Goal: Information Seeking & Learning: Learn about a topic

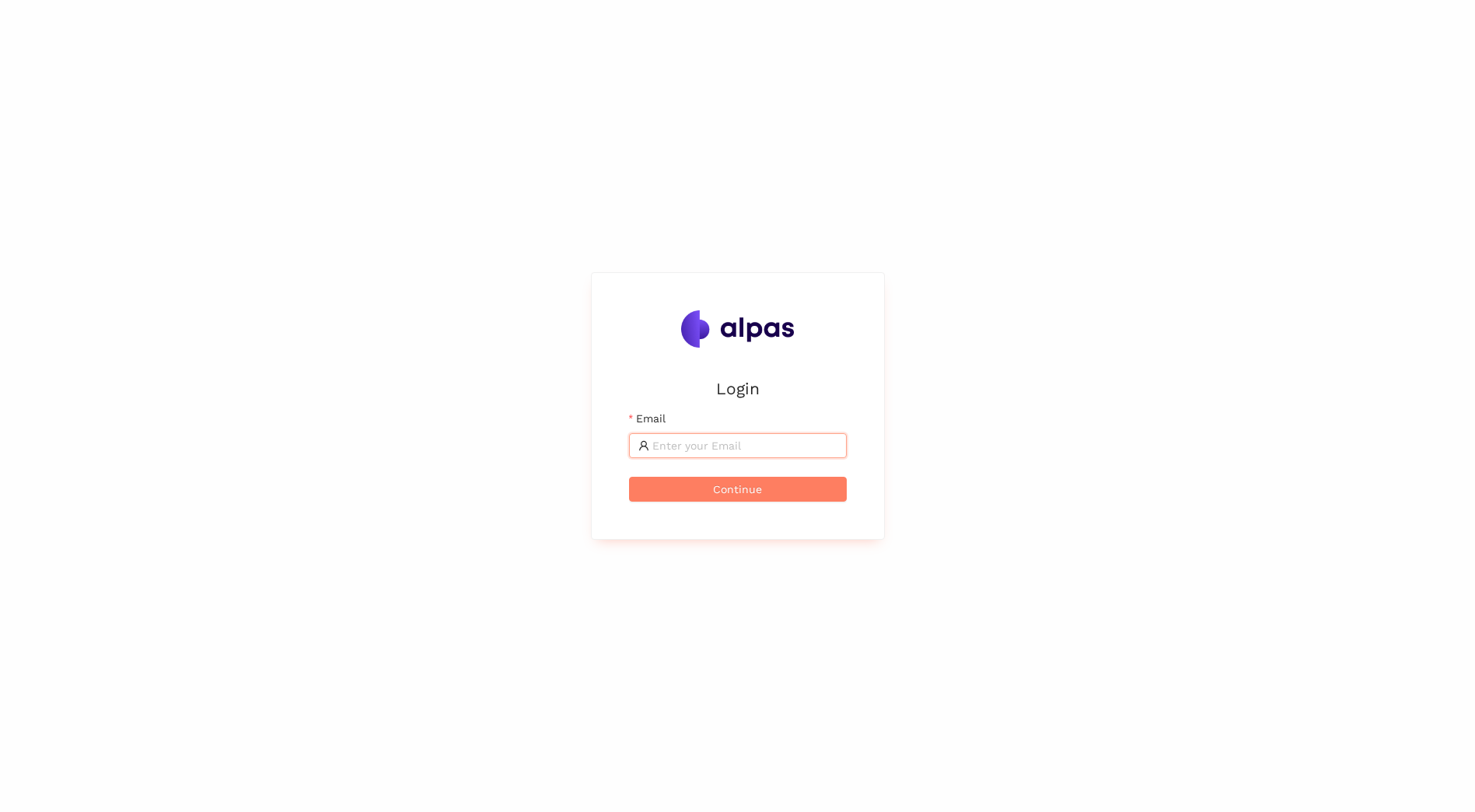
click at [816, 448] on input "Email" at bounding box center [745, 446] width 185 height 17
type input "[PERSON_NAME].binder@sbbch"
click at [742, 483] on span "Continue" at bounding box center [737, 489] width 49 height 17
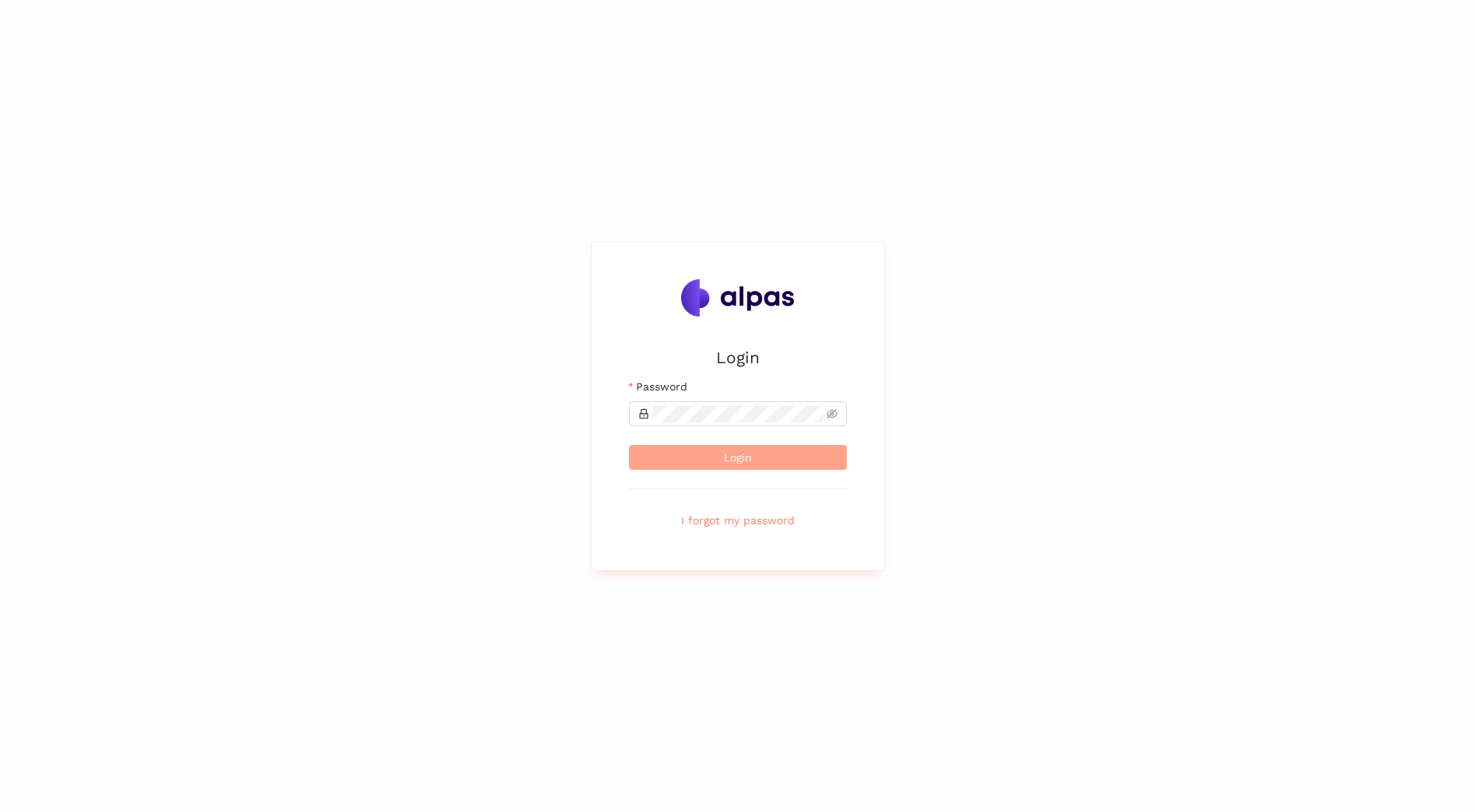
click at [729, 454] on span "Login" at bounding box center [738, 457] width 28 height 17
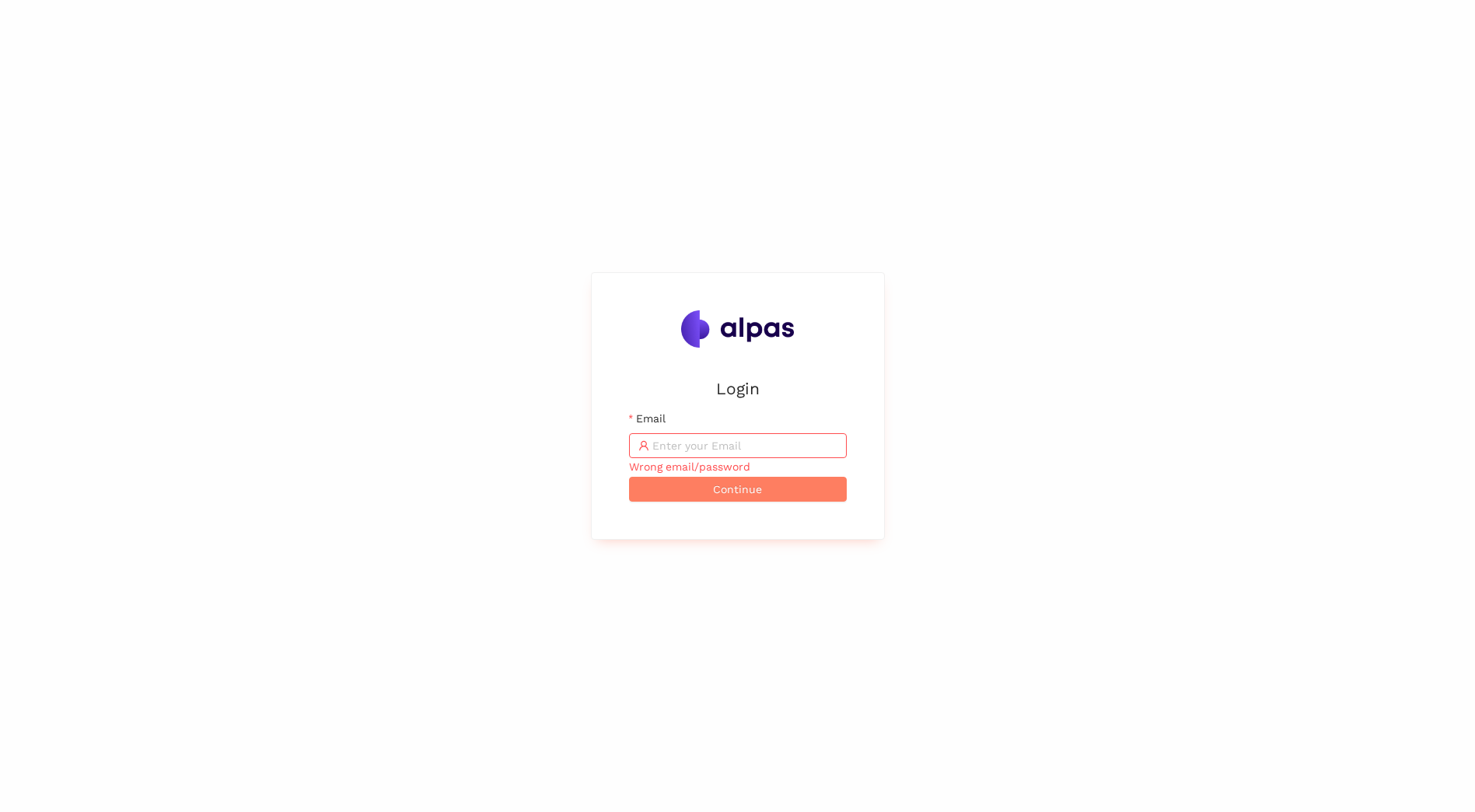
click at [763, 442] on input "Email" at bounding box center [745, 446] width 185 height 17
type input "adrian.binder@sbb.ch"
click at [720, 485] on span "Continue" at bounding box center [737, 489] width 49 height 17
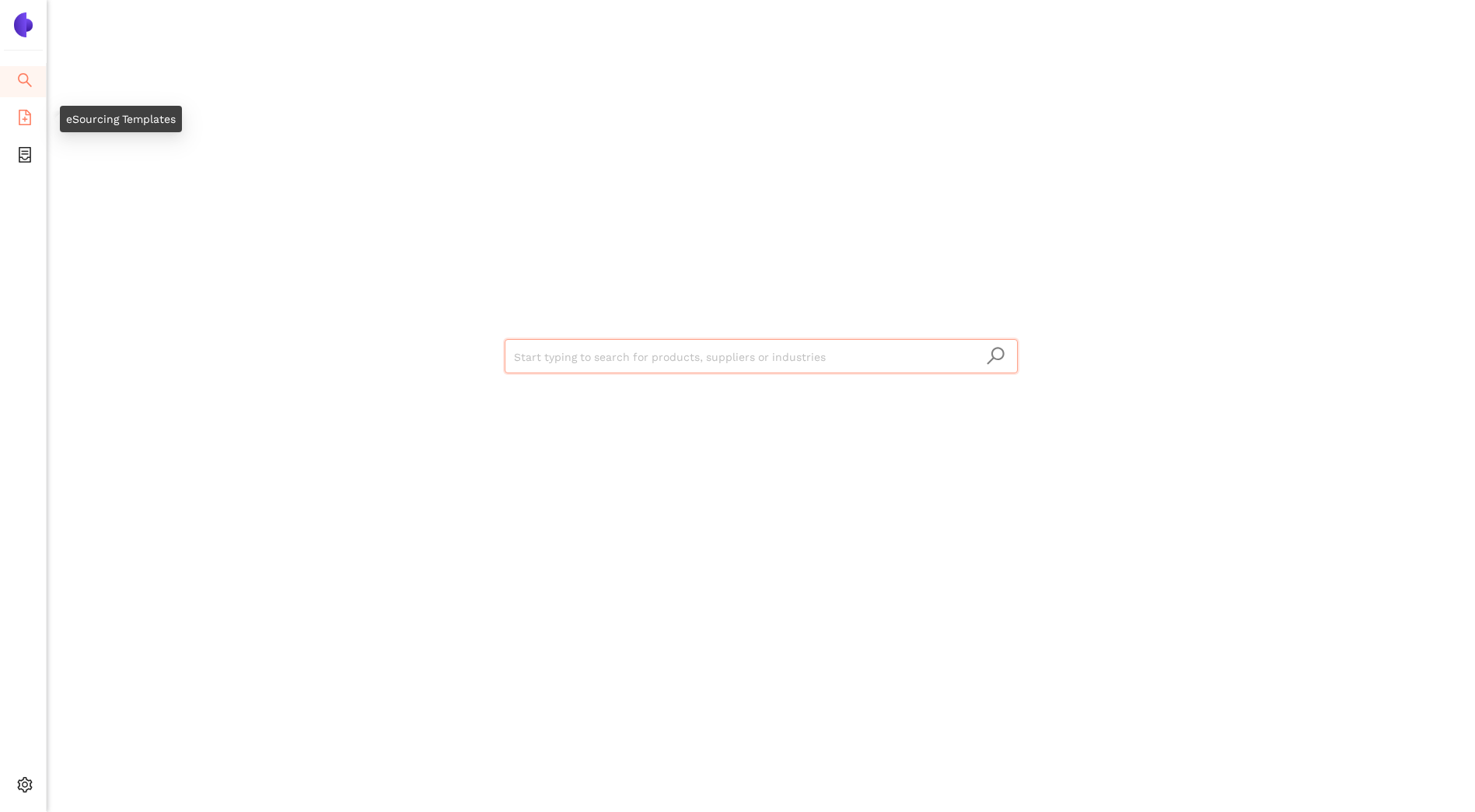
click at [27, 114] on icon "file-add" at bounding box center [25, 117] width 12 height 16
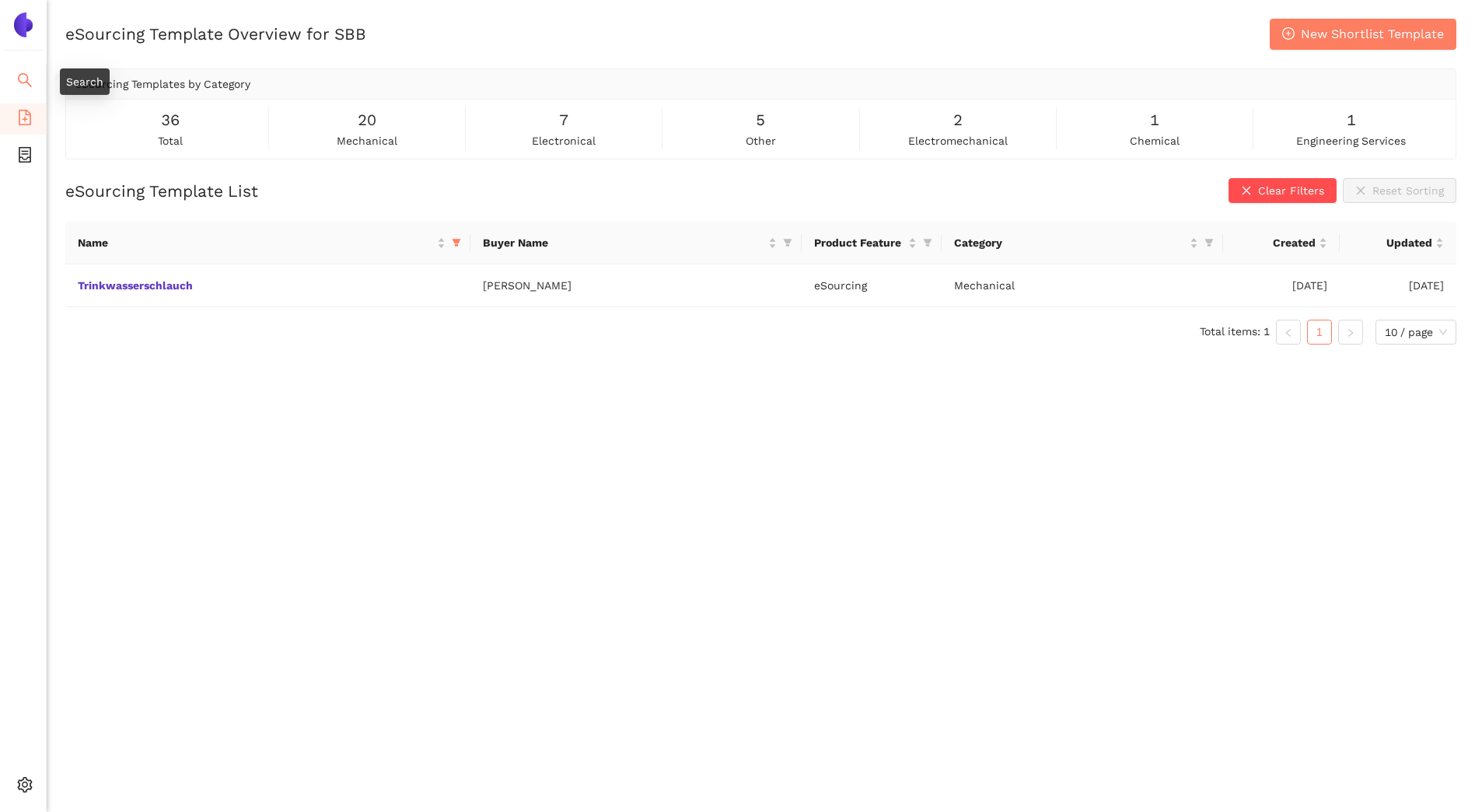
click at [22, 73] on icon "search" at bounding box center [25, 80] width 14 height 14
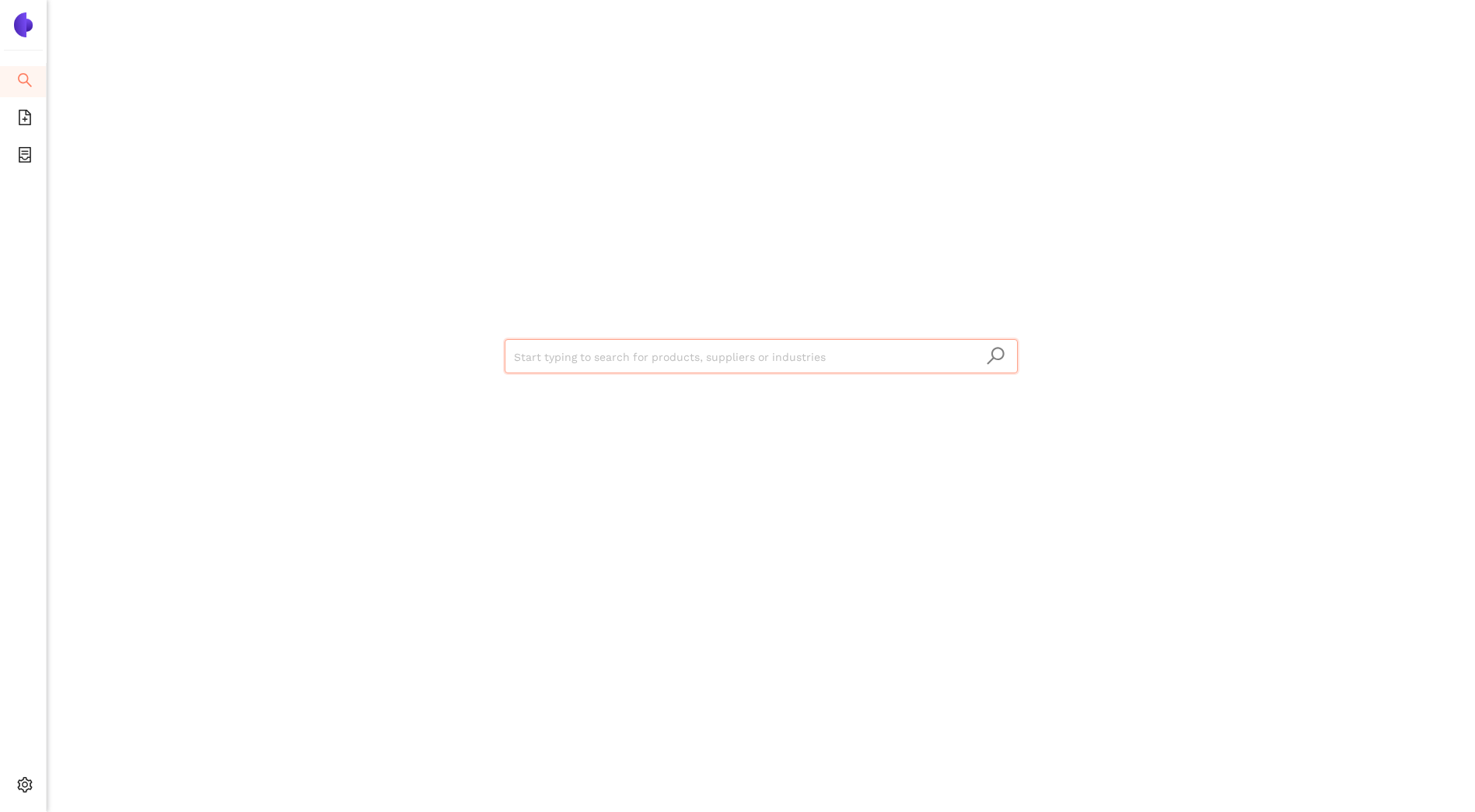
type input "è"
type input "Überkl"
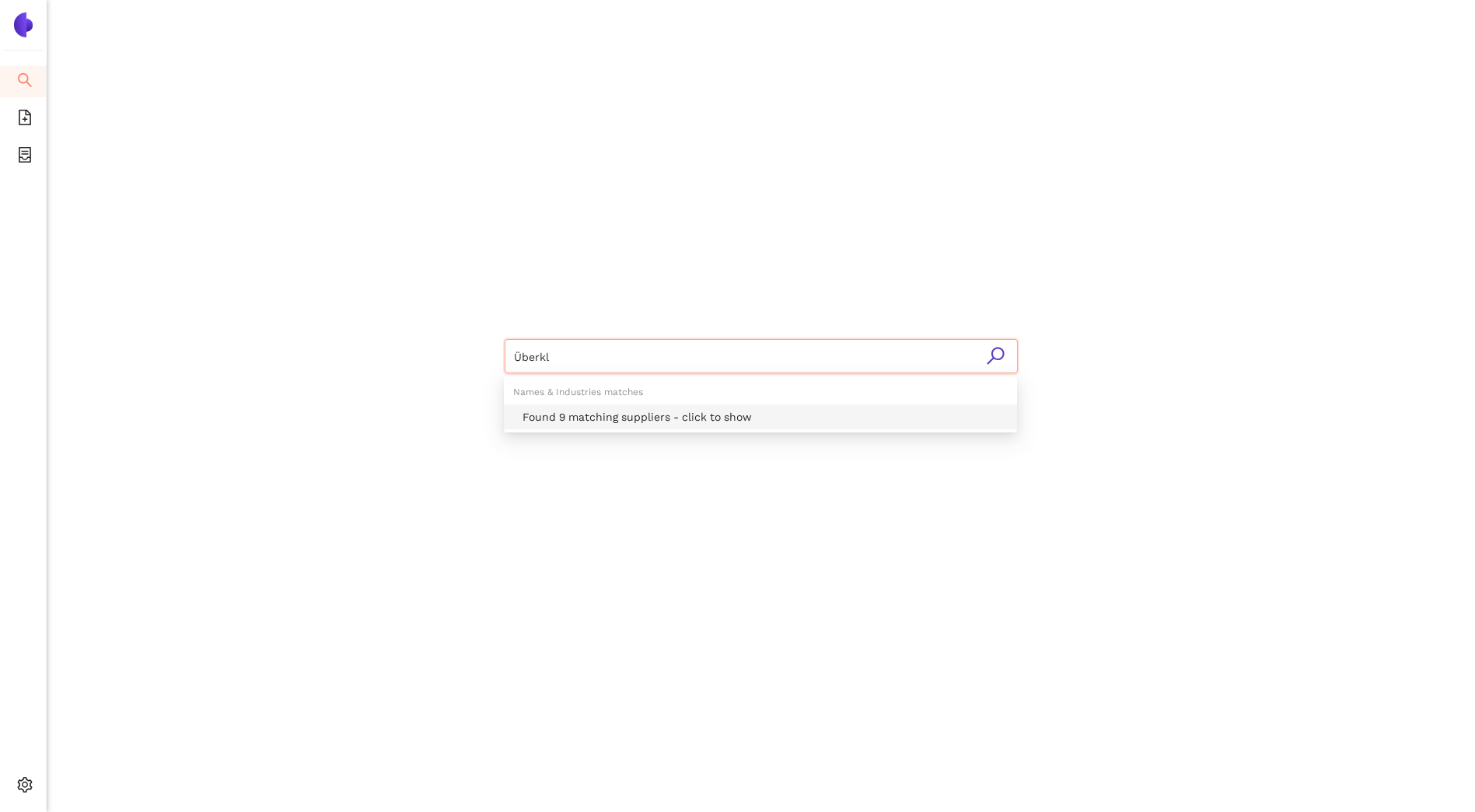
click at [614, 416] on div "Found 9 matching suppliers - click to show" at bounding box center [765, 417] width 485 height 17
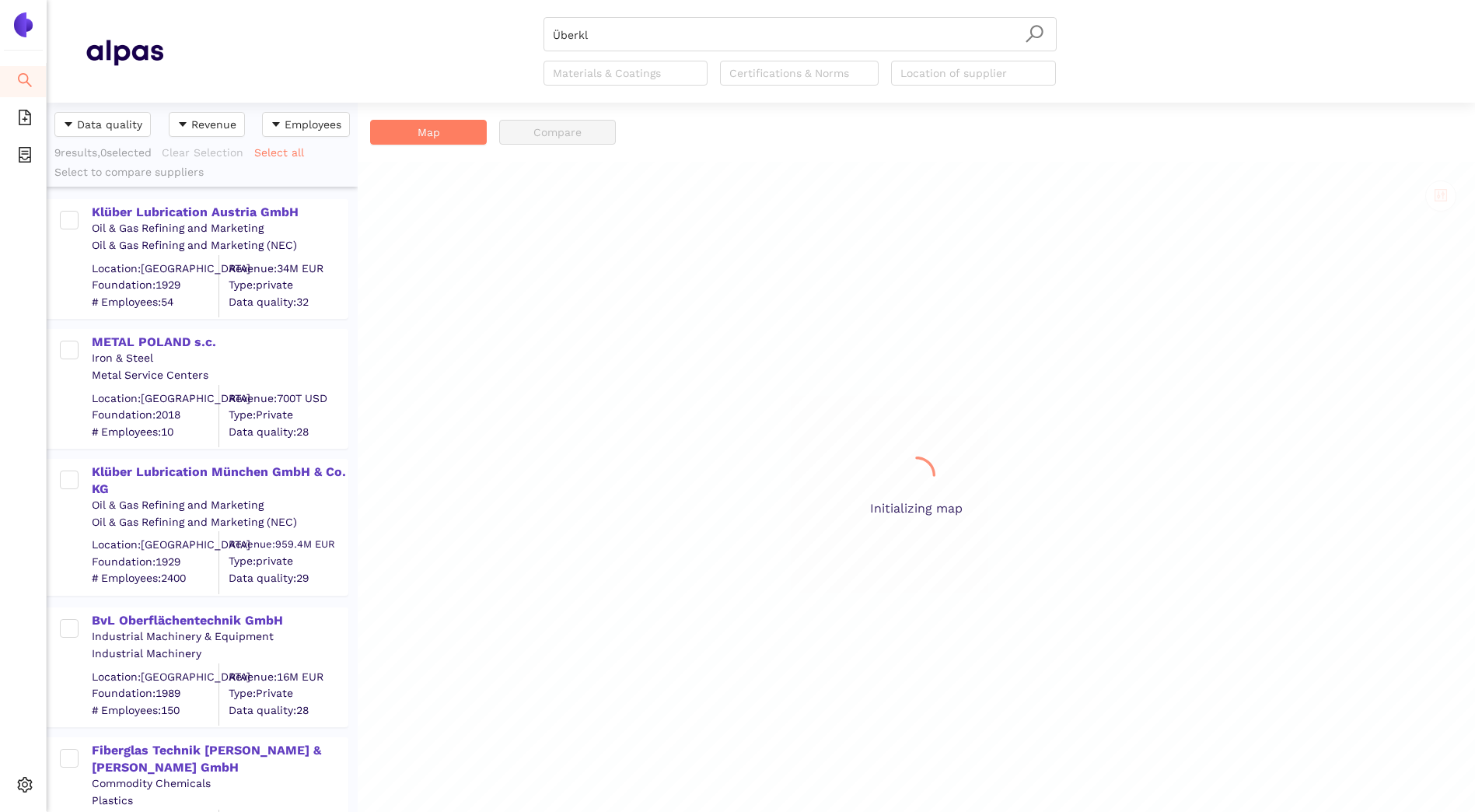
scroll to position [698, 300]
click at [24, 119] on icon "file-add" at bounding box center [25, 117] width 12 height 16
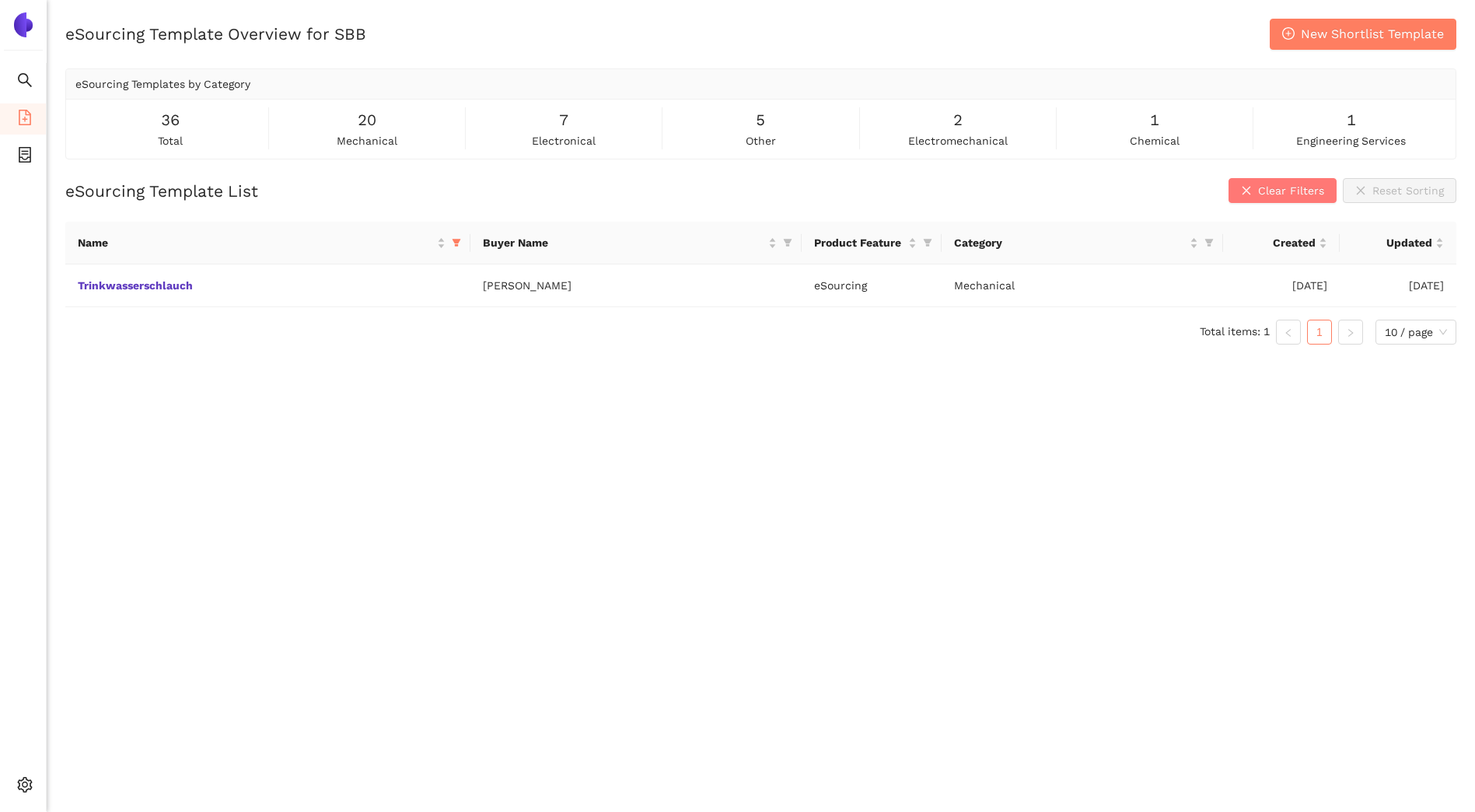
click at [1247, 189] on icon "close" at bounding box center [1246, 190] width 11 height 11
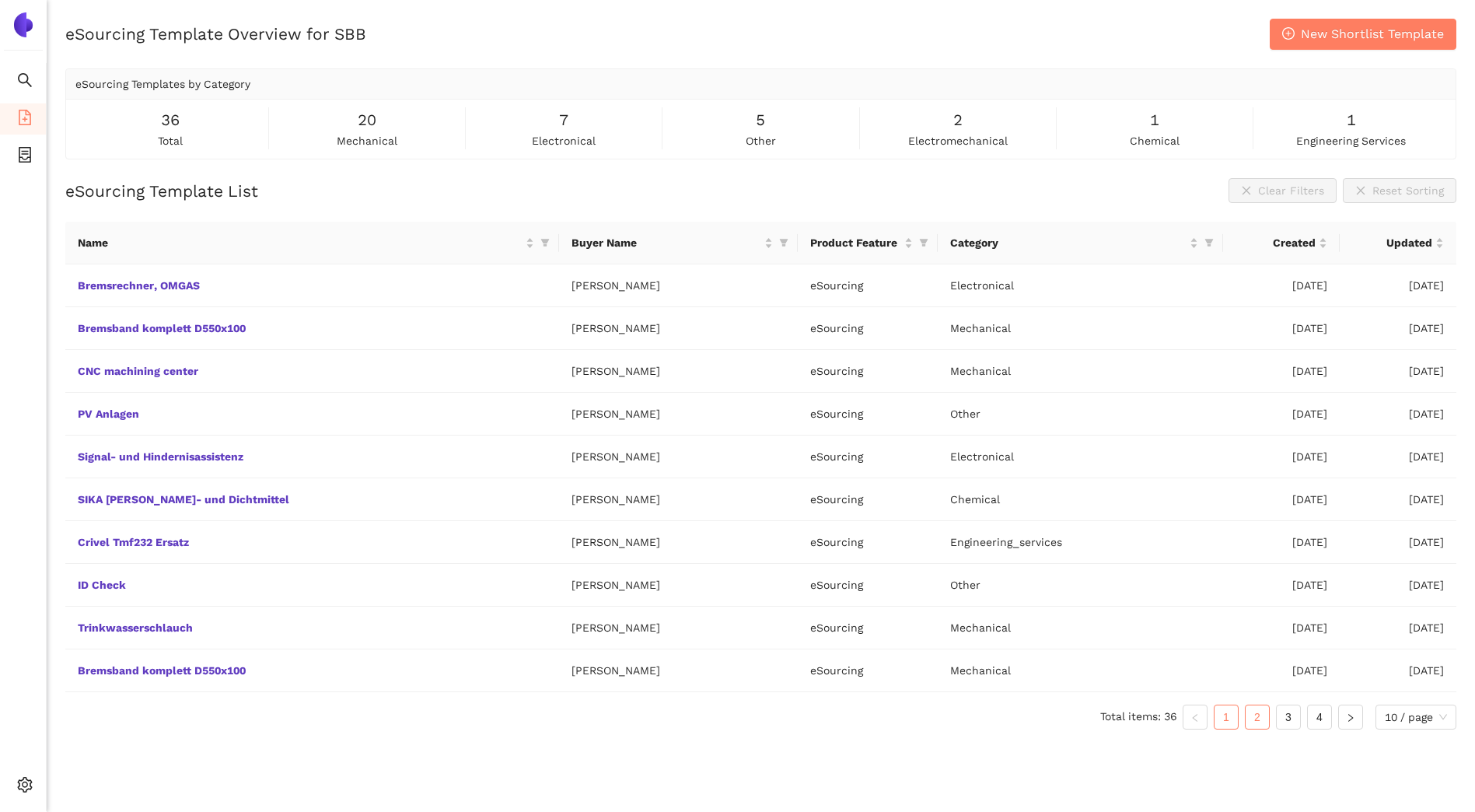
click at [1252, 720] on link "2" at bounding box center [1258, 717] width 23 height 23
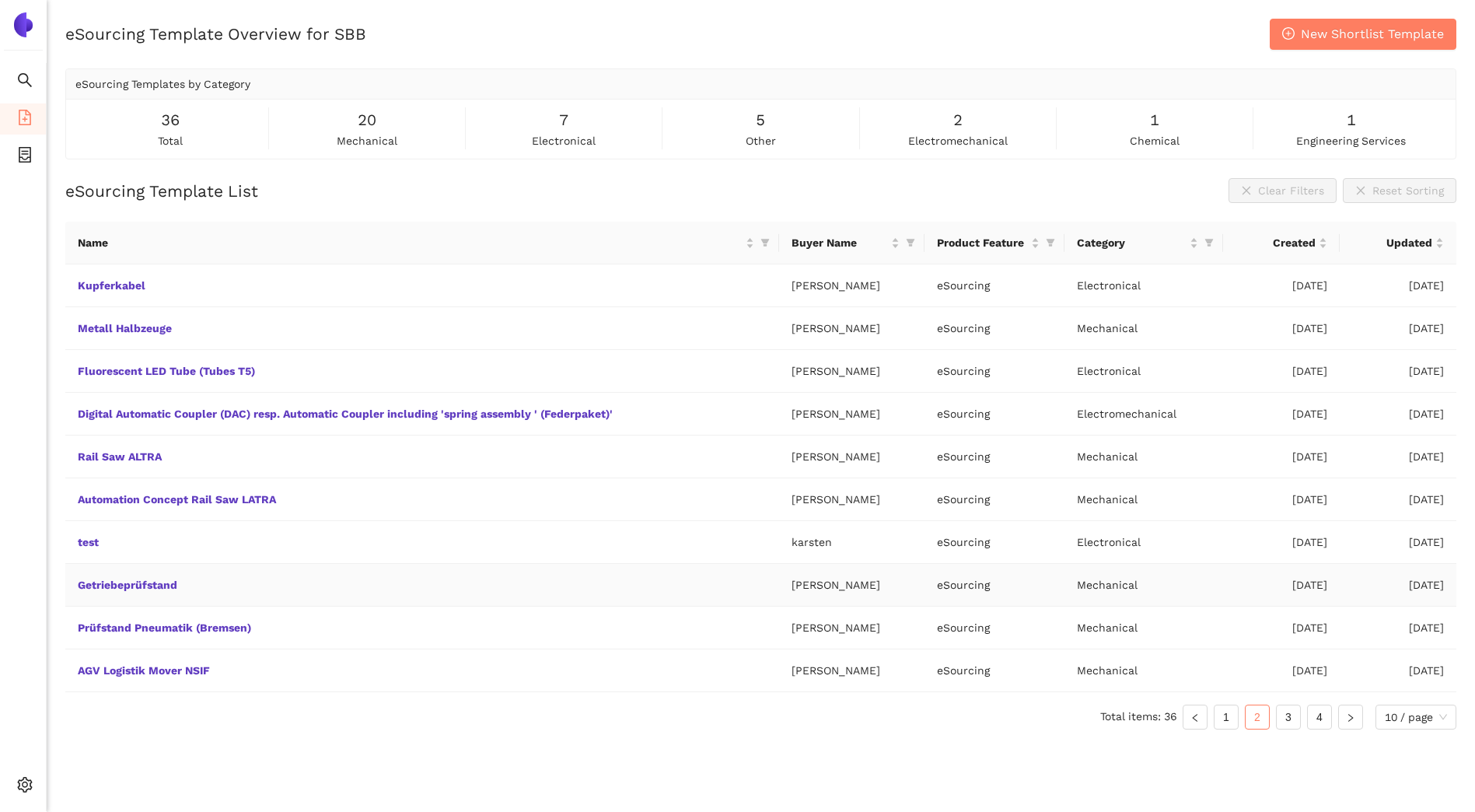
scroll to position [19, 0]
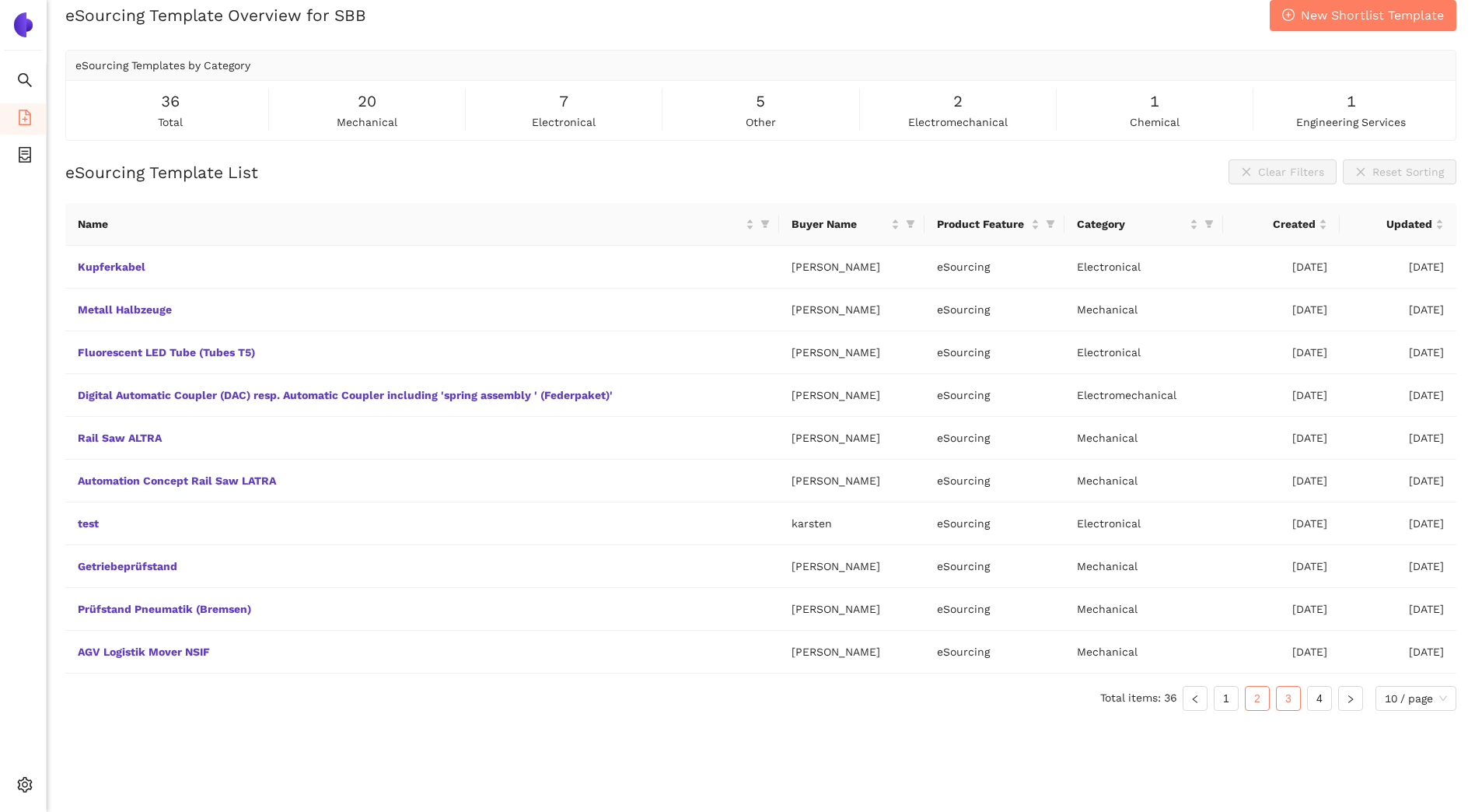
click at [1288, 699] on link "3" at bounding box center [1289, 698] width 23 height 23
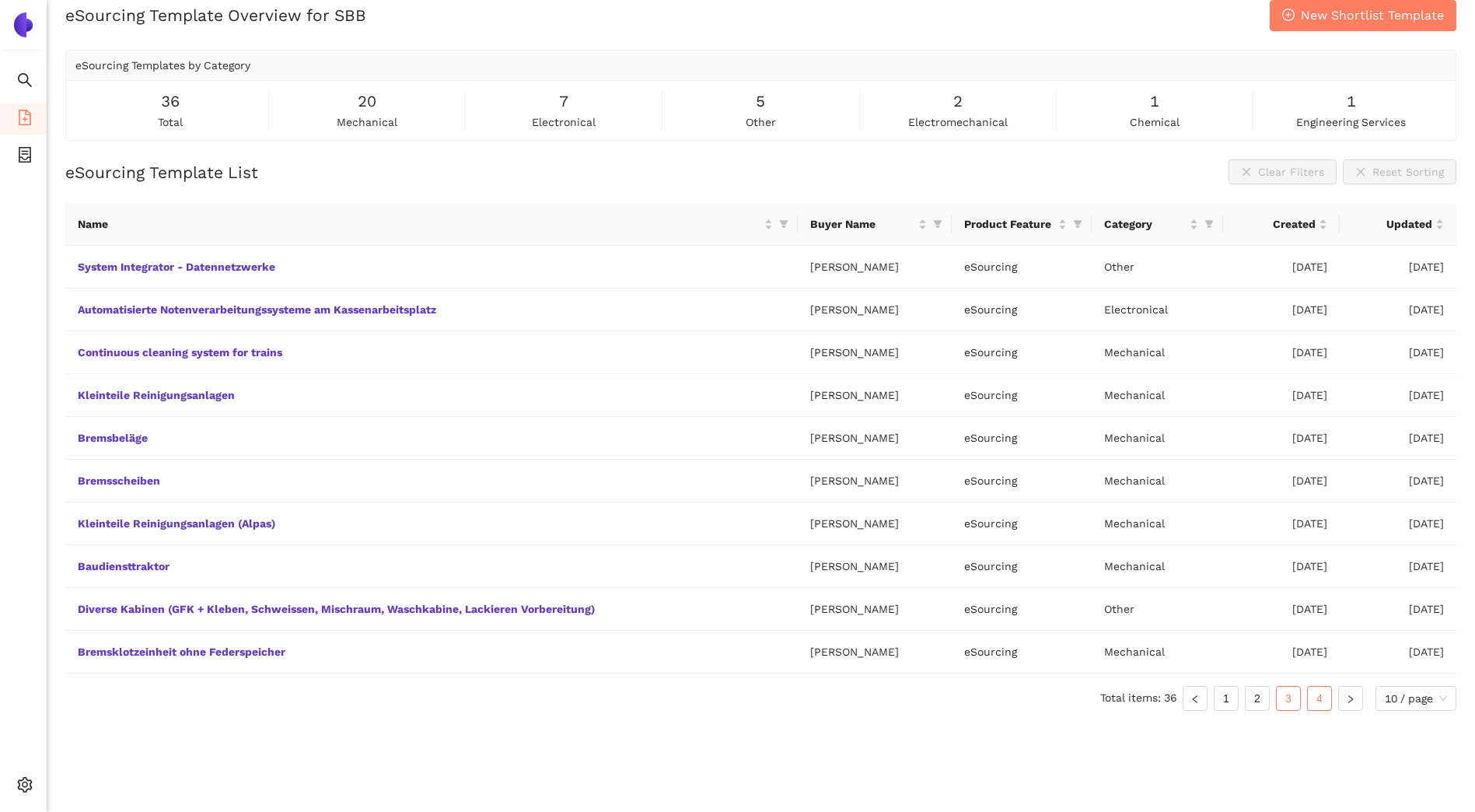
click at [1319, 698] on link "4" at bounding box center [1319, 698] width 23 height 23
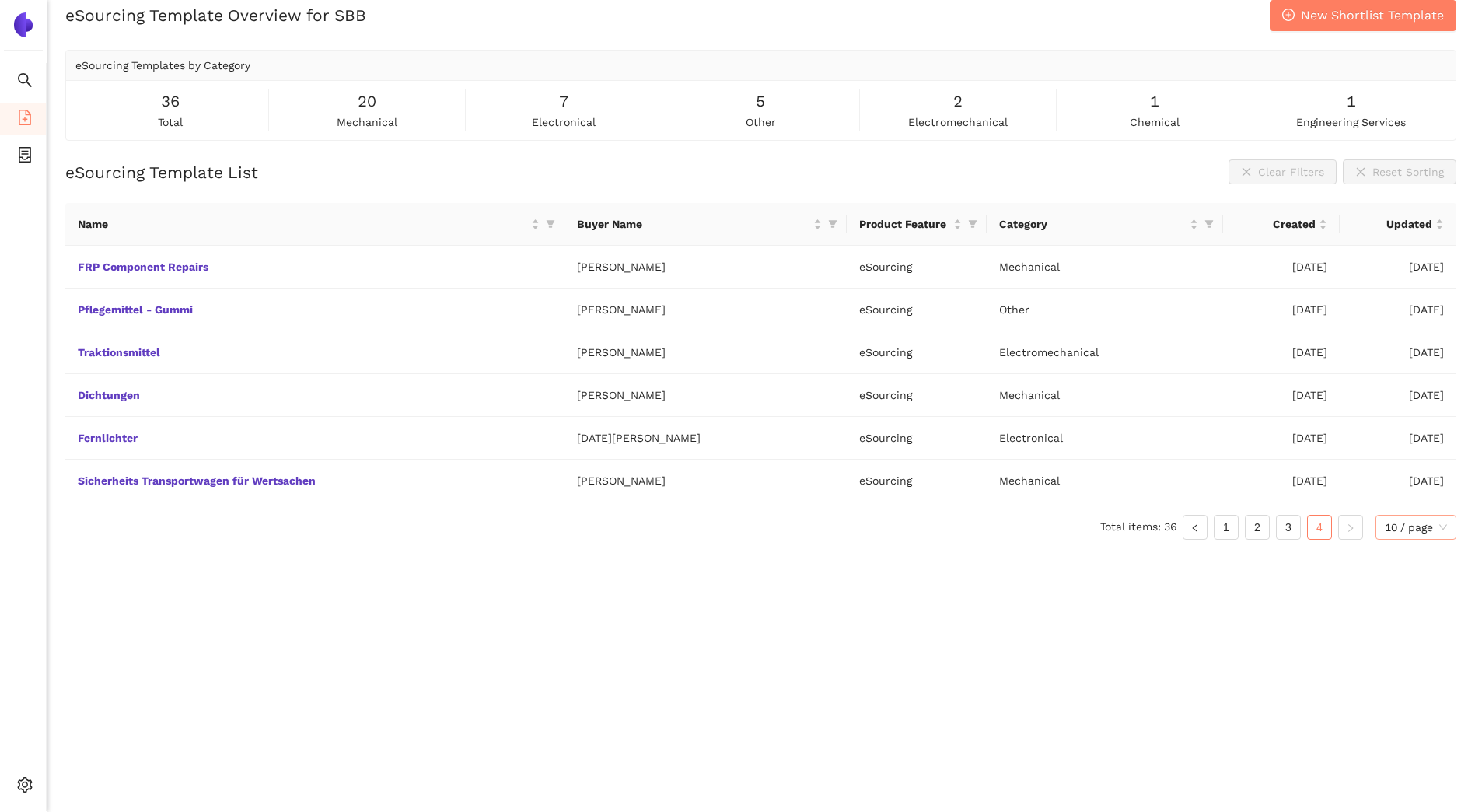
click at [1391, 528] on span "10 / page" at bounding box center [1417, 527] width 63 height 23
click at [992, 662] on div "eSourcing Template Overview for SBB New Shortlist Template eSourcing Templates …" at bounding box center [761, 406] width 1429 height 812
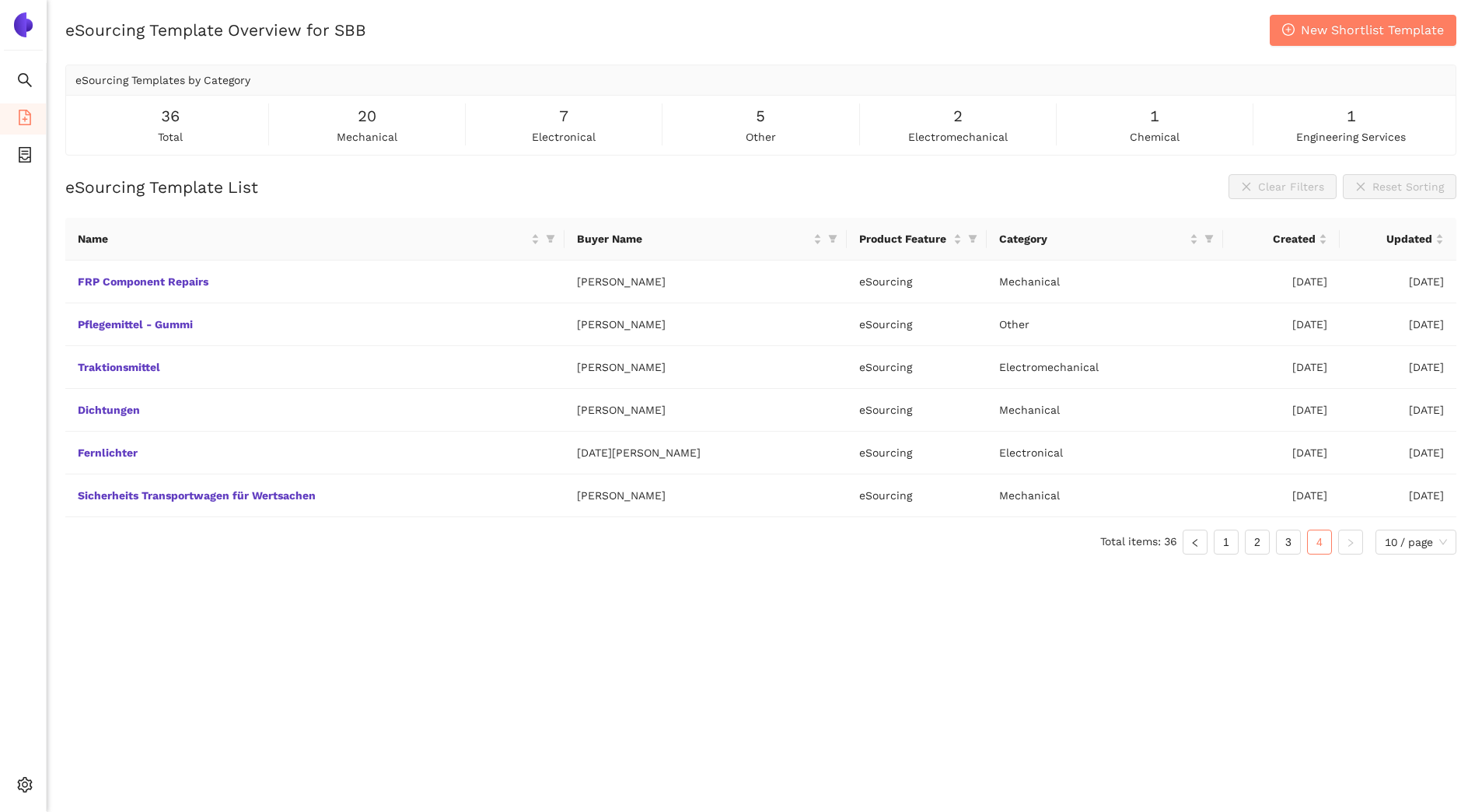
scroll to position [0, 0]
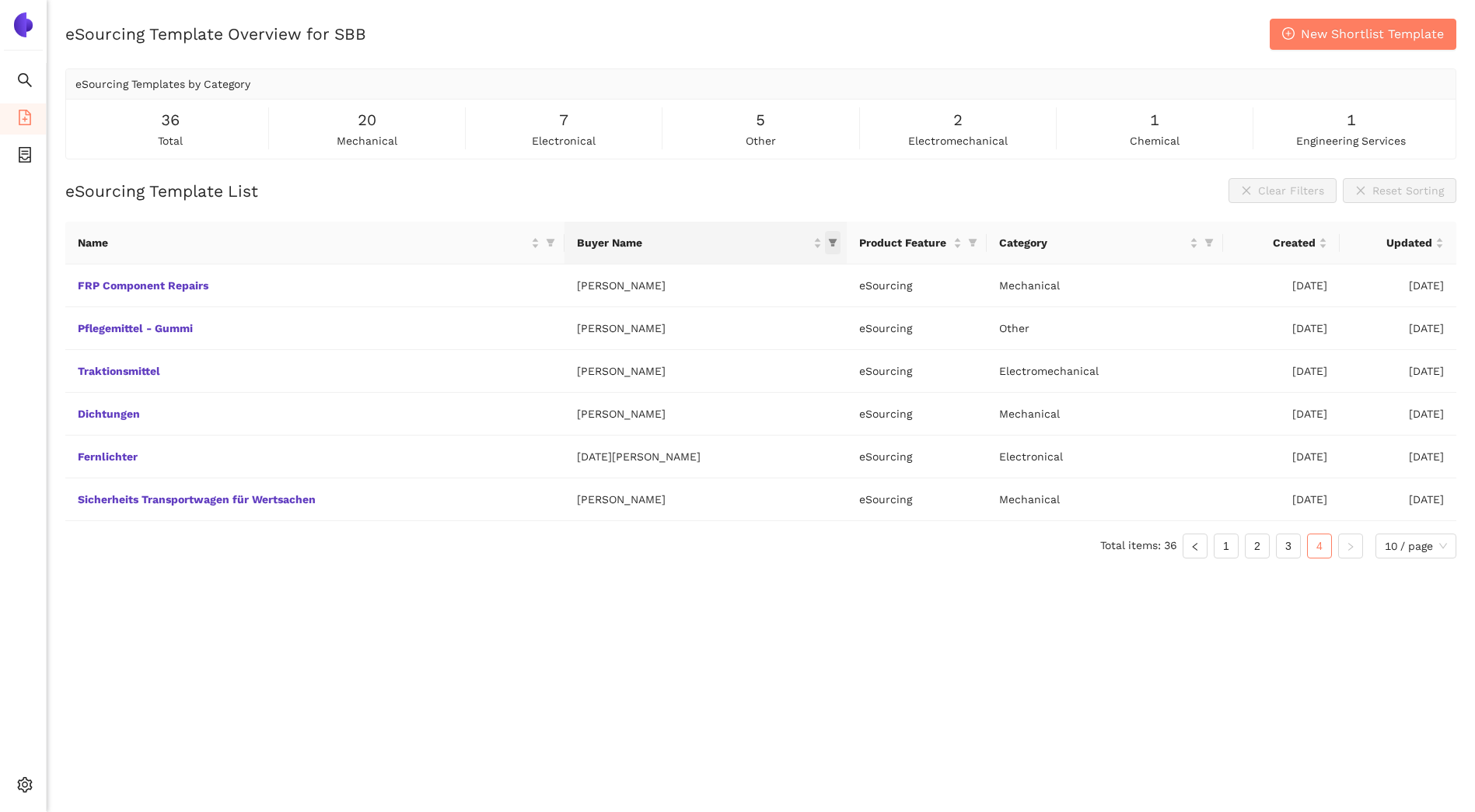
click at [829, 242] on icon "filter" at bounding box center [833, 243] width 8 height 7
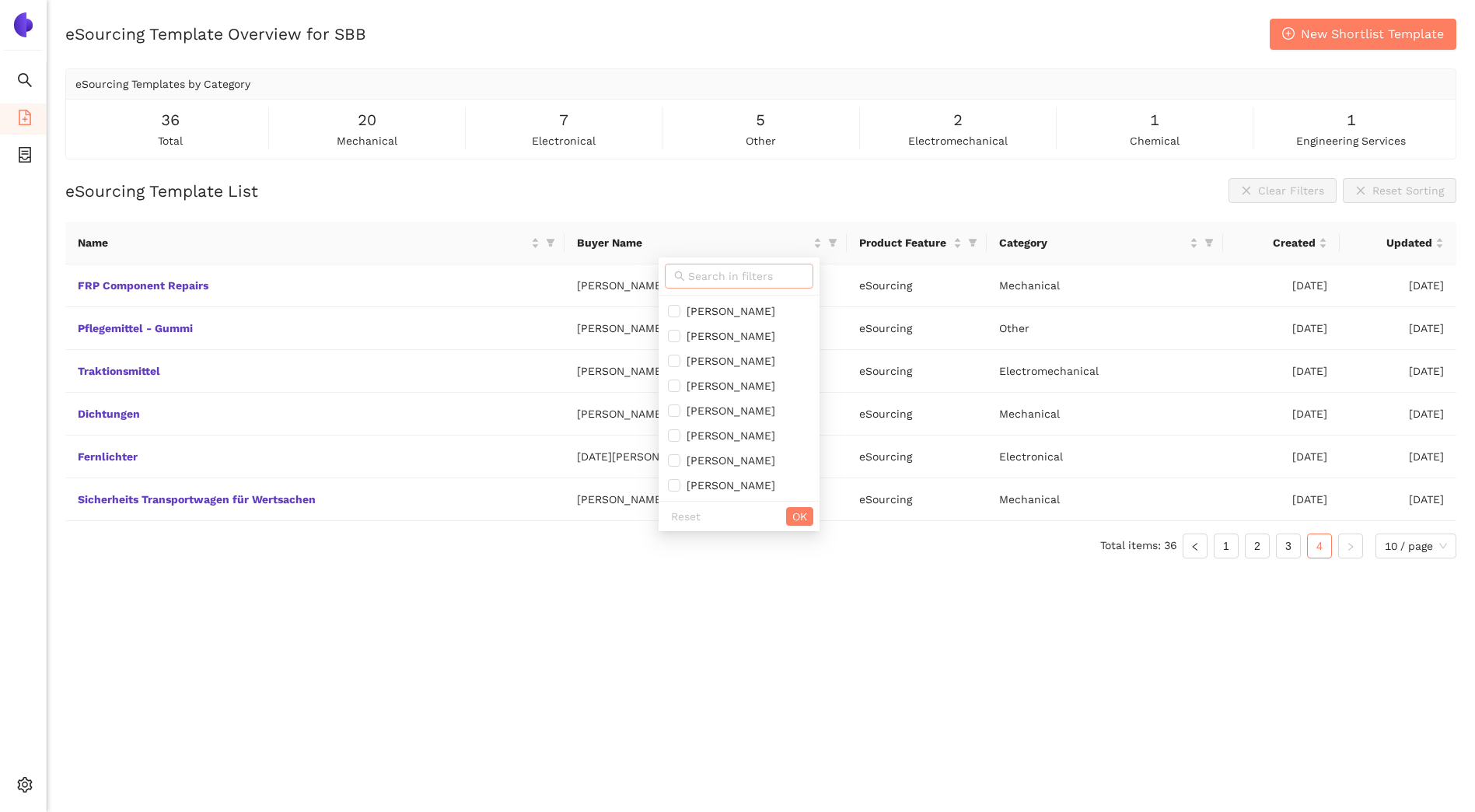
click at [713, 272] on input "text" at bounding box center [746, 276] width 116 height 17
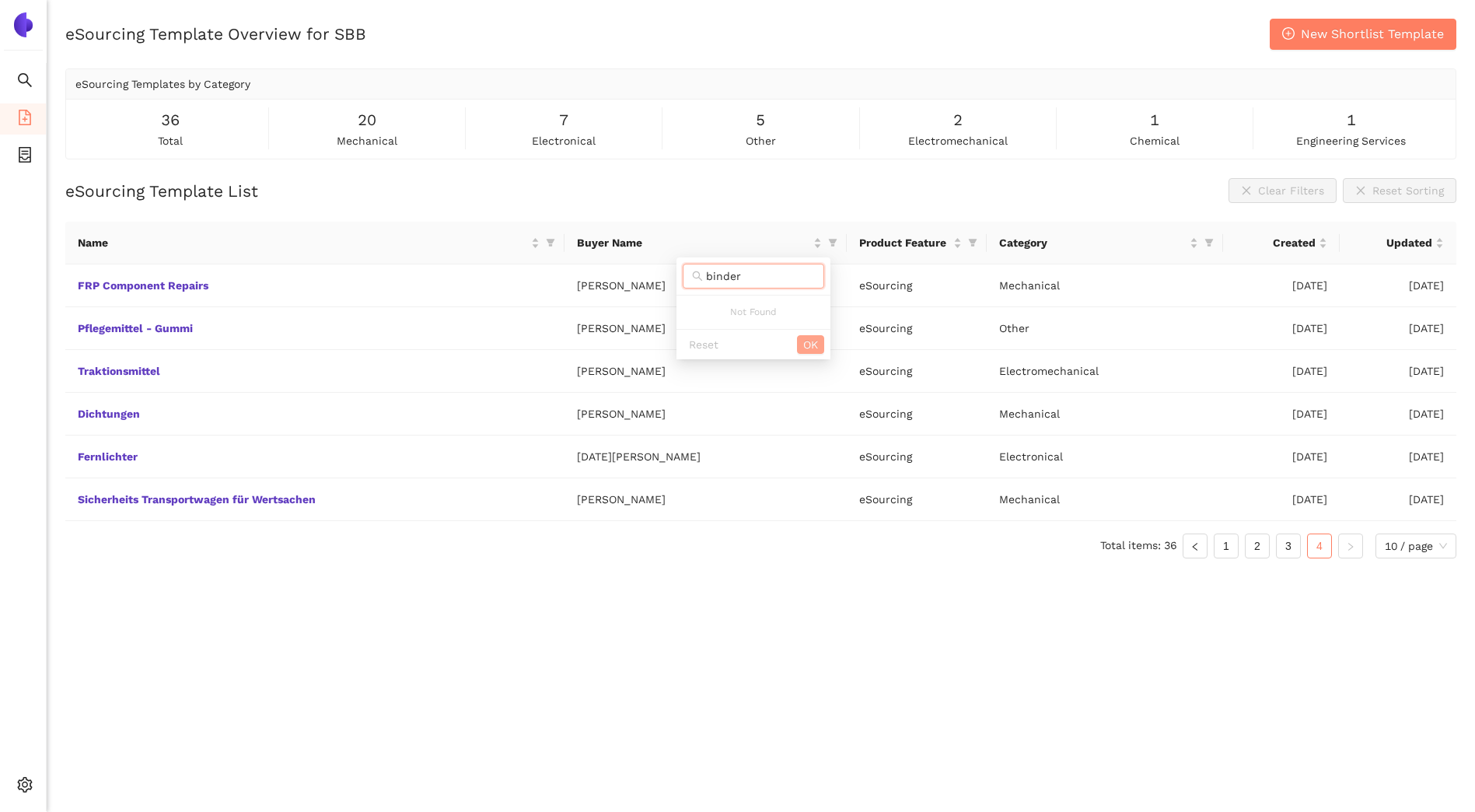
type input "binder"
click at [813, 343] on span "OK" at bounding box center [811, 344] width 15 height 17
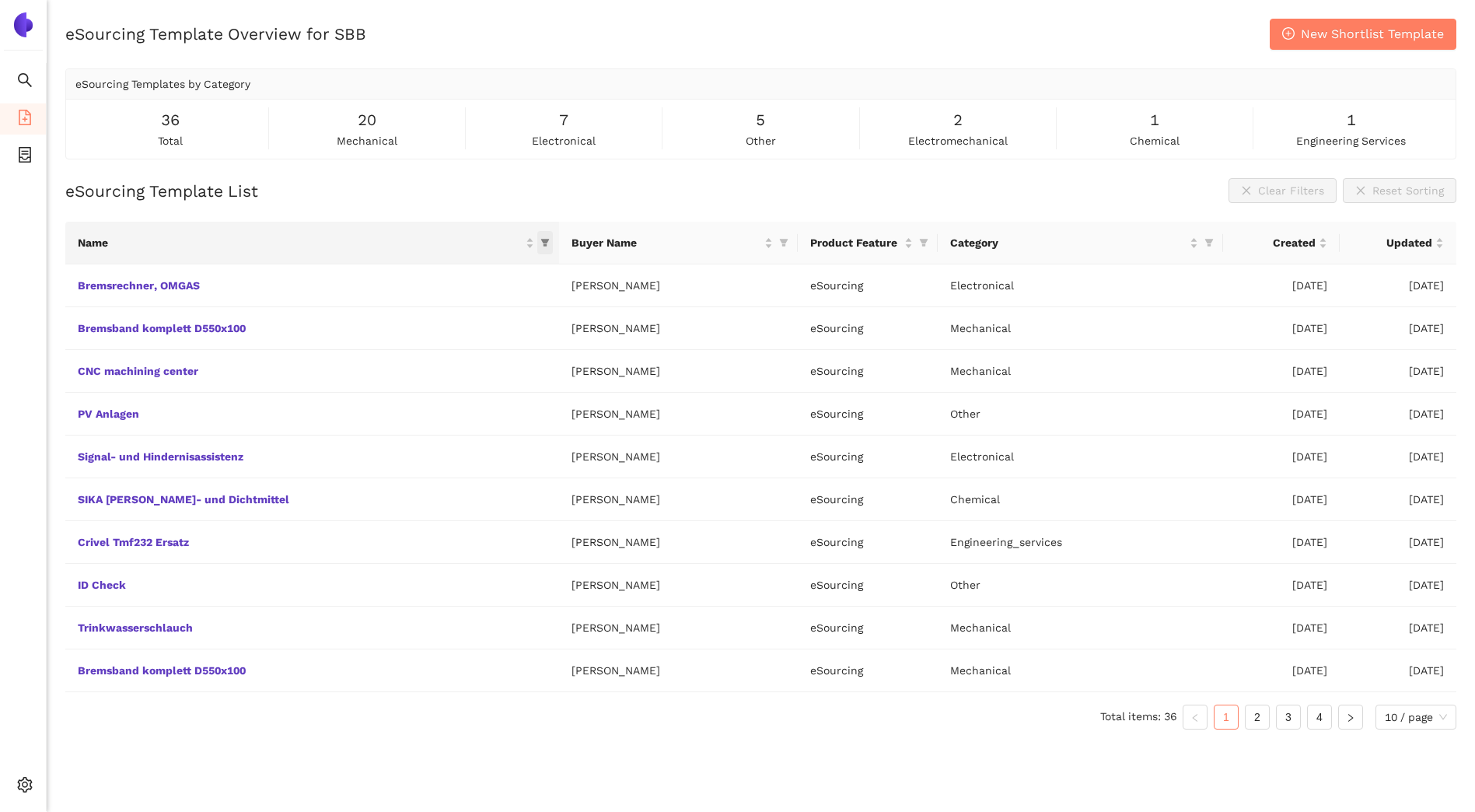
click at [540, 239] on icon "filter" at bounding box center [544, 242] width 9 height 9
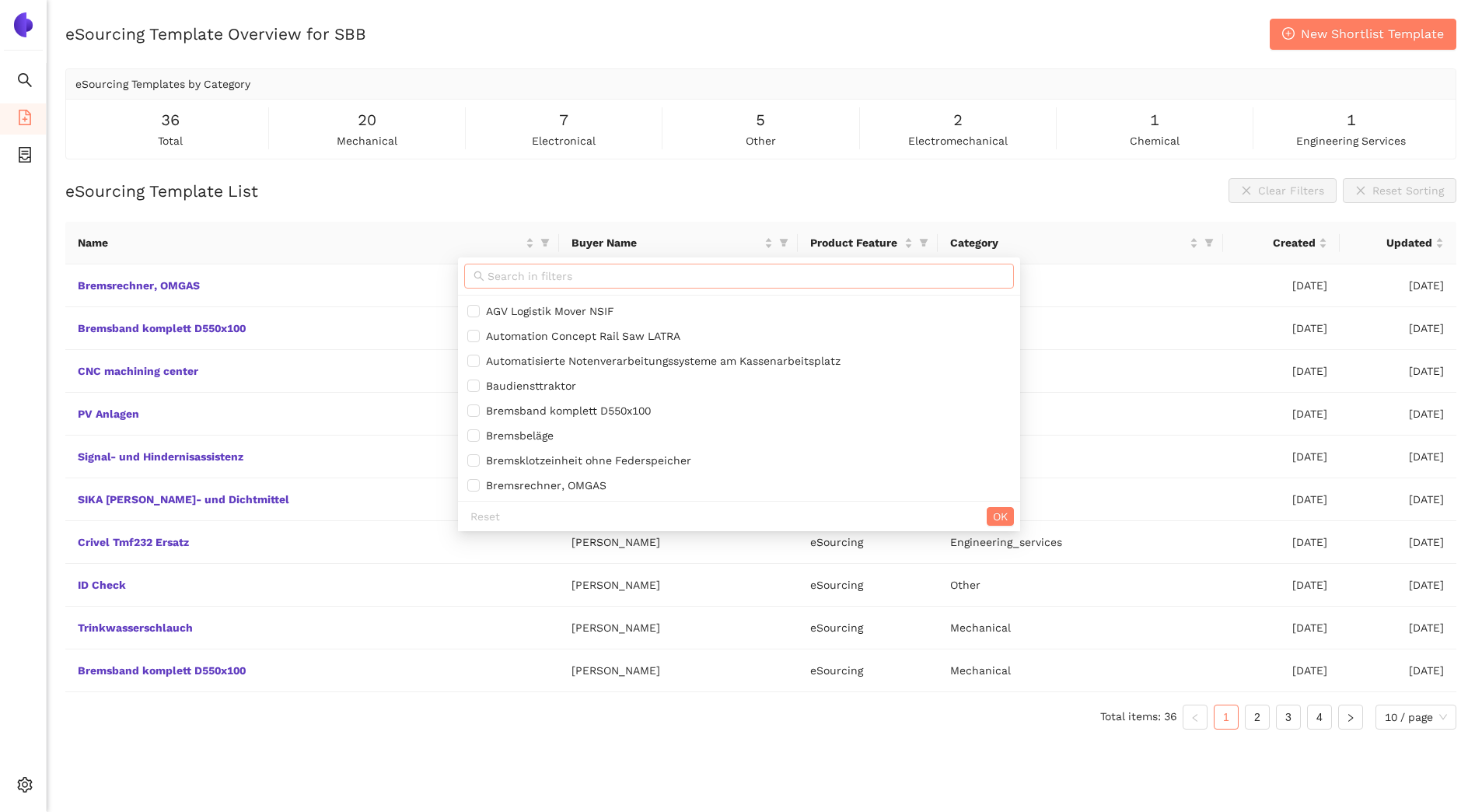
click at [595, 279] on input "text" at bounding box center [746, 276] width 517 height 17
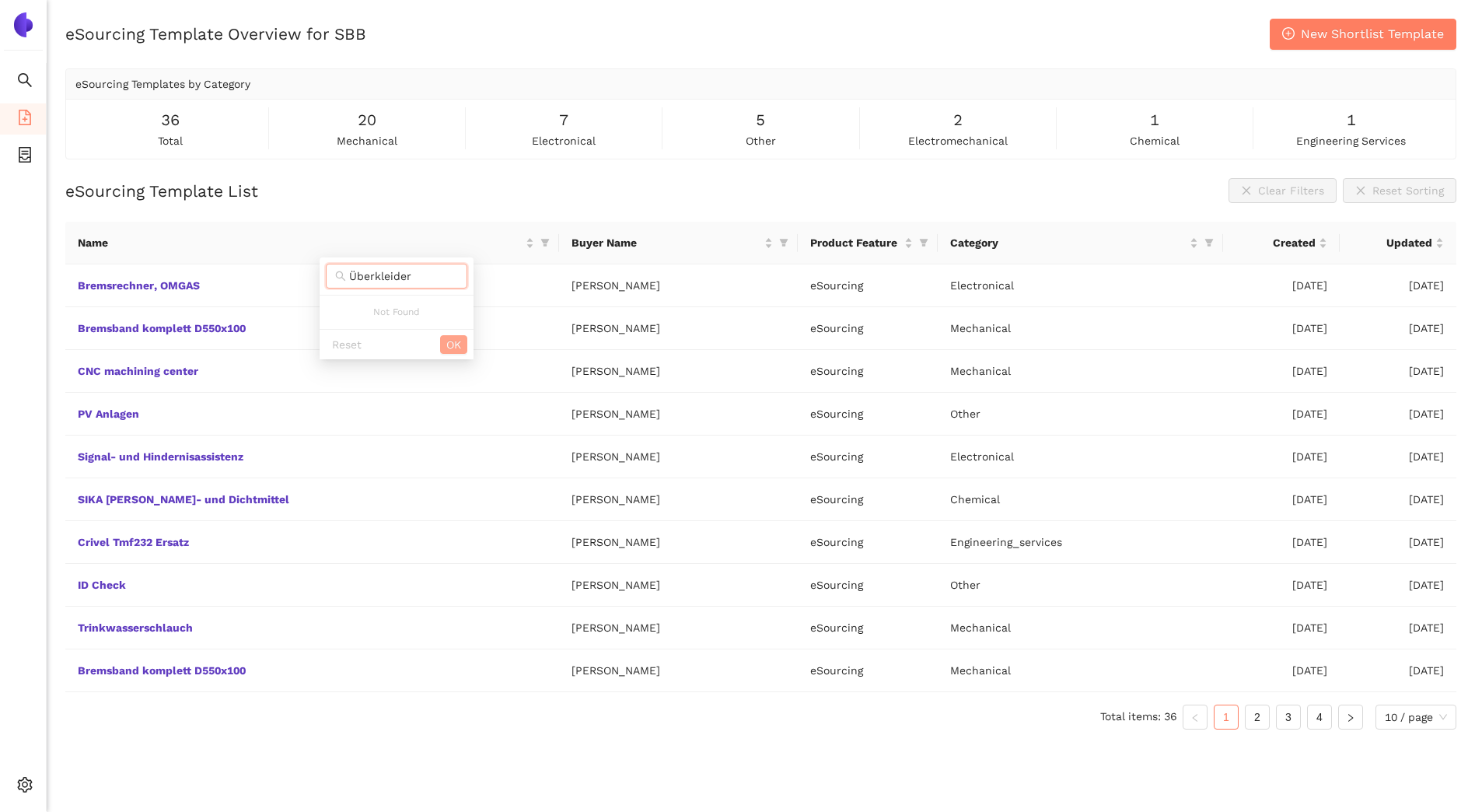
type input "Überkleider"
click at [457, 343] on span "OK" at bounding box center [454, 344] width 15 height 17
click at [782, 245] on icon "filter" at bounding box center [783, 243] width 8 height 7
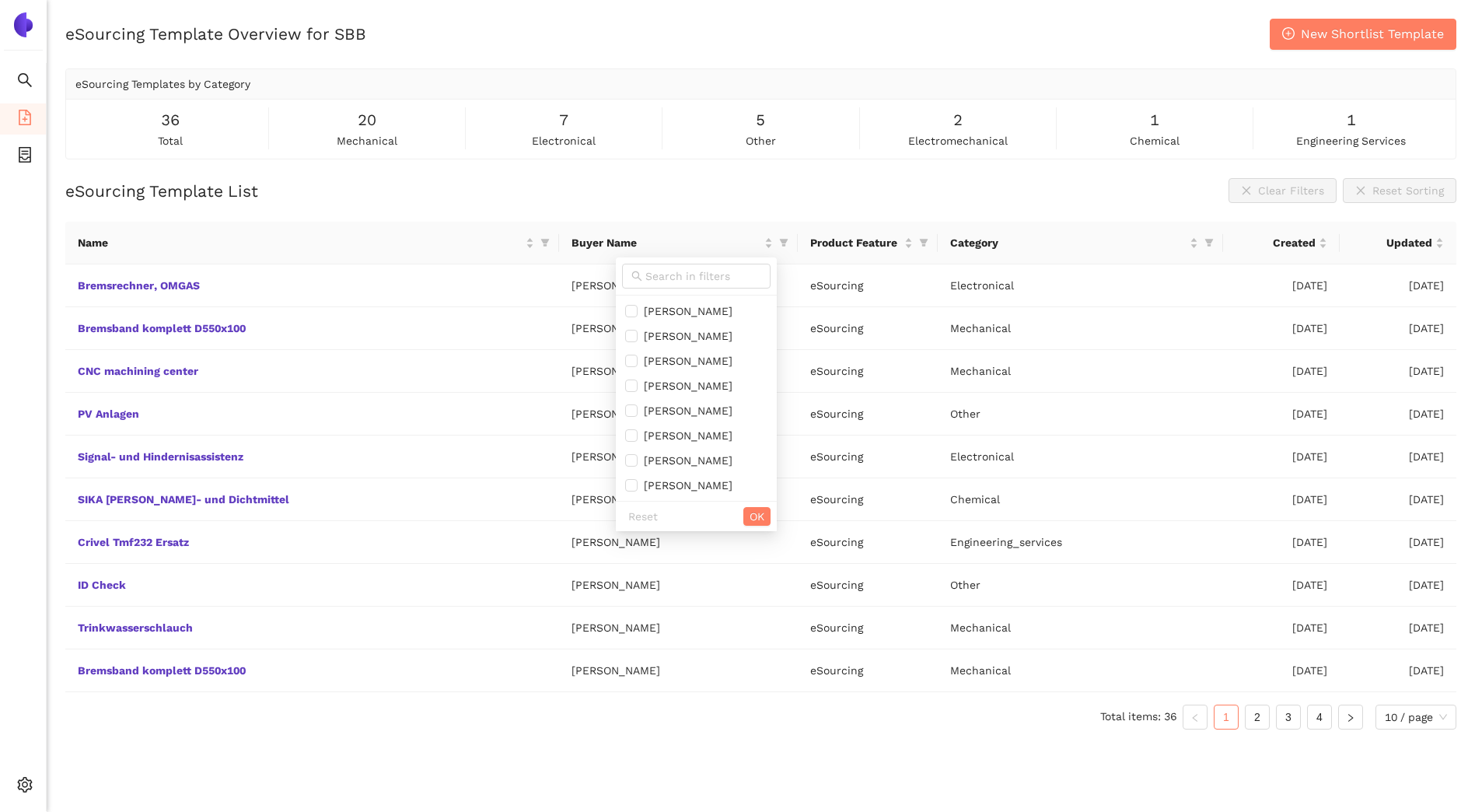
click at [694, 197] on div "eSourcing Template List Clear Filters Reset Sorting" at bounding box center [760, 190] width 1391 height 25
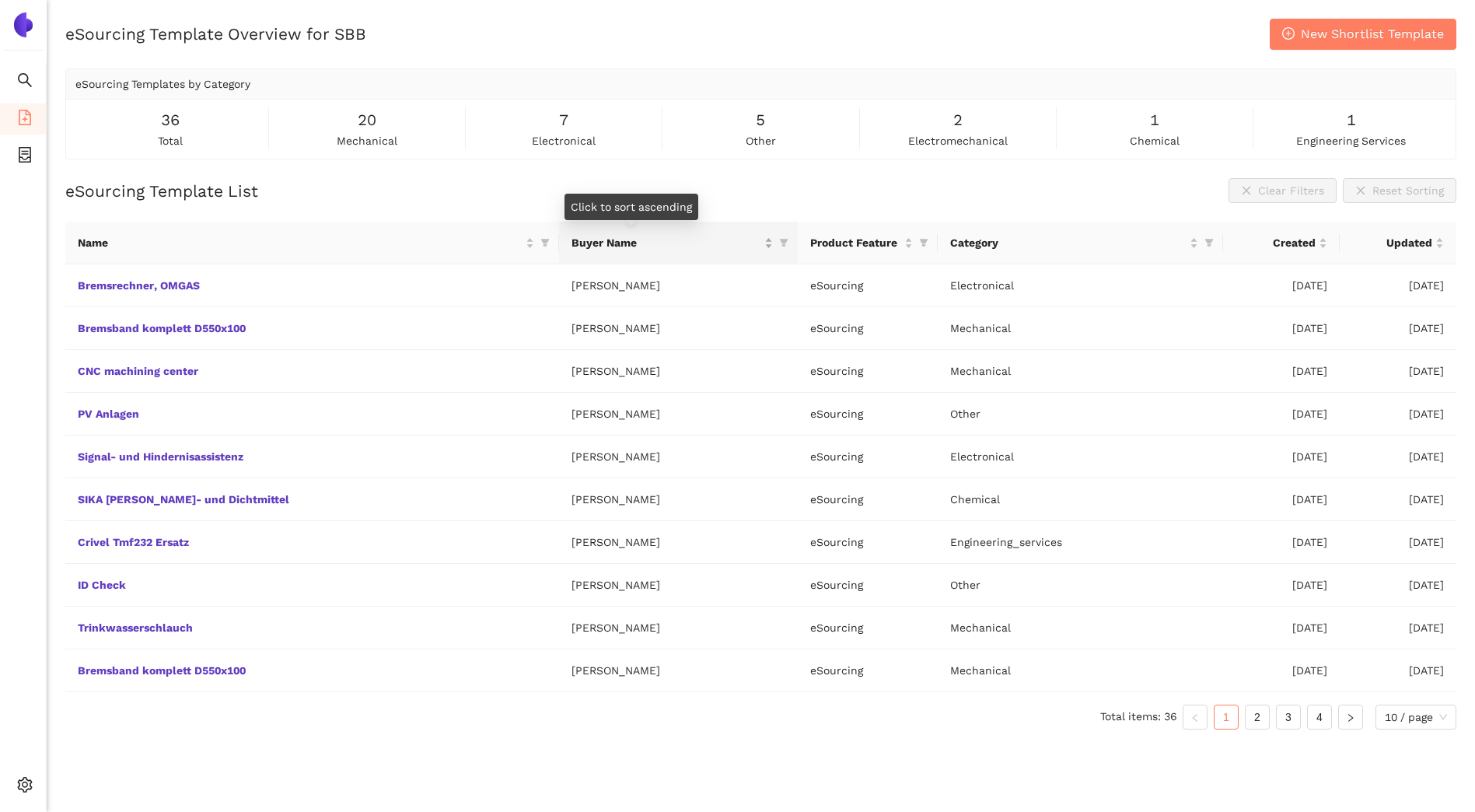
click at [765, 246] on div "Buyer Name" at bounding box center [672, 242] width 202 height 17
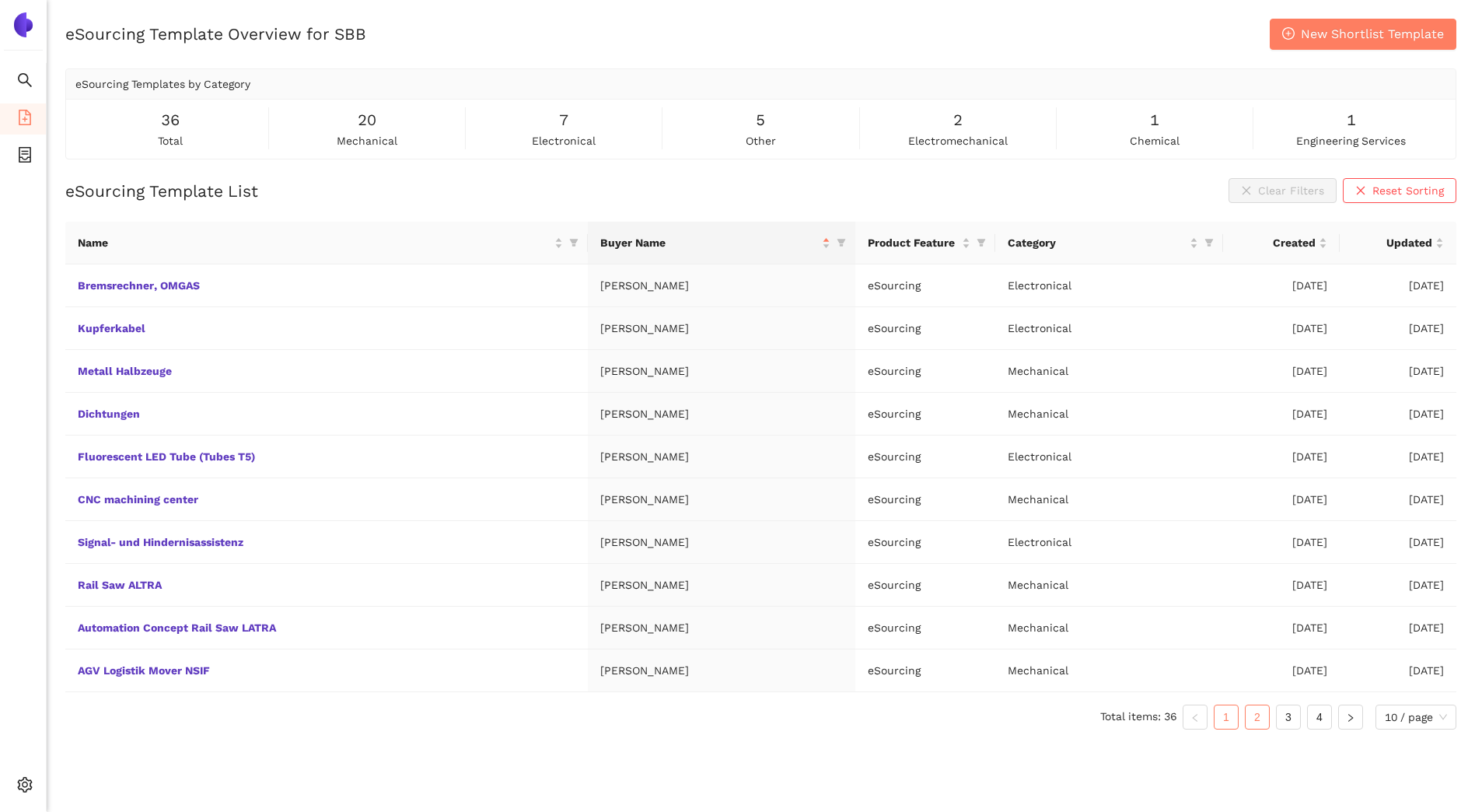
click at [1258, 717] on link "2" at bounding box center [1258, 717] width 23 height 23
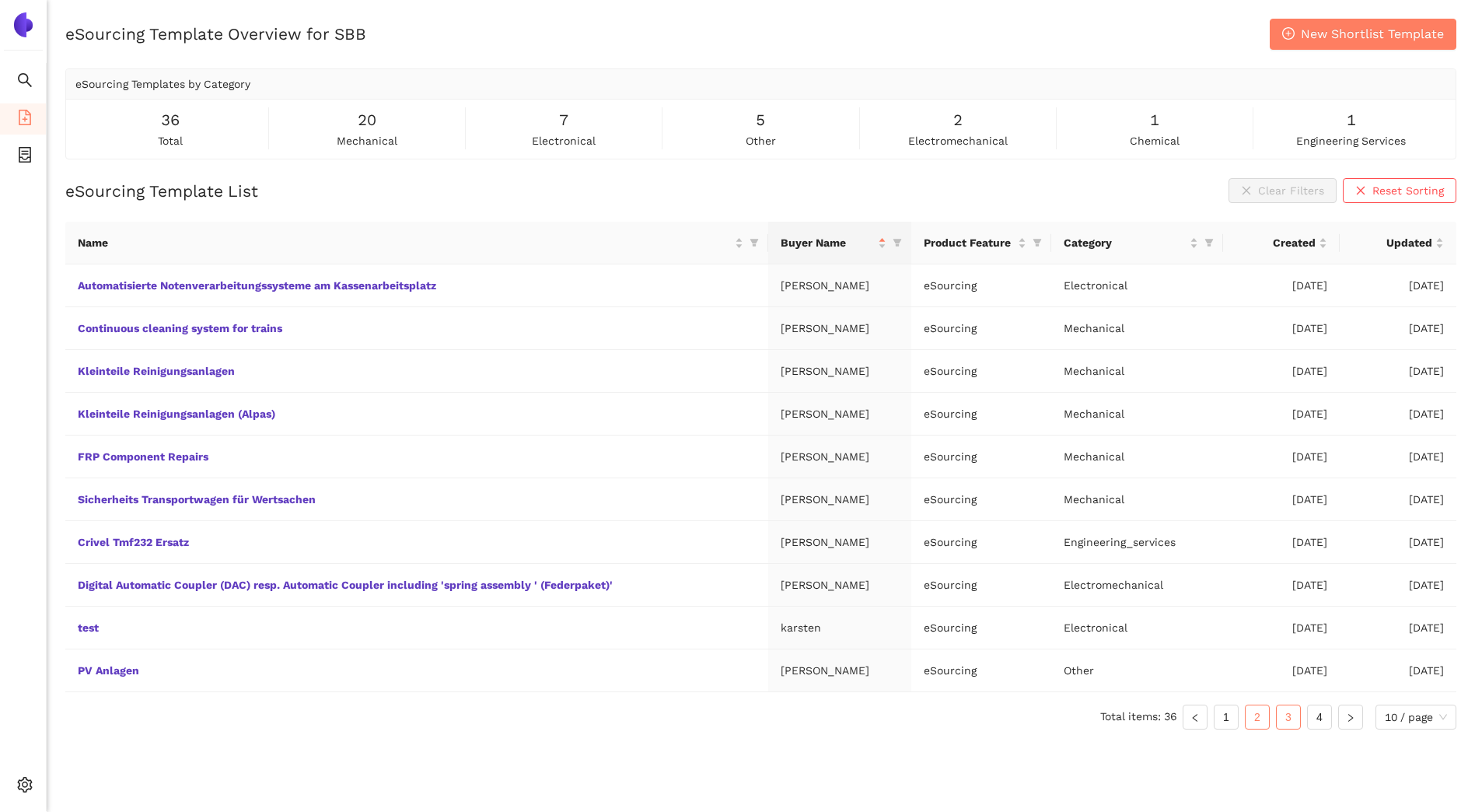
click at [1287, 721] on link "3" at bounding box center [1289, 717] width 23 height 23
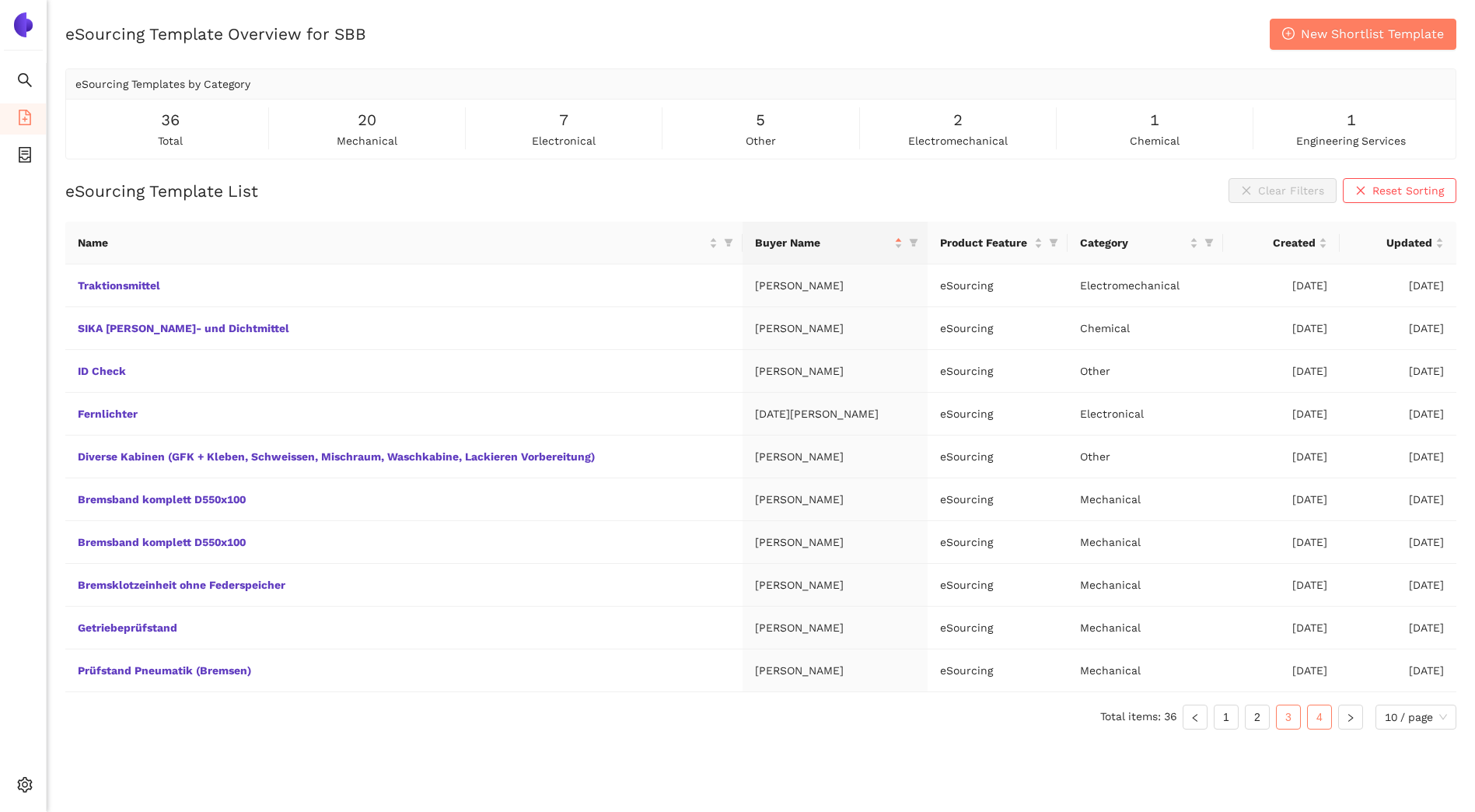
click at [1321, 716] on link "4" at bounding box center [1319, 717] width 23 height 23
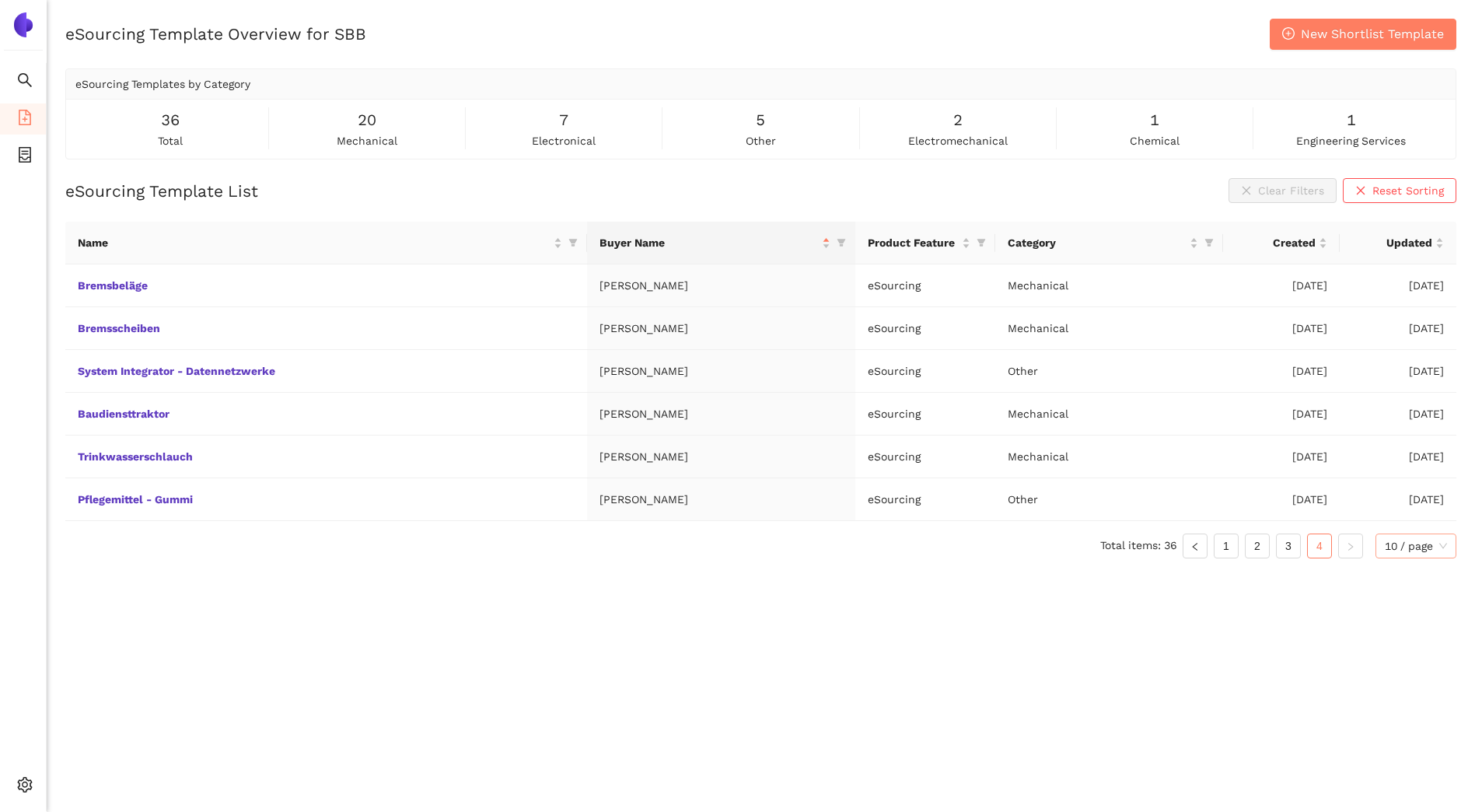
click at [1385, 546] on span "10 / page" at bounding box center [1417, 546] width 63 height 23
click at [1394, 599] on div "20 / page" at bounding box center [1417, 602] width 63 height 17
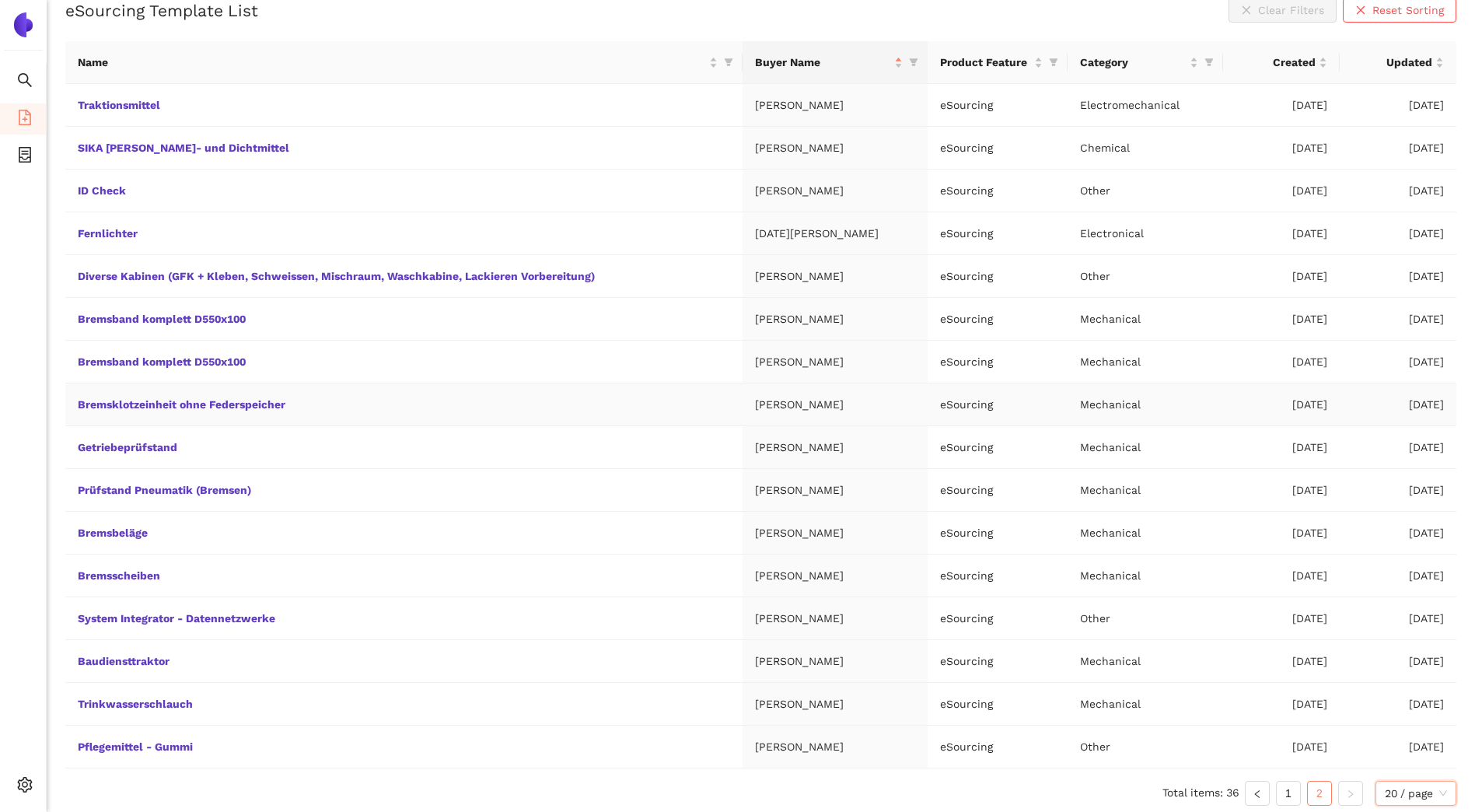
scroll to position [187, 0]
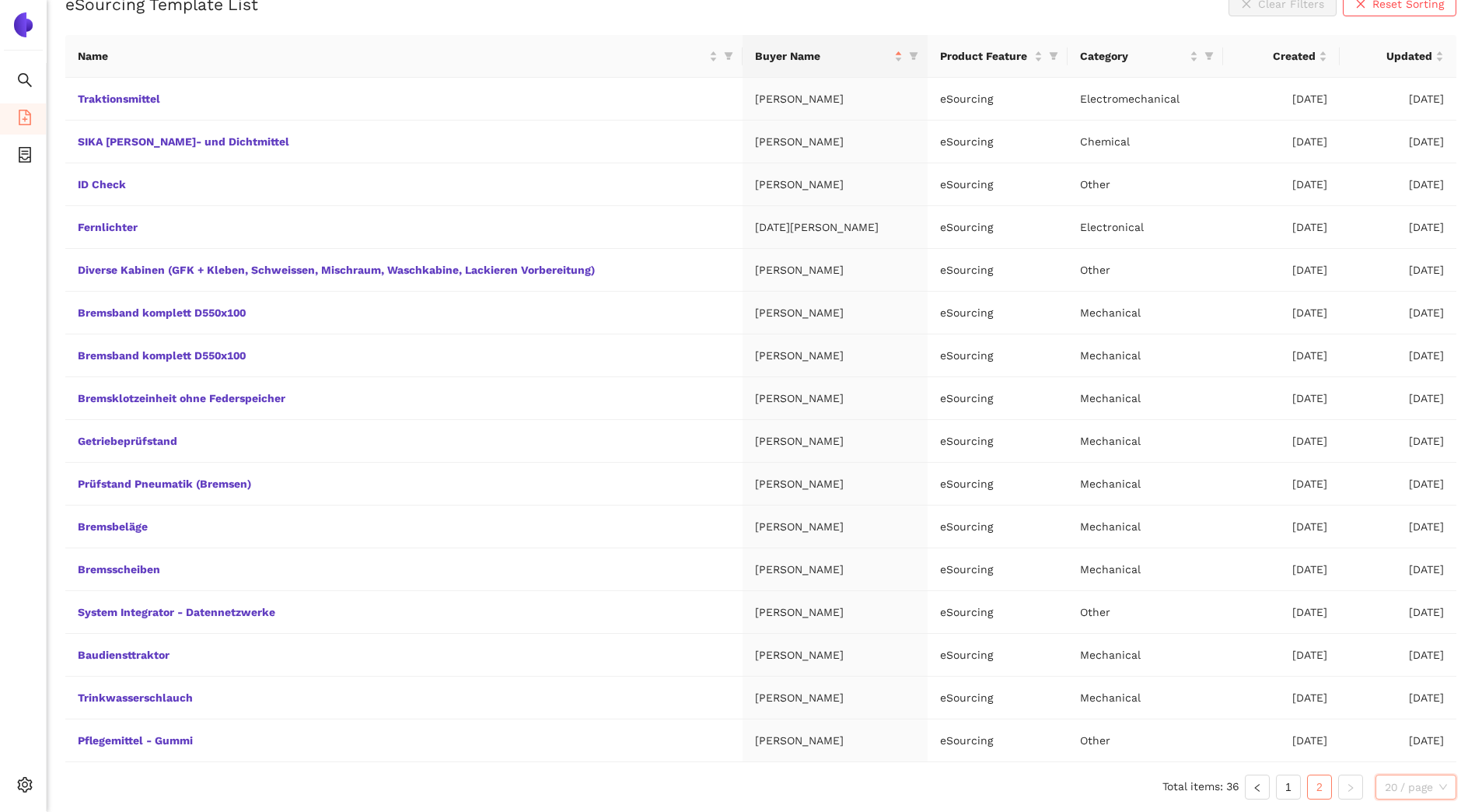
click at [1403, 788] on span "20 / page" at bounding box center [1417, 787] width 63 height 23
click at [1391, 729] on div "50 / page" at bounding box center [1417, 730] width 63 height 17
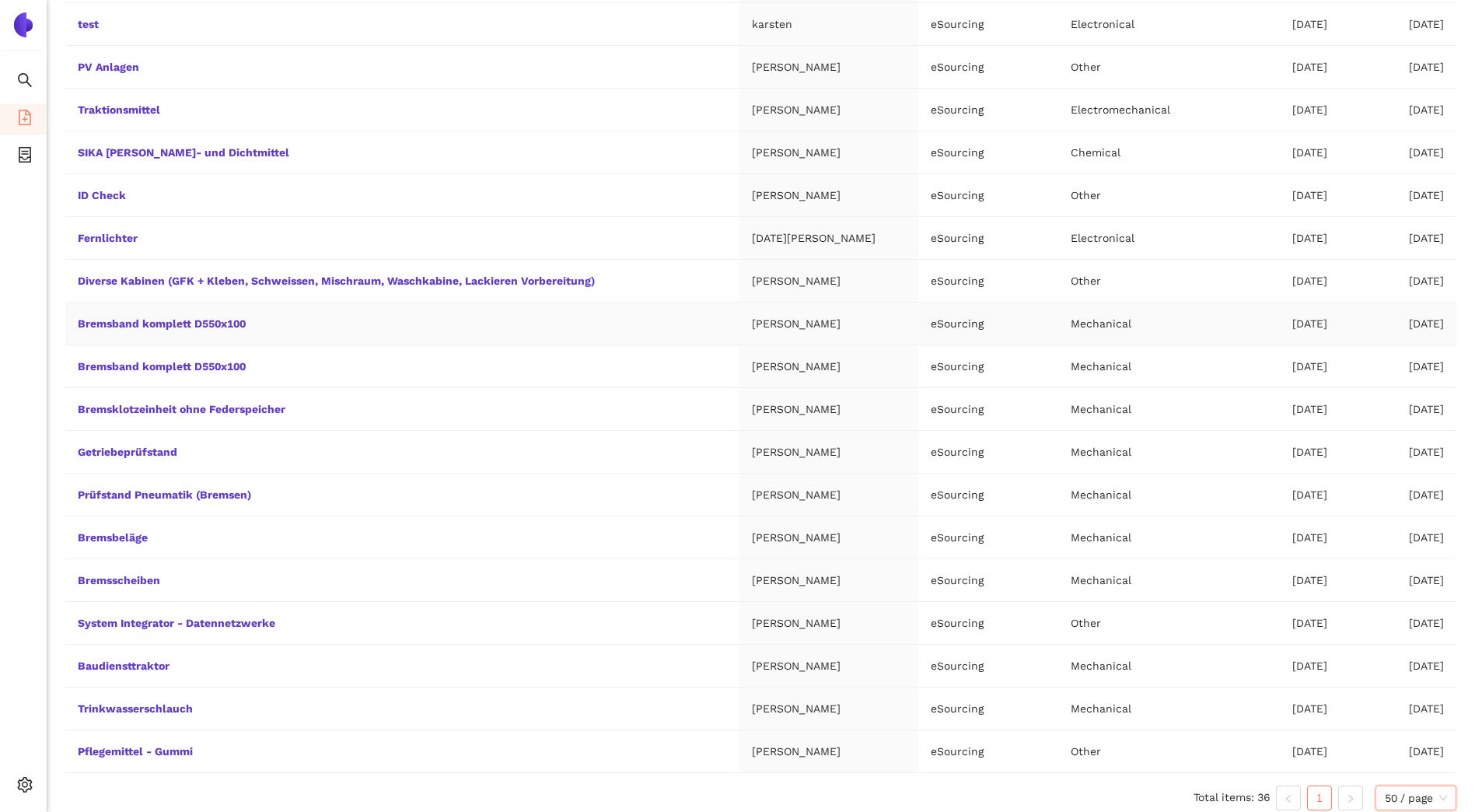
scroll to position [1042, 0]
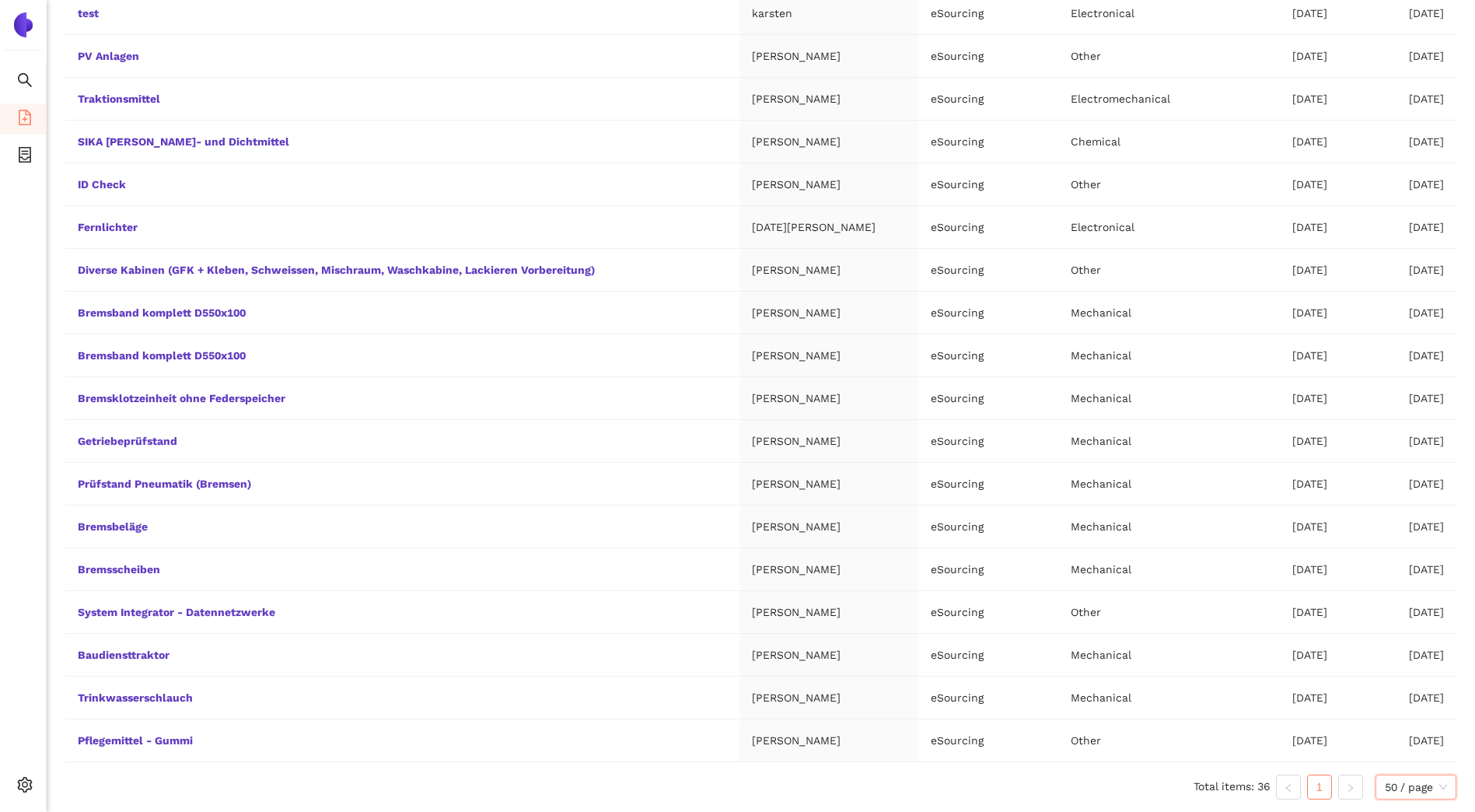
click at [1398, 790] on span "50 / page" at bounding box center [1417, 787] width 63 height 23
click at [1408, 759] on div "100 / page" at bounding box center [1417, 756] width 63 height 17
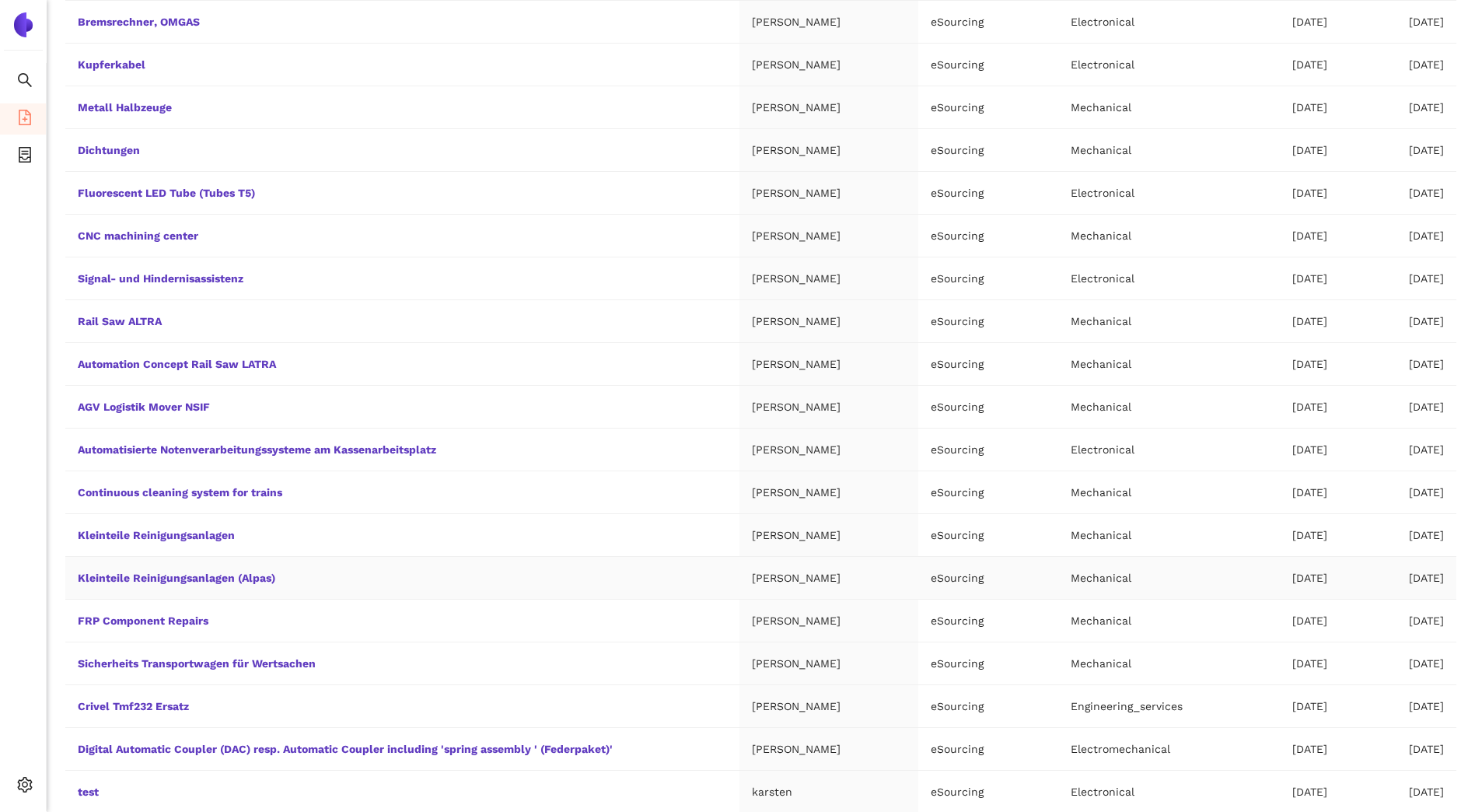
scroll to position [0, 0]
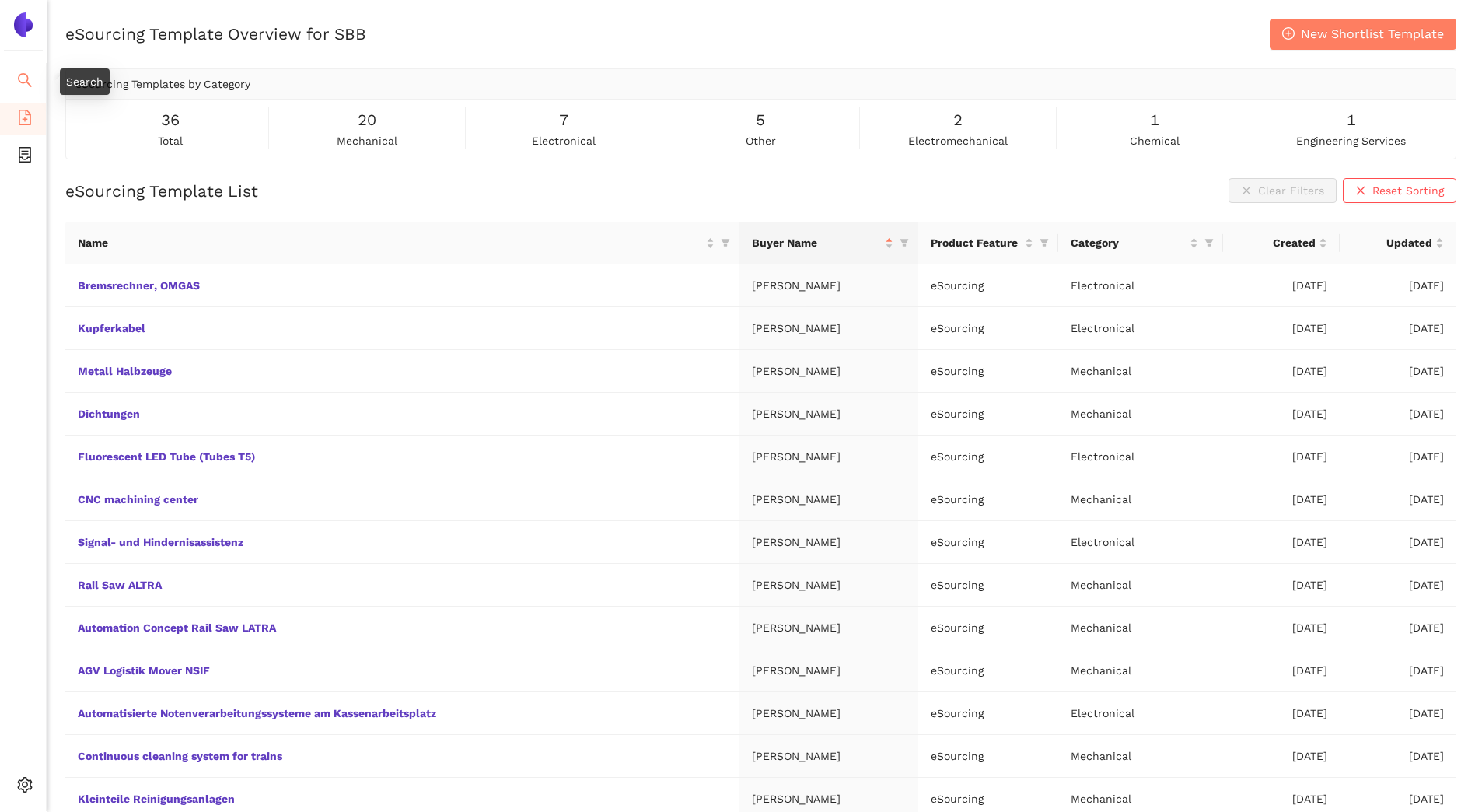
click at [23, 68] on span "search" at bounding box center [25, 82] width 16 height 31
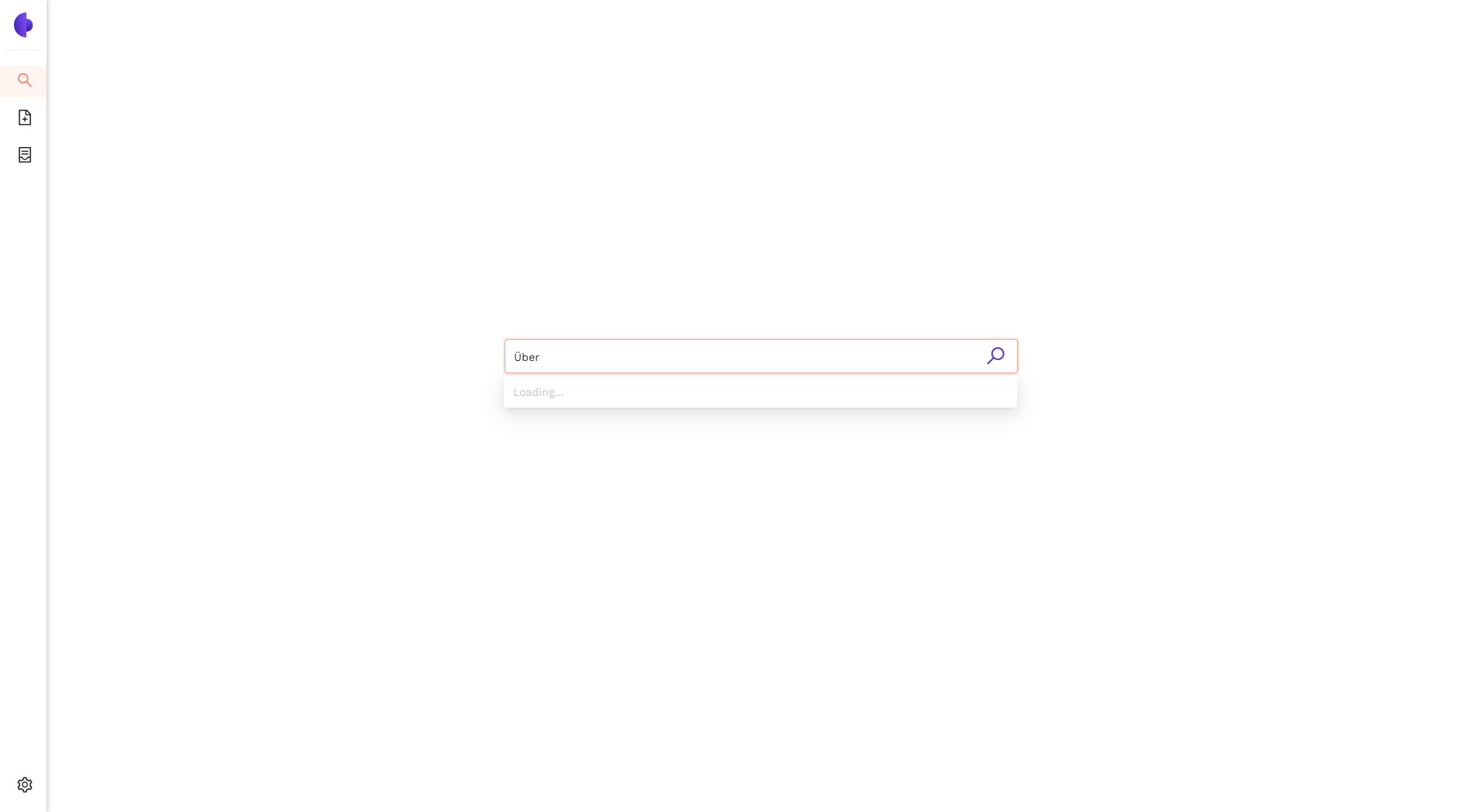
type input "Überk"
click at [599, 415] on div "Found 2 matching suppliers - click to show" at bounding box center [765, 417] width 485 height 17
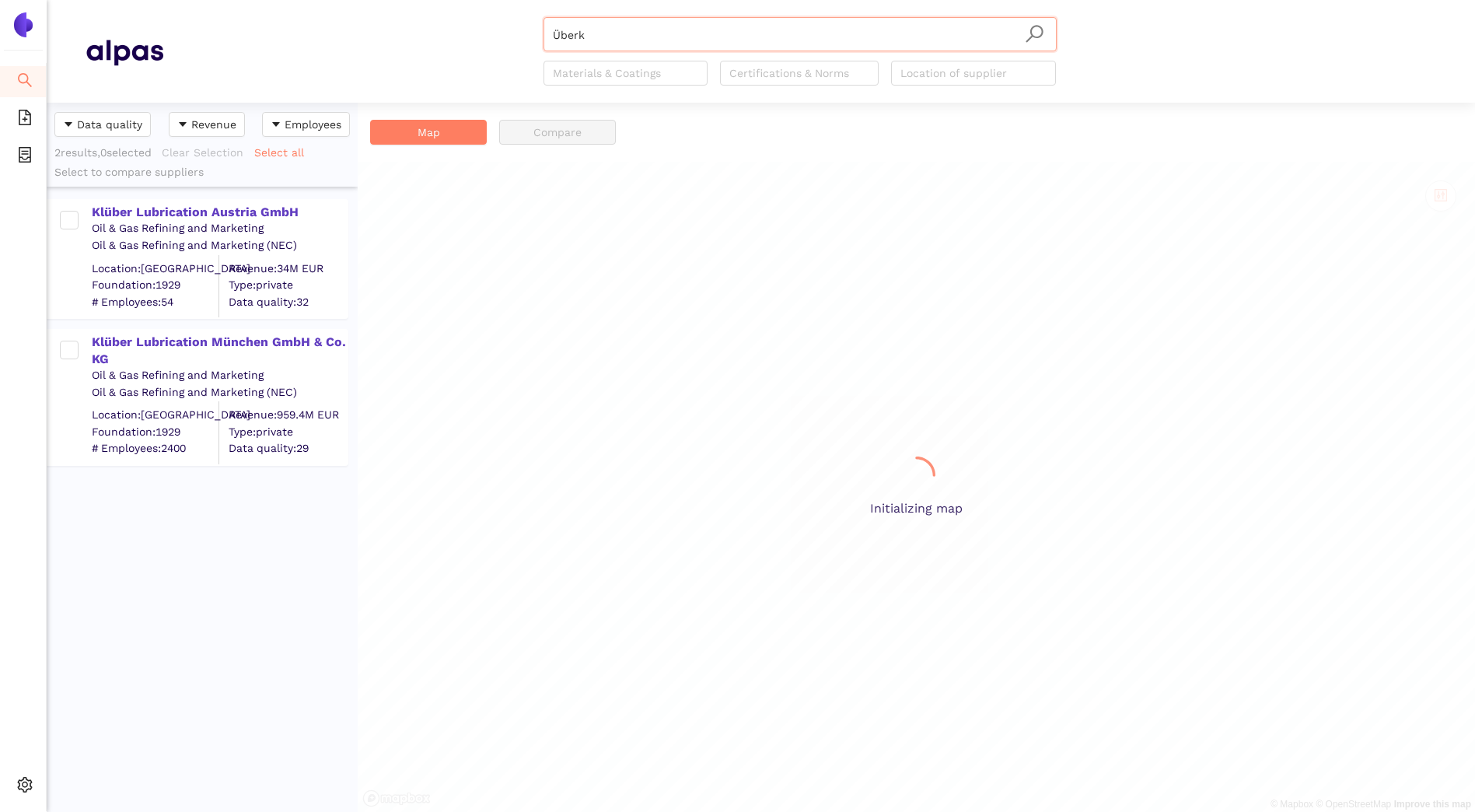
scroll to position [698, 300]
click at [25, 112] on icon "file-add" at bounding box center [25, 117] width 12 height 16
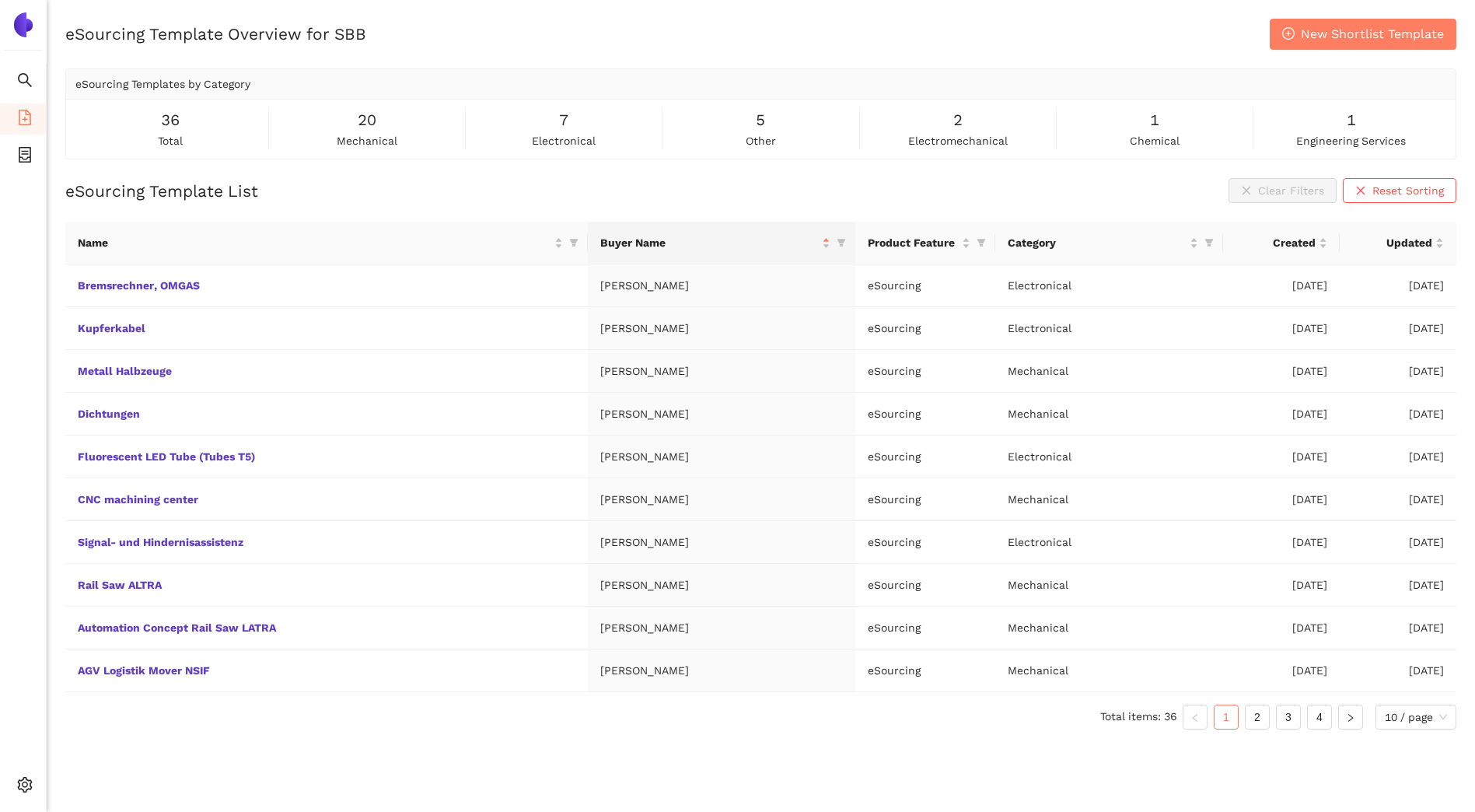
click at [763, 128] on span "5" at bounding box center [760, 119] width 9 height 24
click at [765, 139] on span "other" at bounding box center [761, 141] width 30 height 17
click at [1365, 189] on icon "close" at bounding box center [1361, 190] width 11 height 11
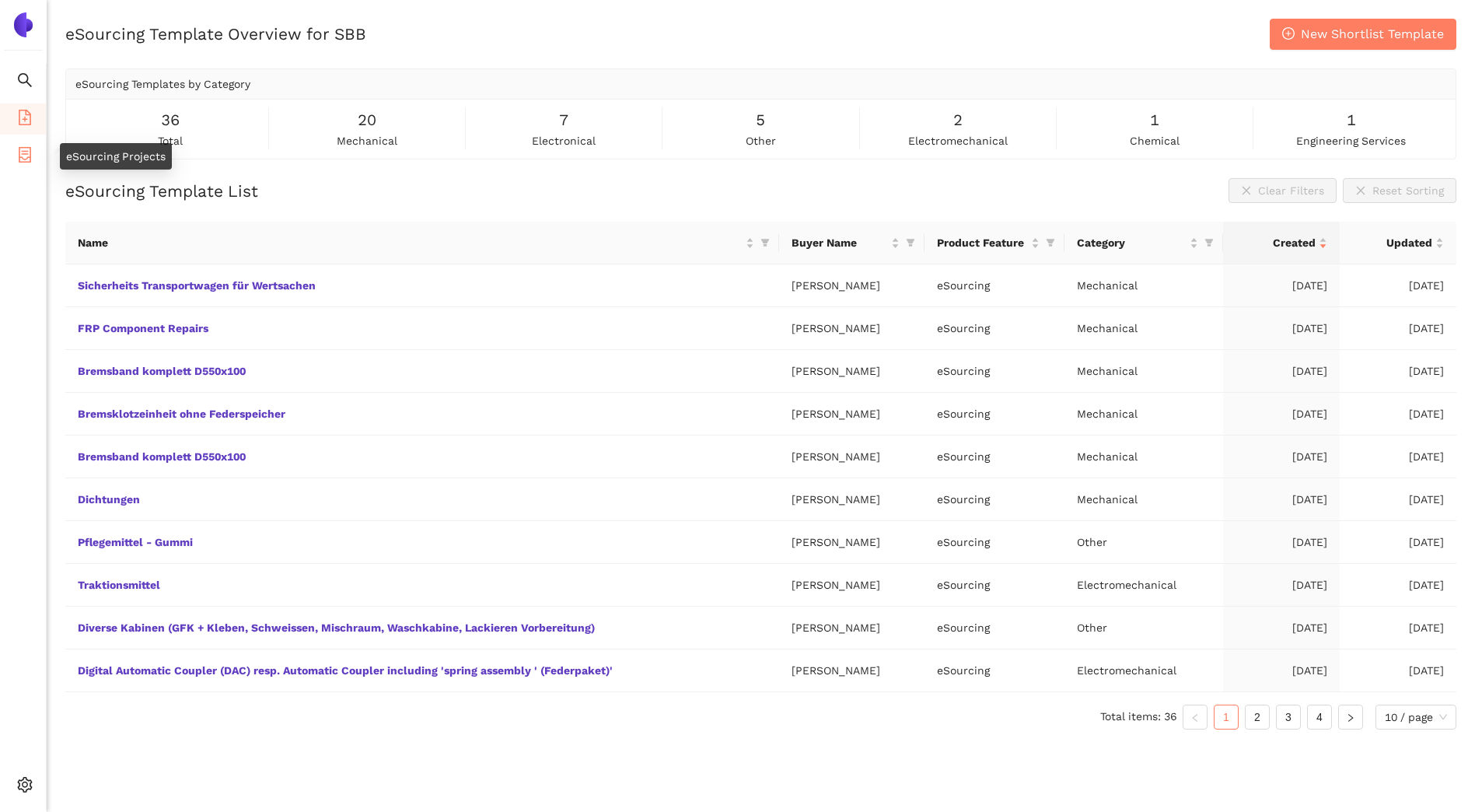
click at [21, 155] on icon "container" at bounding box center [25, 154] width 16 height 16
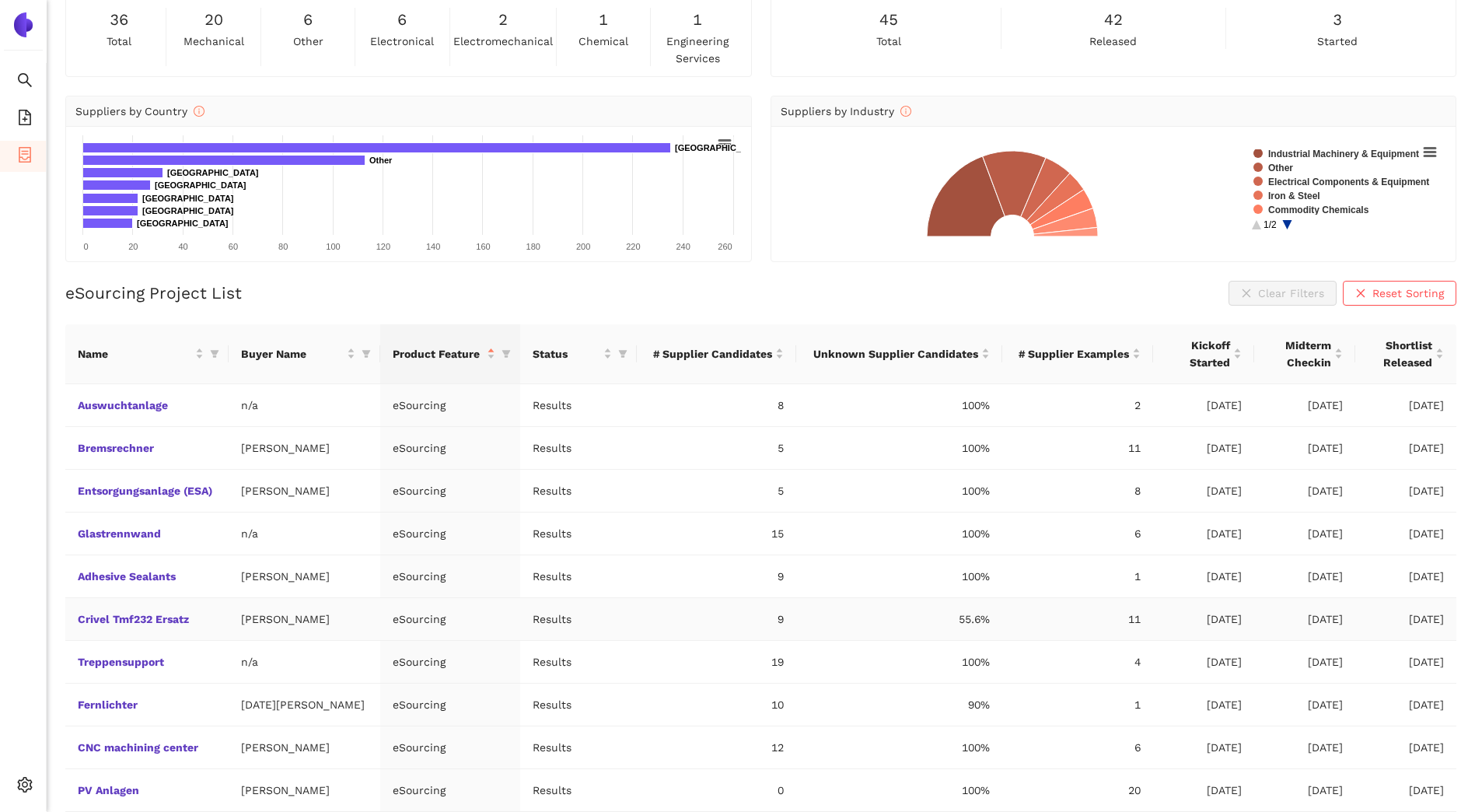
scroll to position [142, 0]
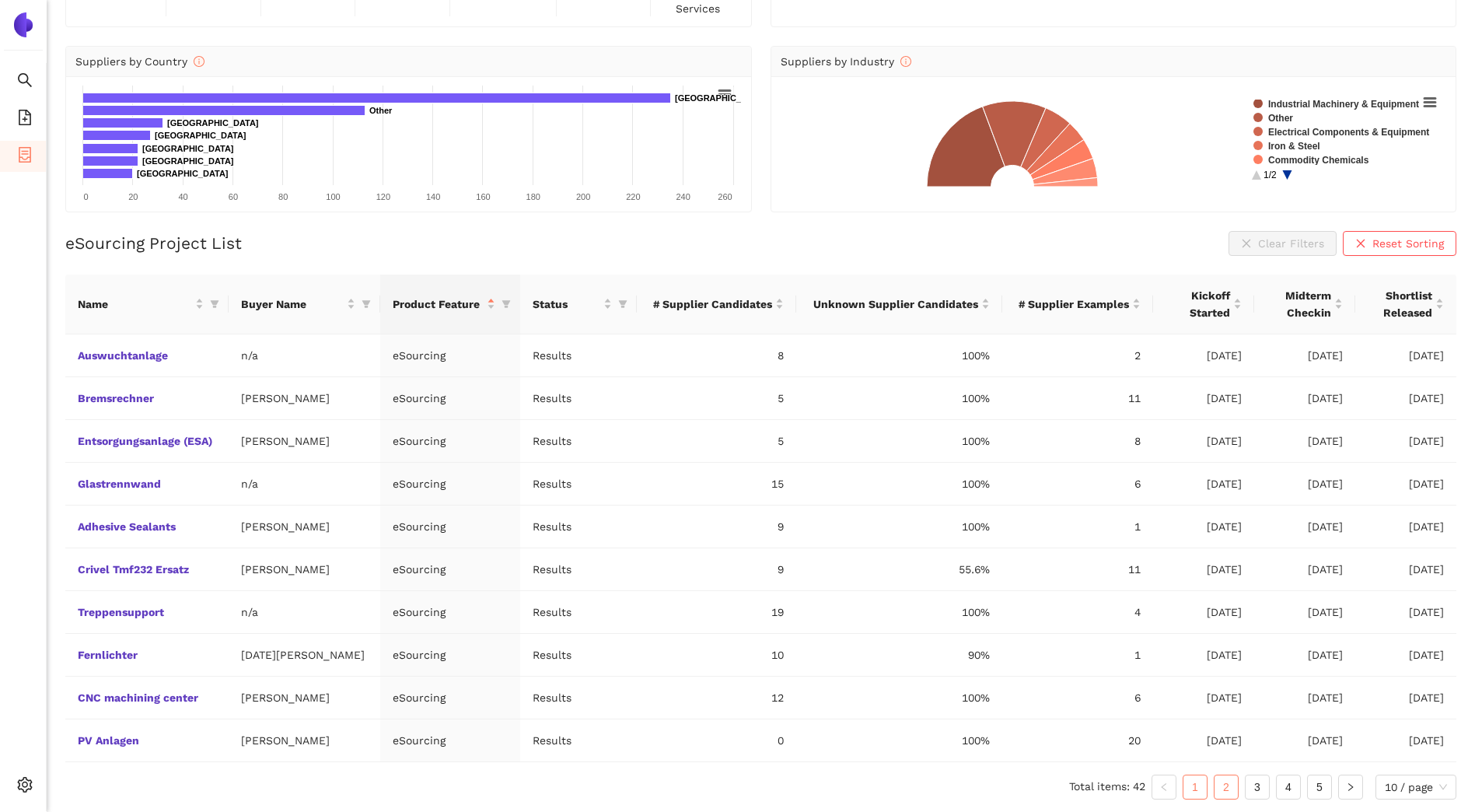
click at [1222, 784] on link "2" at bounding box center [1226, 787] width 23 height 23
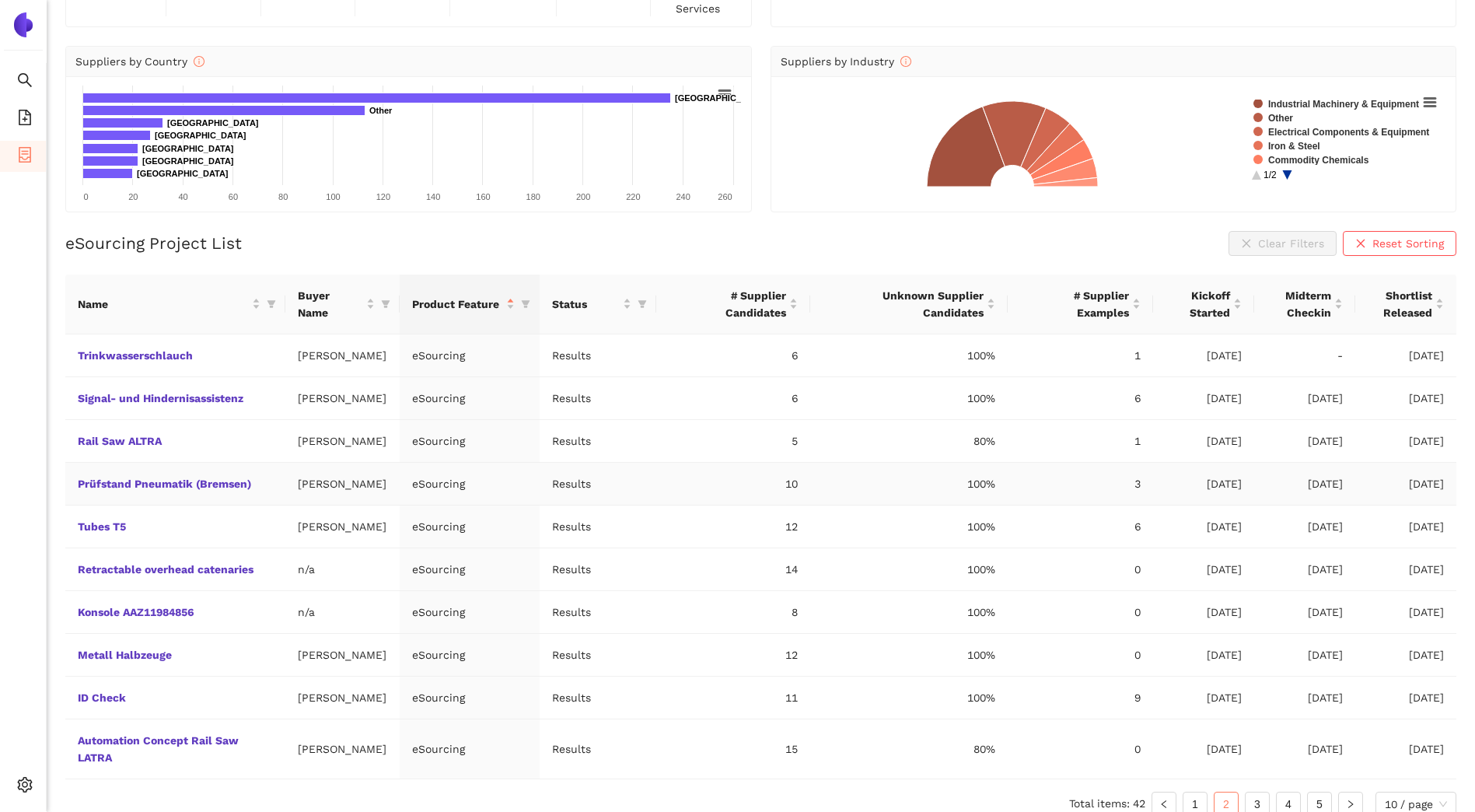
scroll to position [193, 0]
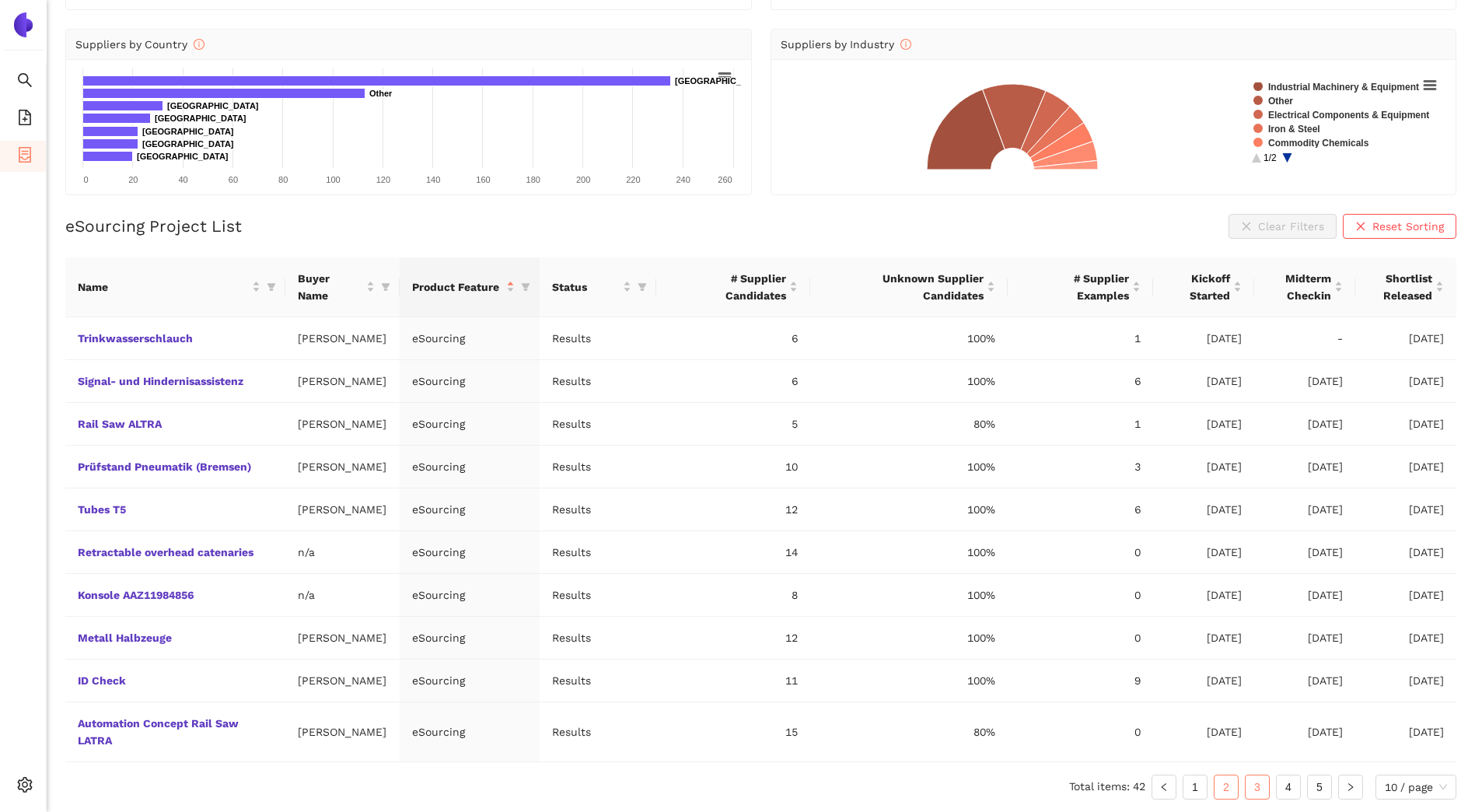
click at [1253, 784] on link "3" at bounding box center [1258, 787] width 23 height 23
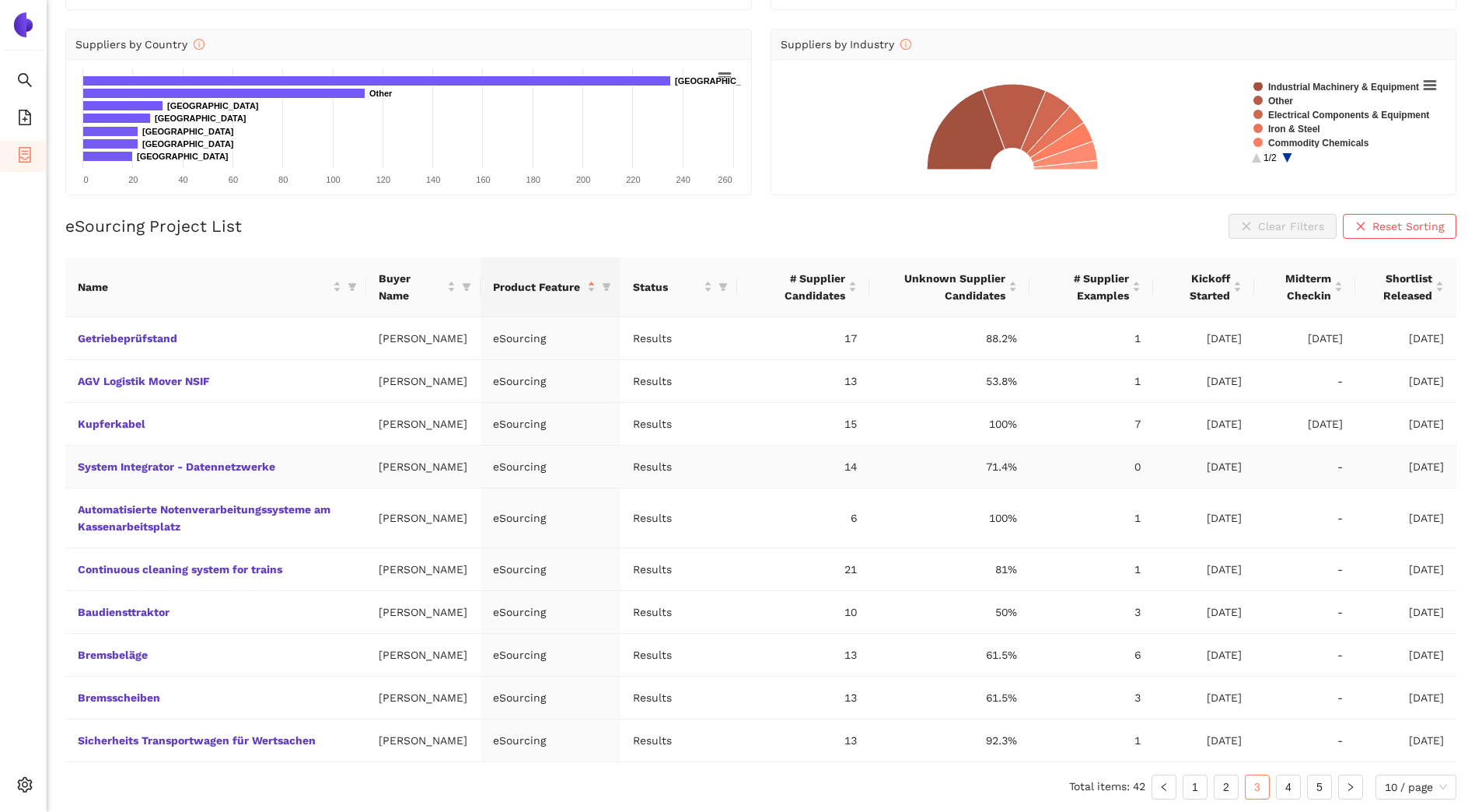
scroll to position [261, 0]
click at [1288, 784] on link "4" at bounding box center [1289, 787] width 23 height 23
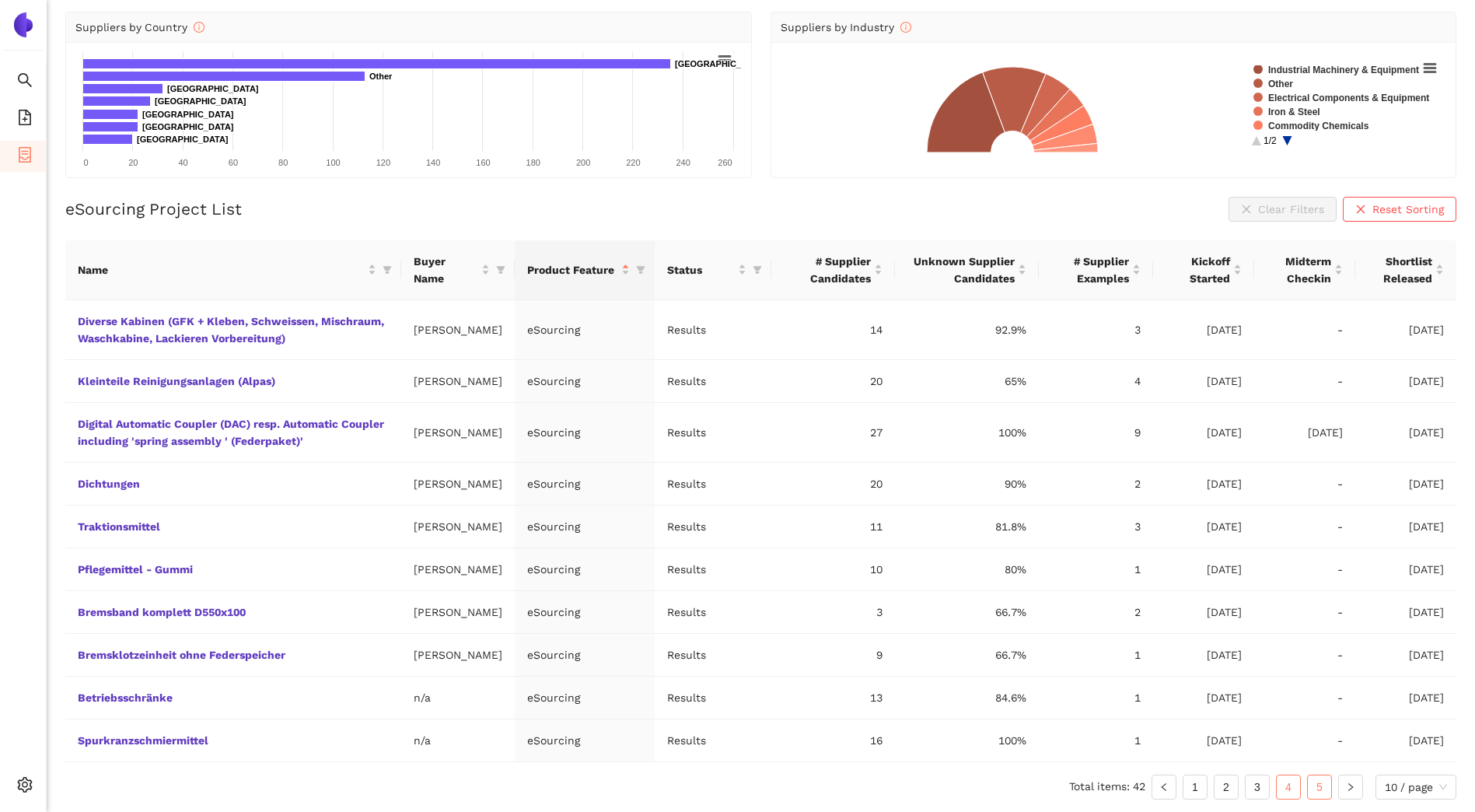
click at [1315, 785] on link "5" at bounding box center [1319, 787] width 23 height 23
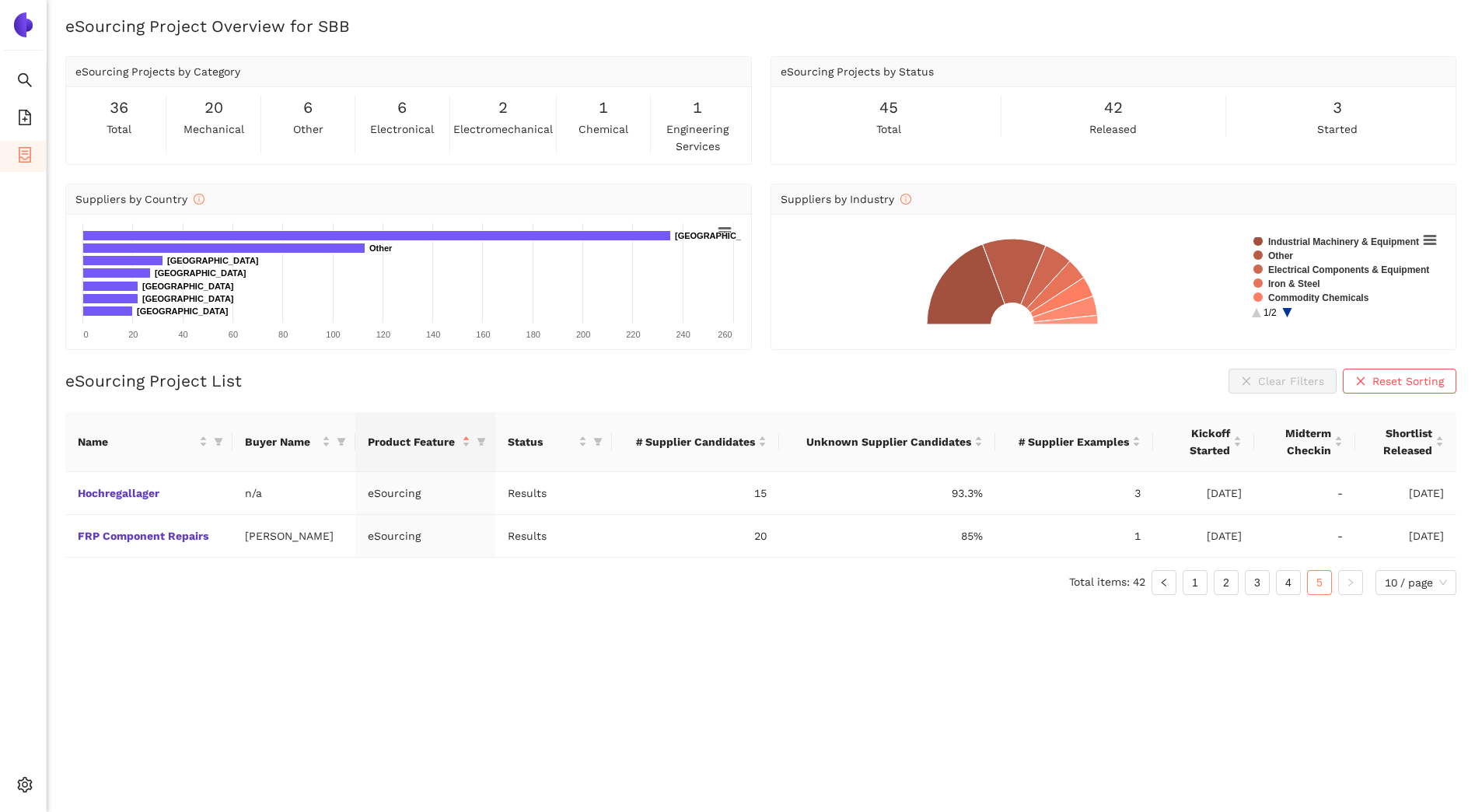
scroll to position [0, 0]
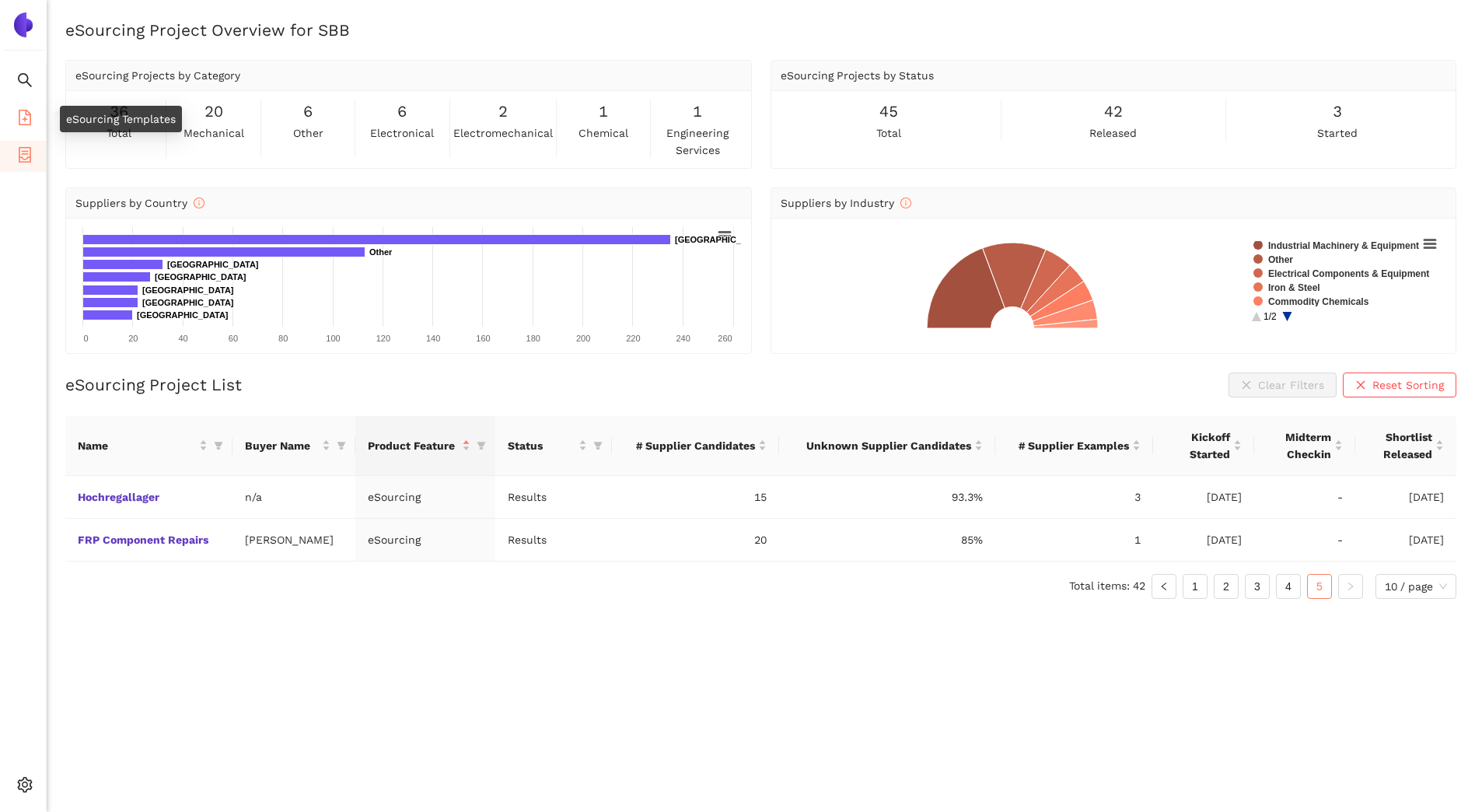
click at [21, 114] on icon "file-add" at bounding box center [25, 117] width 16 height 16
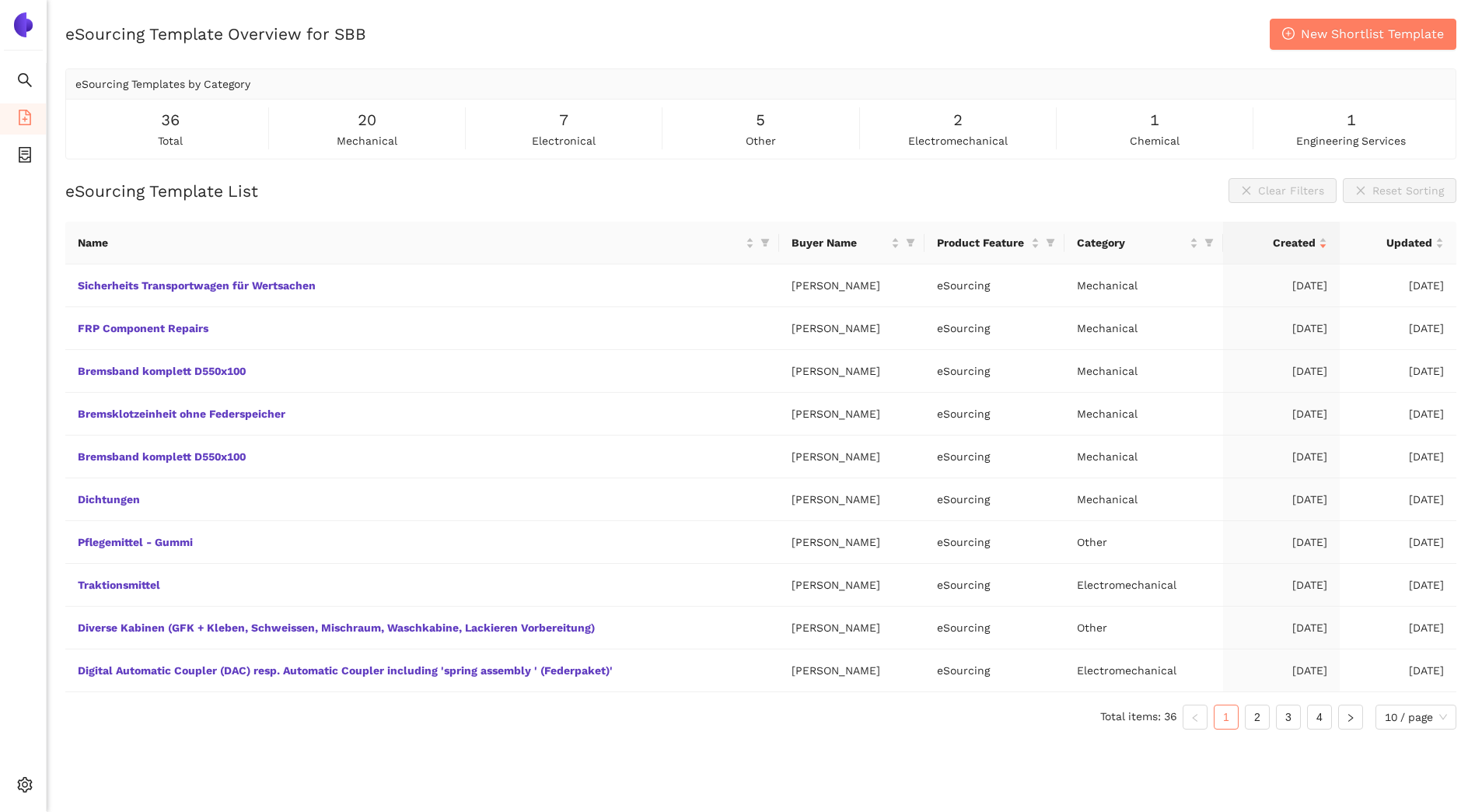
click at [26, 24] on img at bounding box center [23, 25] width 25 height 25
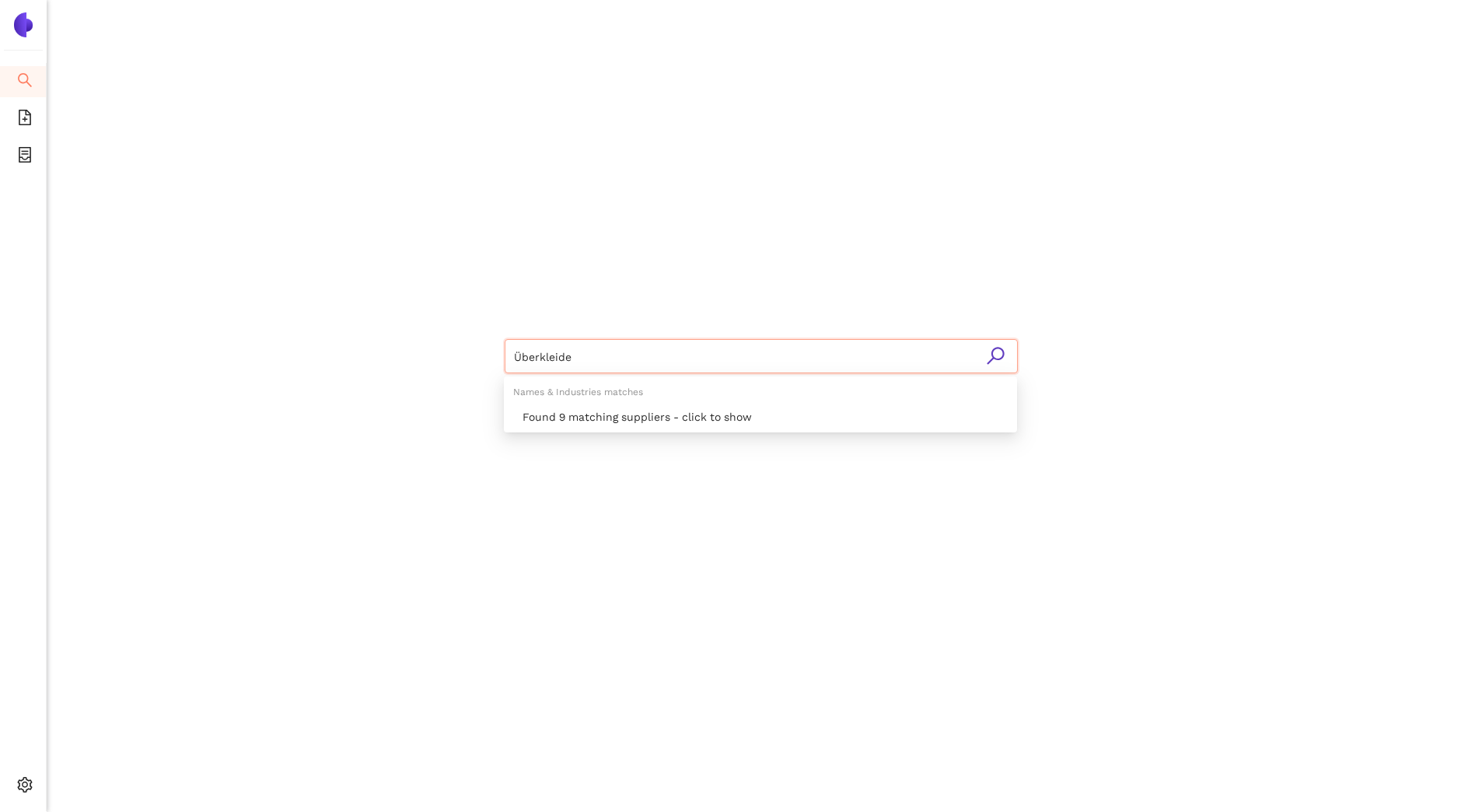
type input "Überkleider"
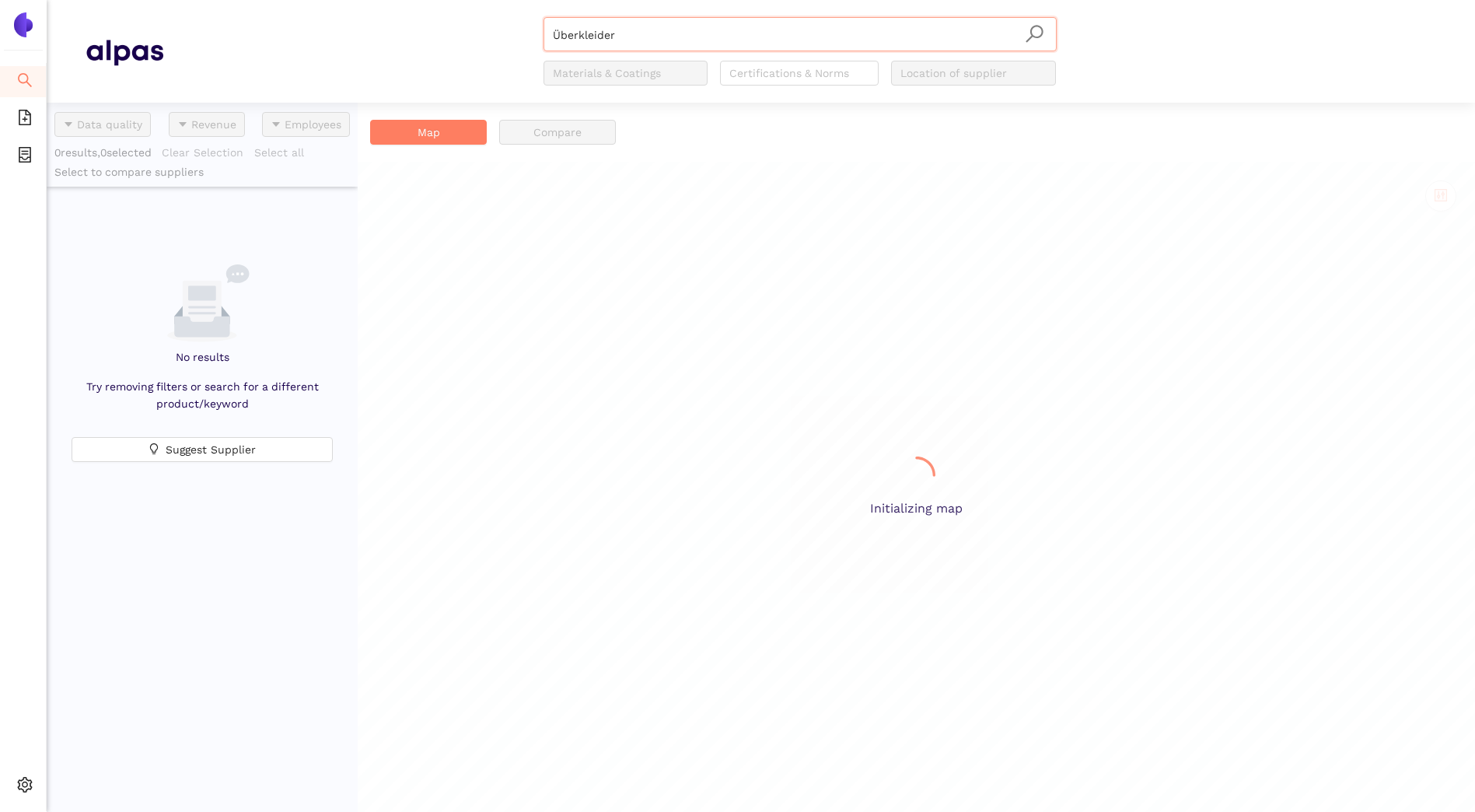
scroll to position [698, 300]
click at [26, 113] on icon "file-add" at bounding box center [25, 117] width 12 height 16
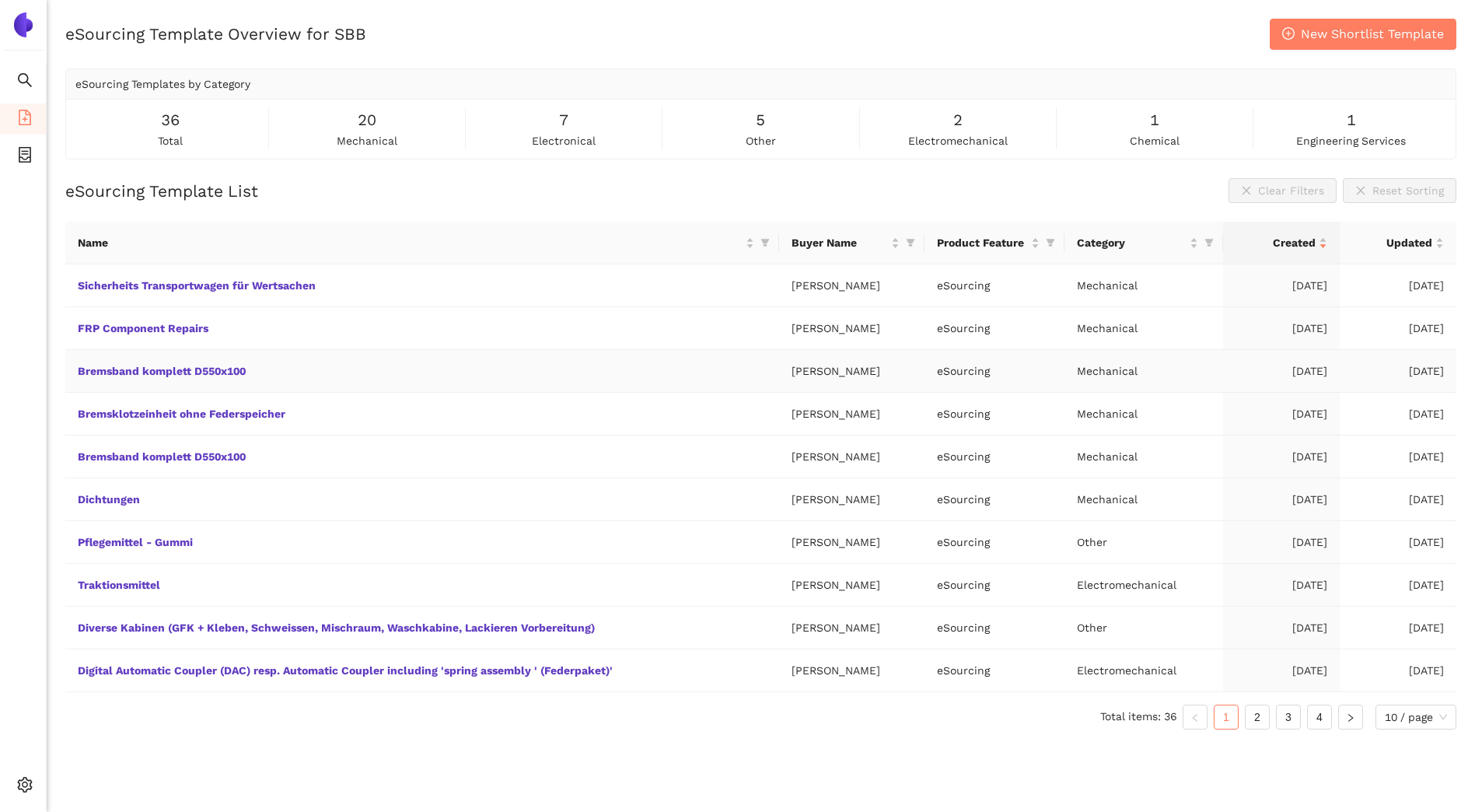
scroll to position [19, 0]
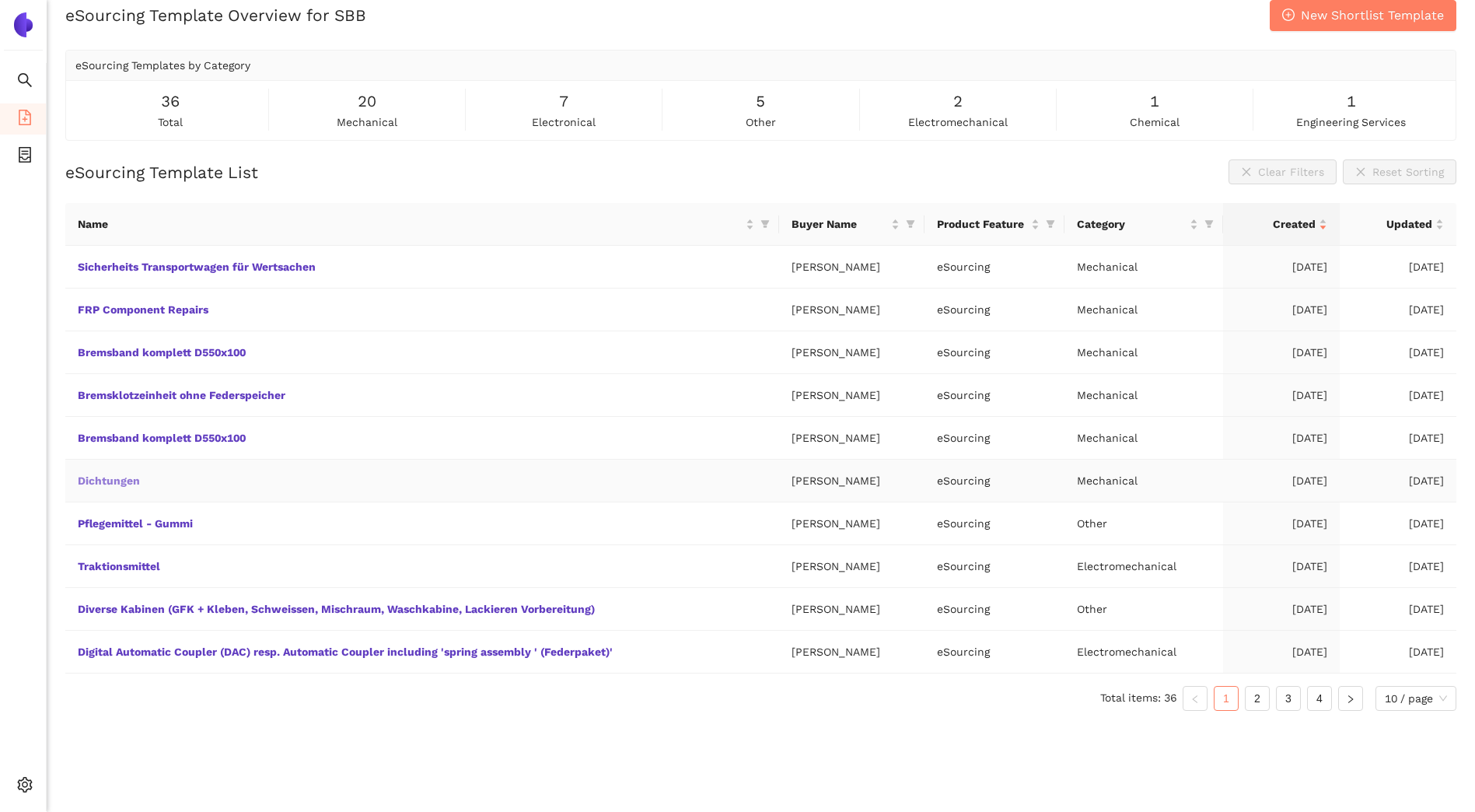
click at [0, 0] on link "Dichtungen" at bounding box center [0, 0] width 0 height 0
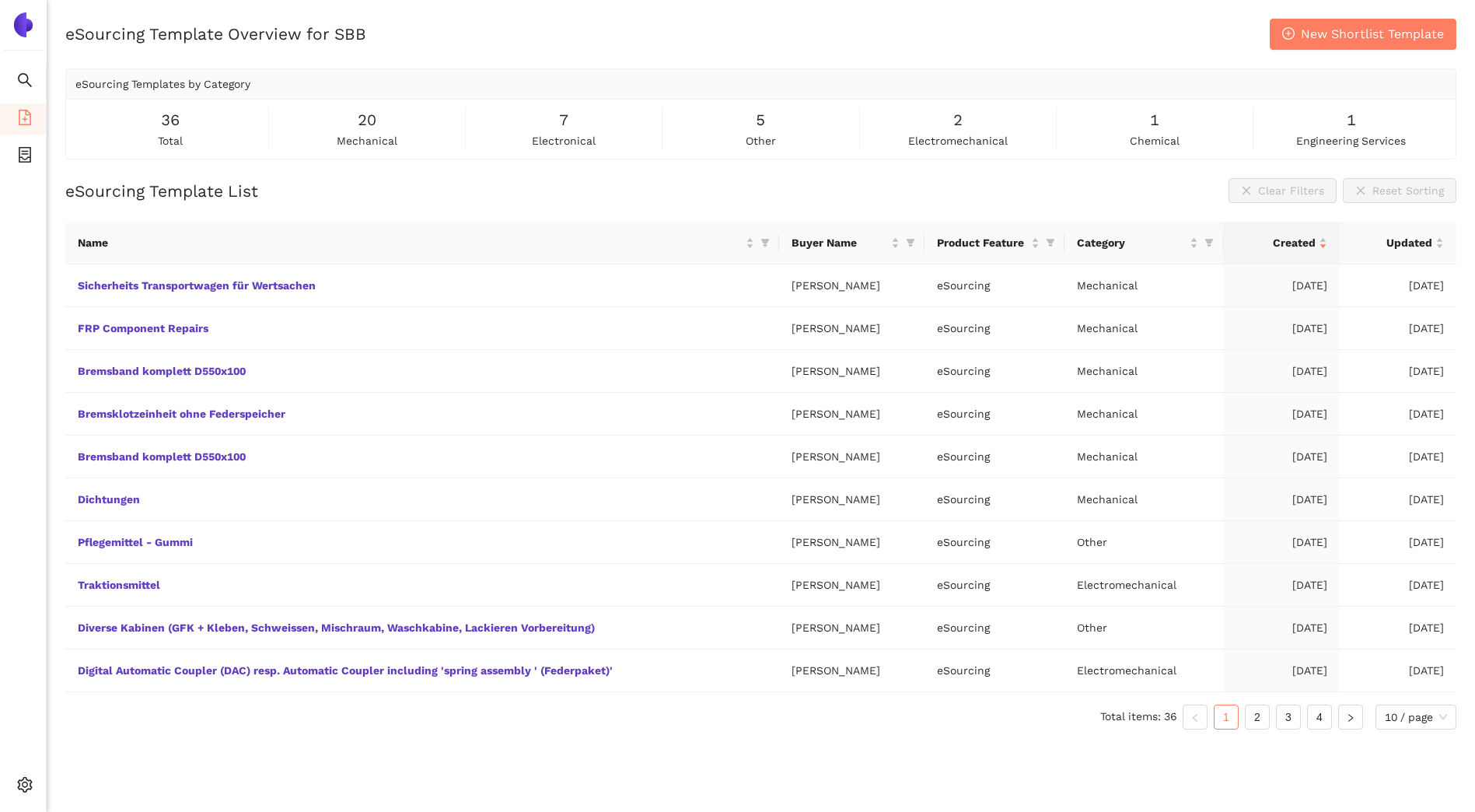
scroll to position [19, 0]
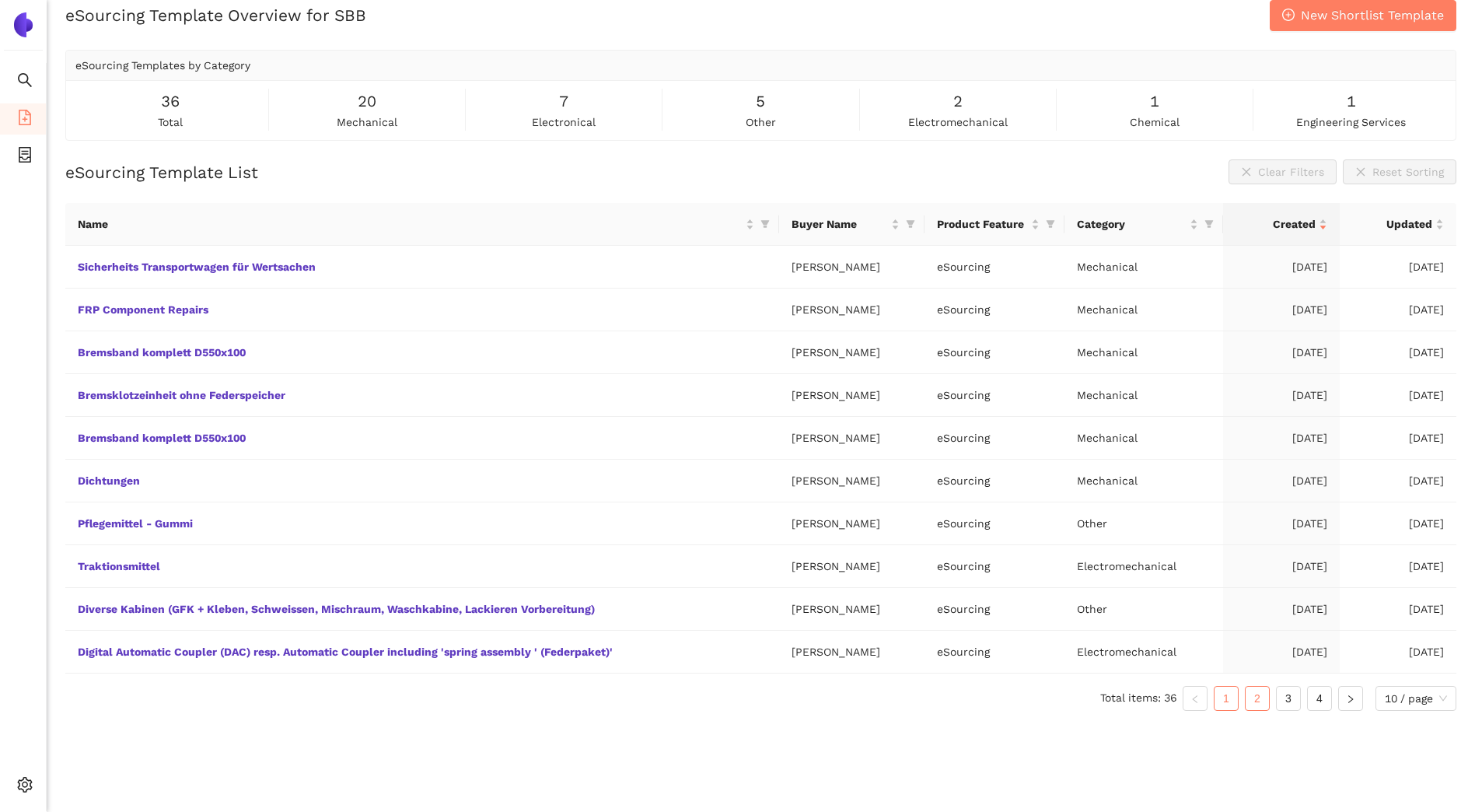
click at [1258, 697] on link "2" at bounding box center [1258, 698] width 23 height 23
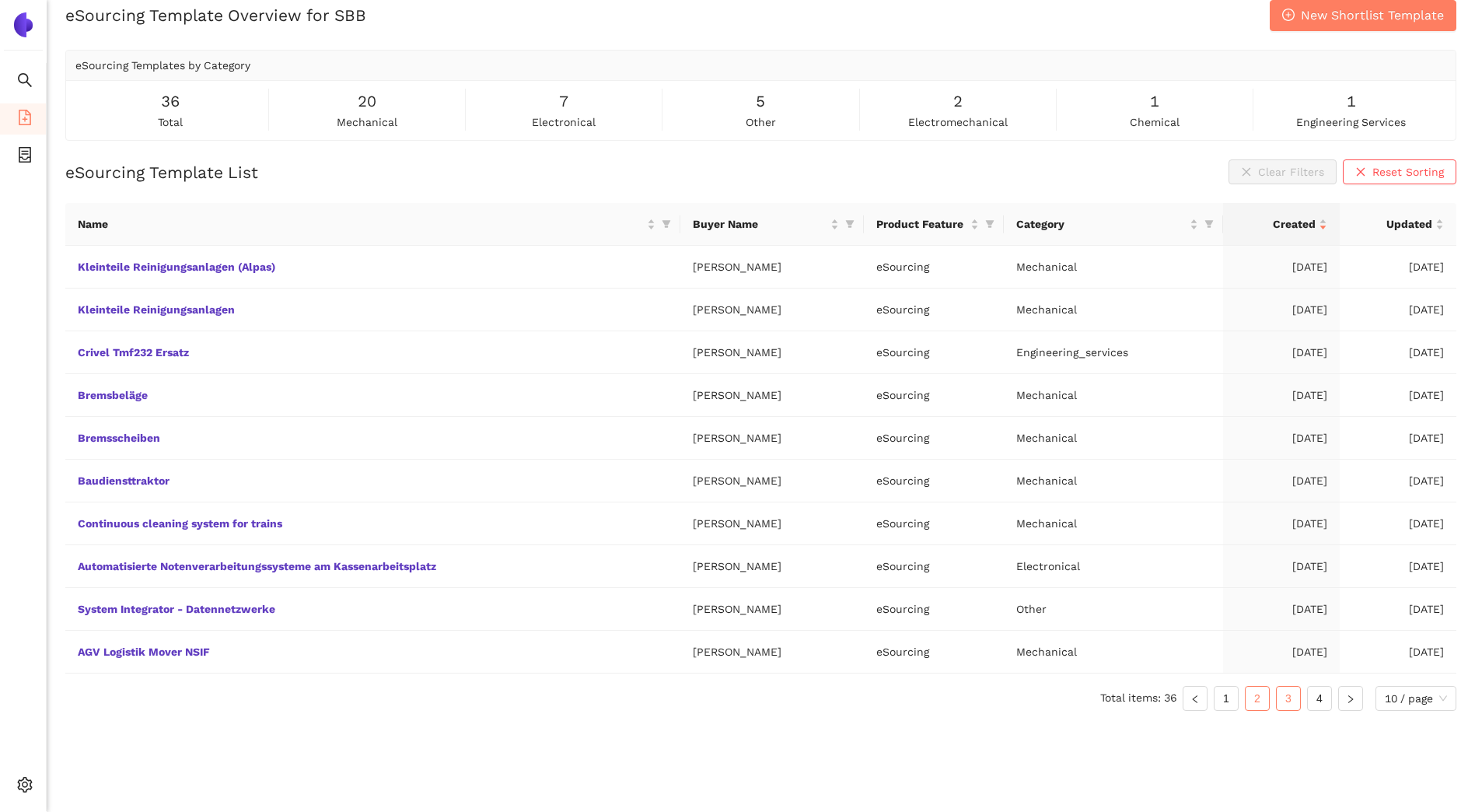
click at [1291, 697] on link "3" at bounding box center [1289, 698] width 23 height 23
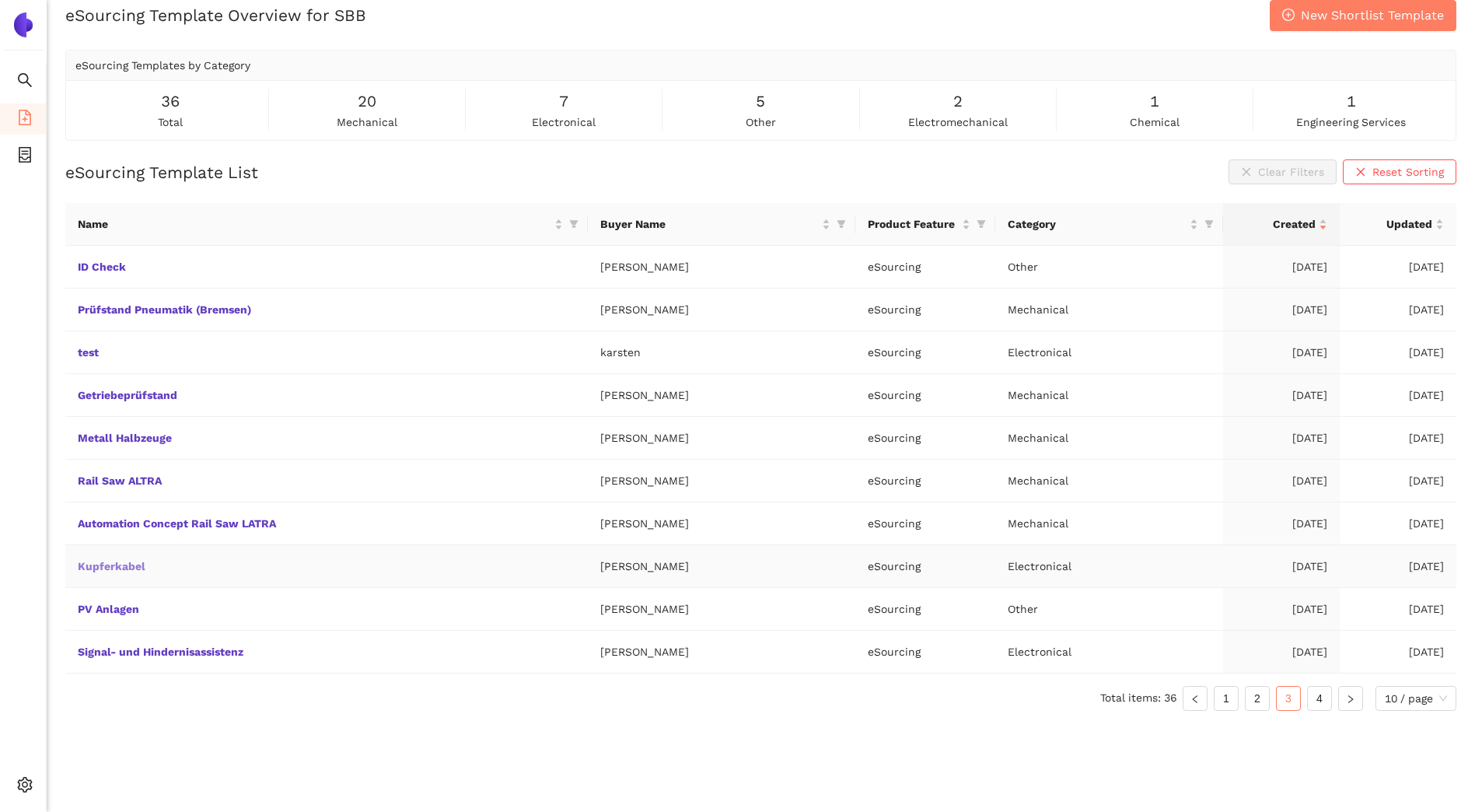
click at [0, 0] on link "Kupferkabel" at bounding box center [0, 0] width 0 height 0
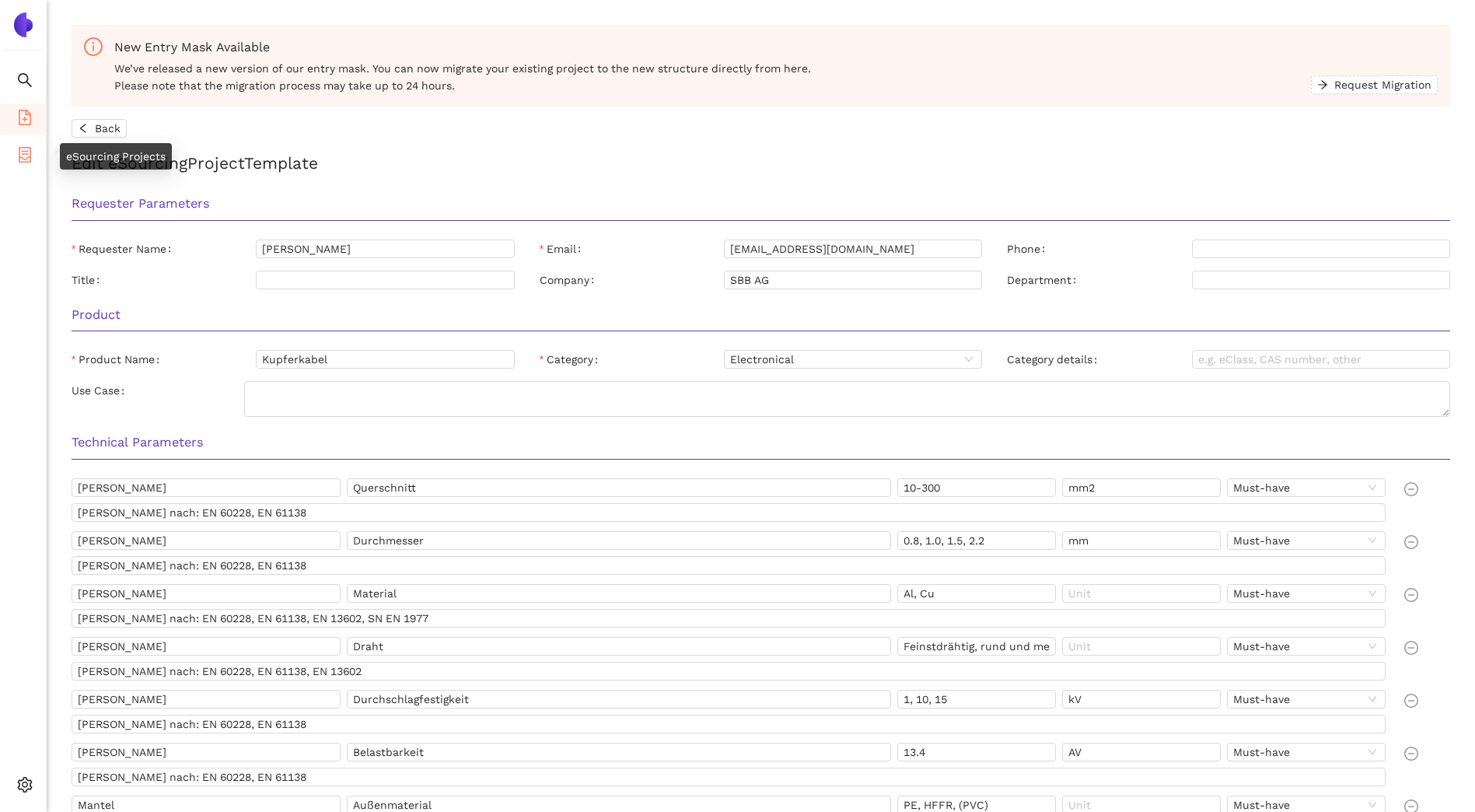
click at [20, 152] on icon "container" at bounding box center [25, 154] width 12 height 16
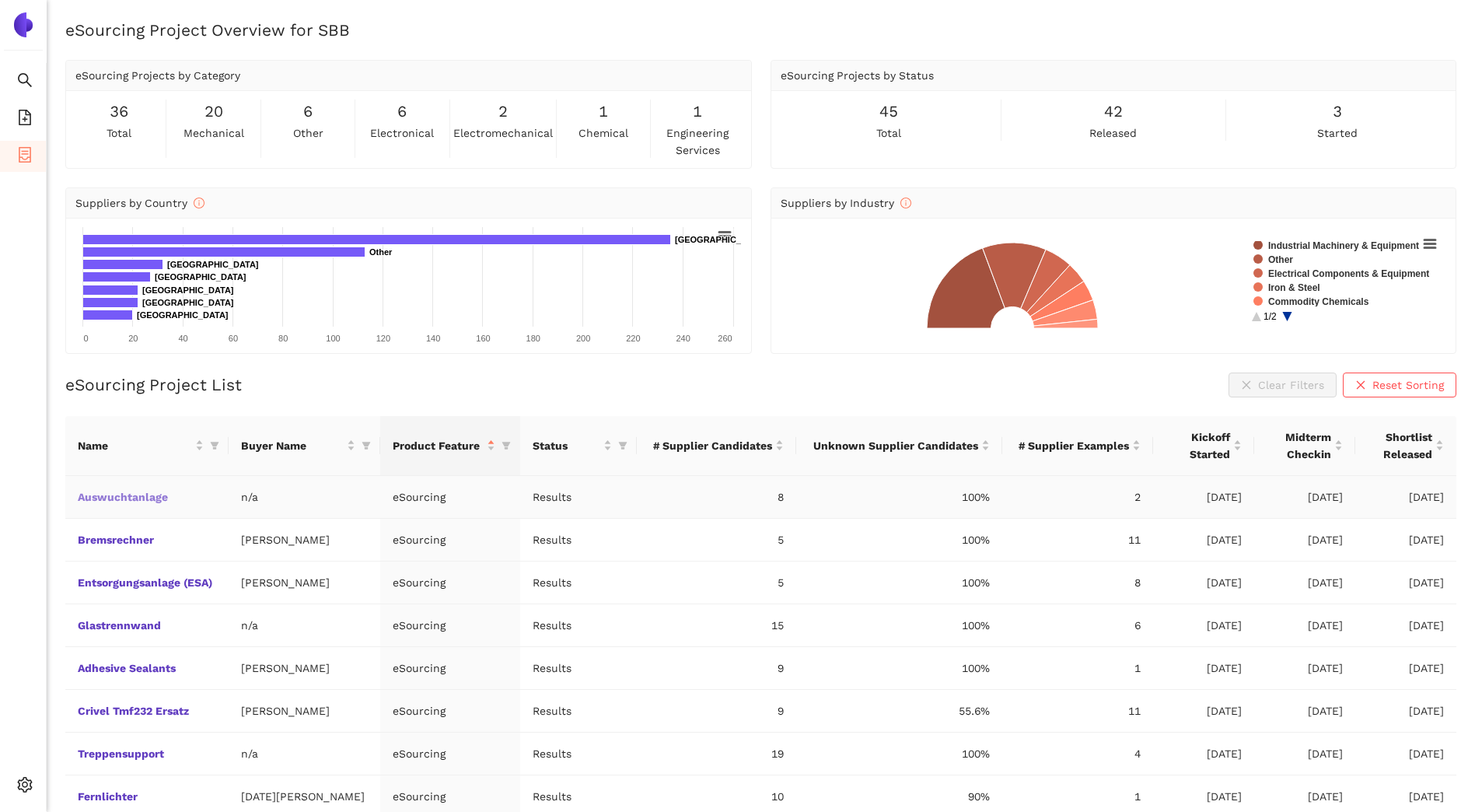
click at [0, 0] on link "Auswuchtanlage" at bounding box center [0, 0] width 0 height 0
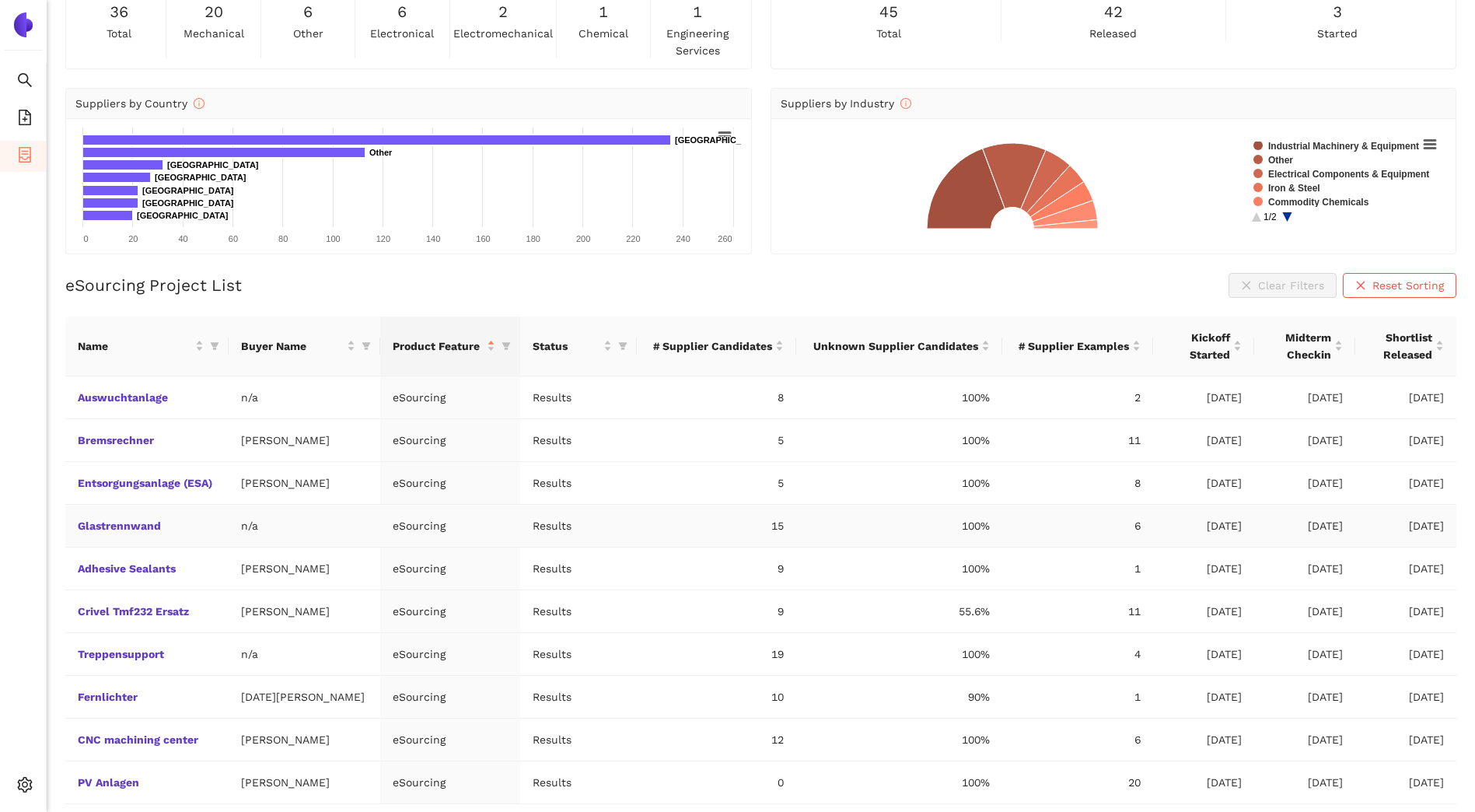
scroll to position [142, 0]
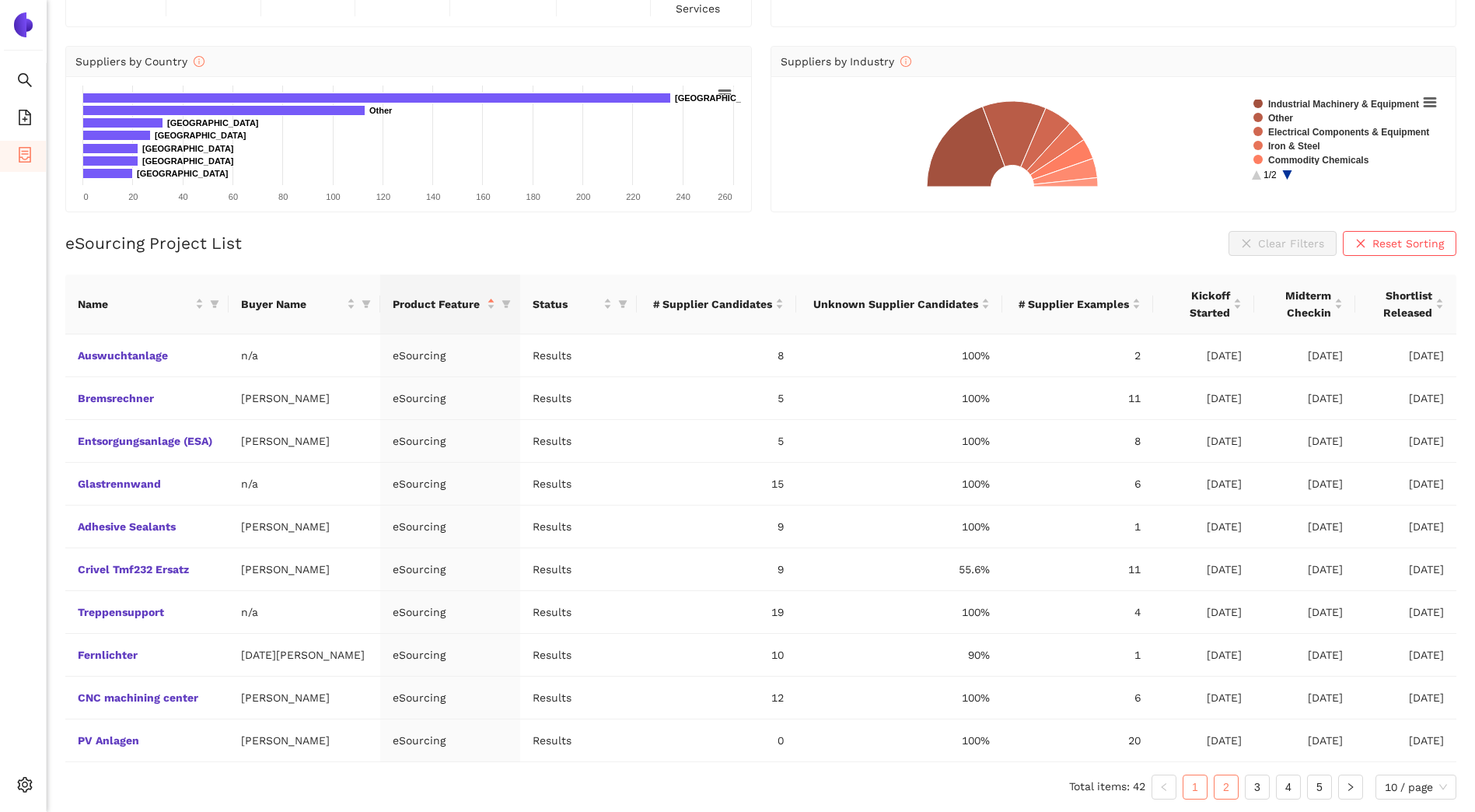
click at [1221, 786] on link "2" at bounding box center [1226, 787] width 23 height 23
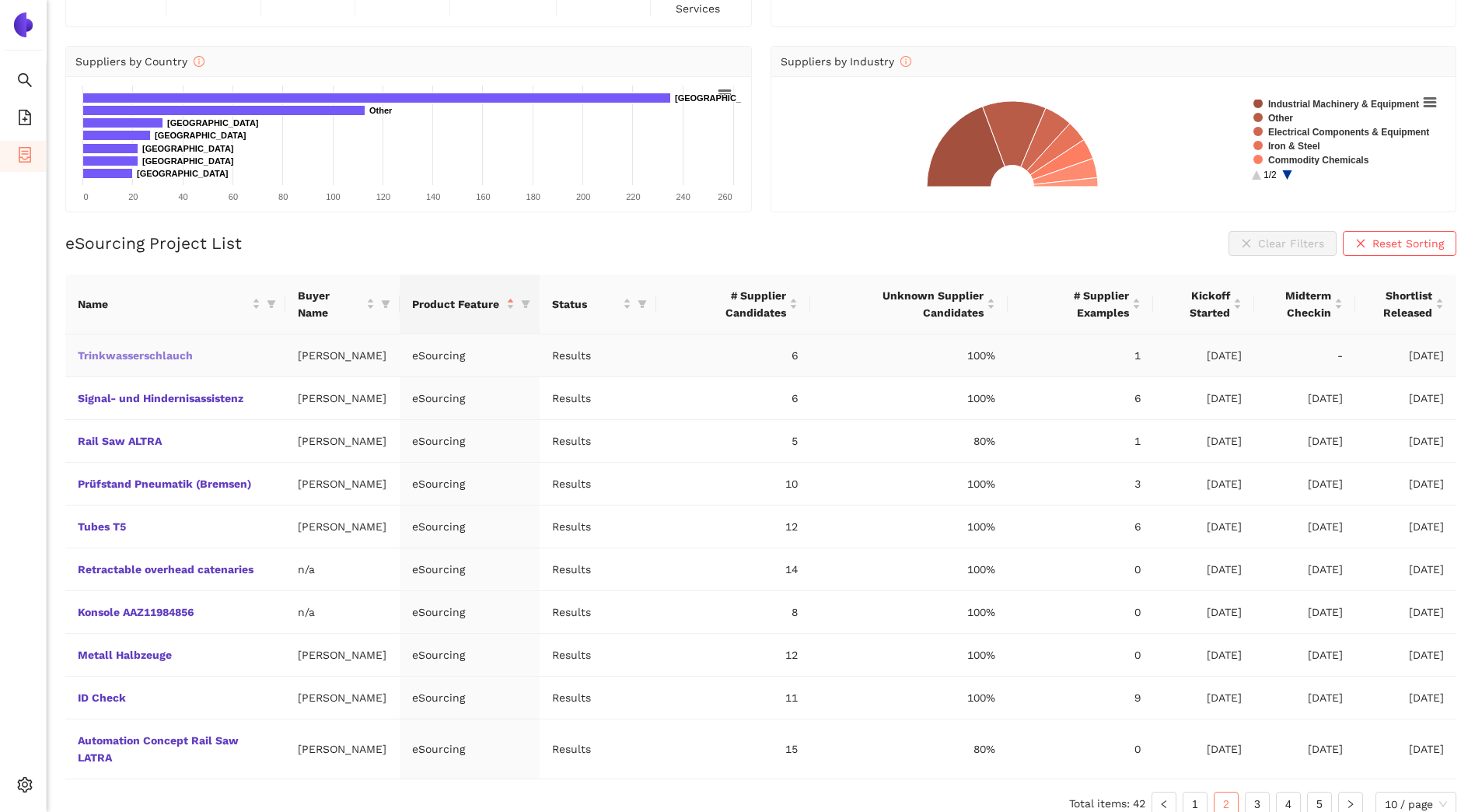
click at [0, 0] on link "Trinkwasserschlauch" at bounding box center [0, 0] width 0 height 0
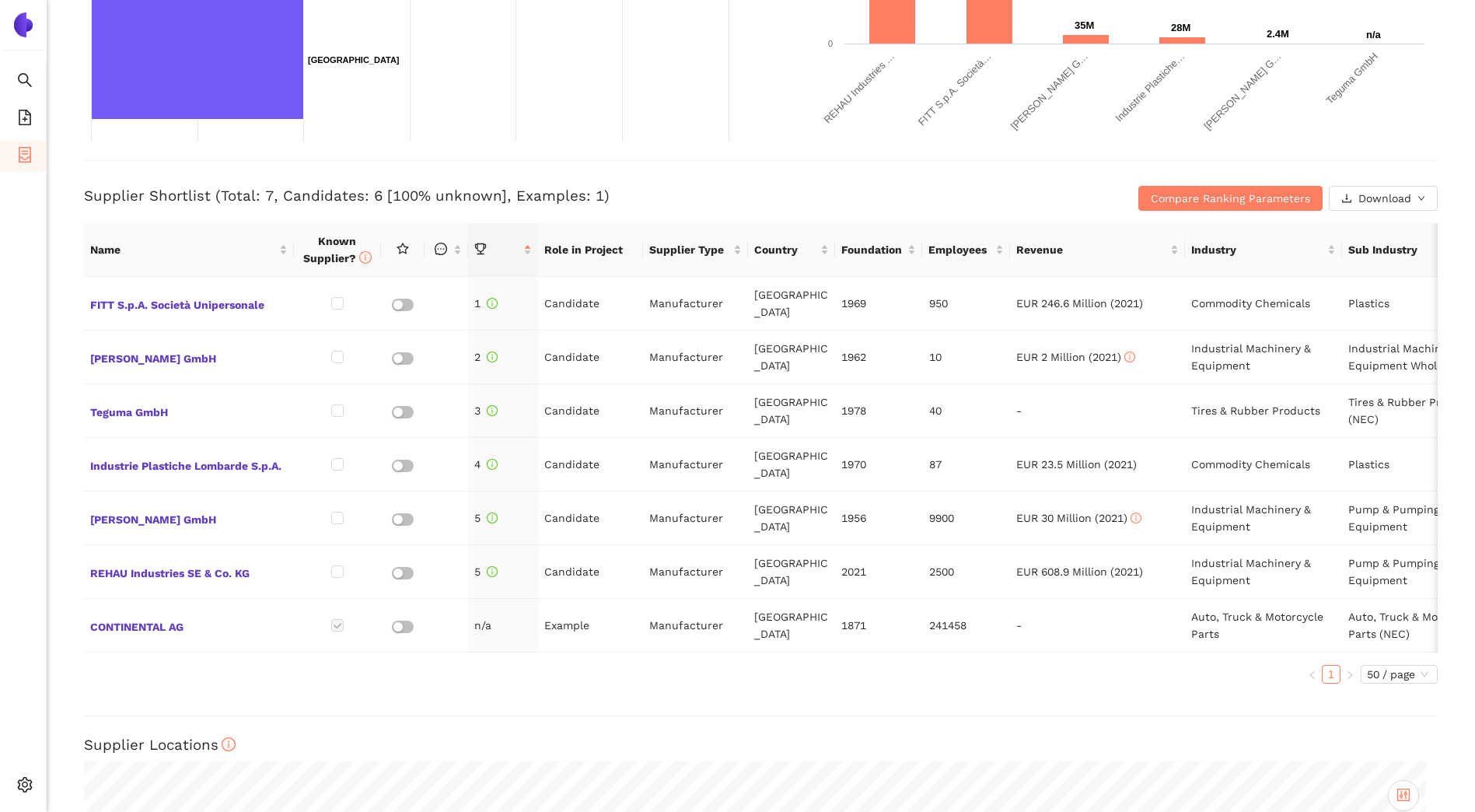
scroll to position [292, 0]
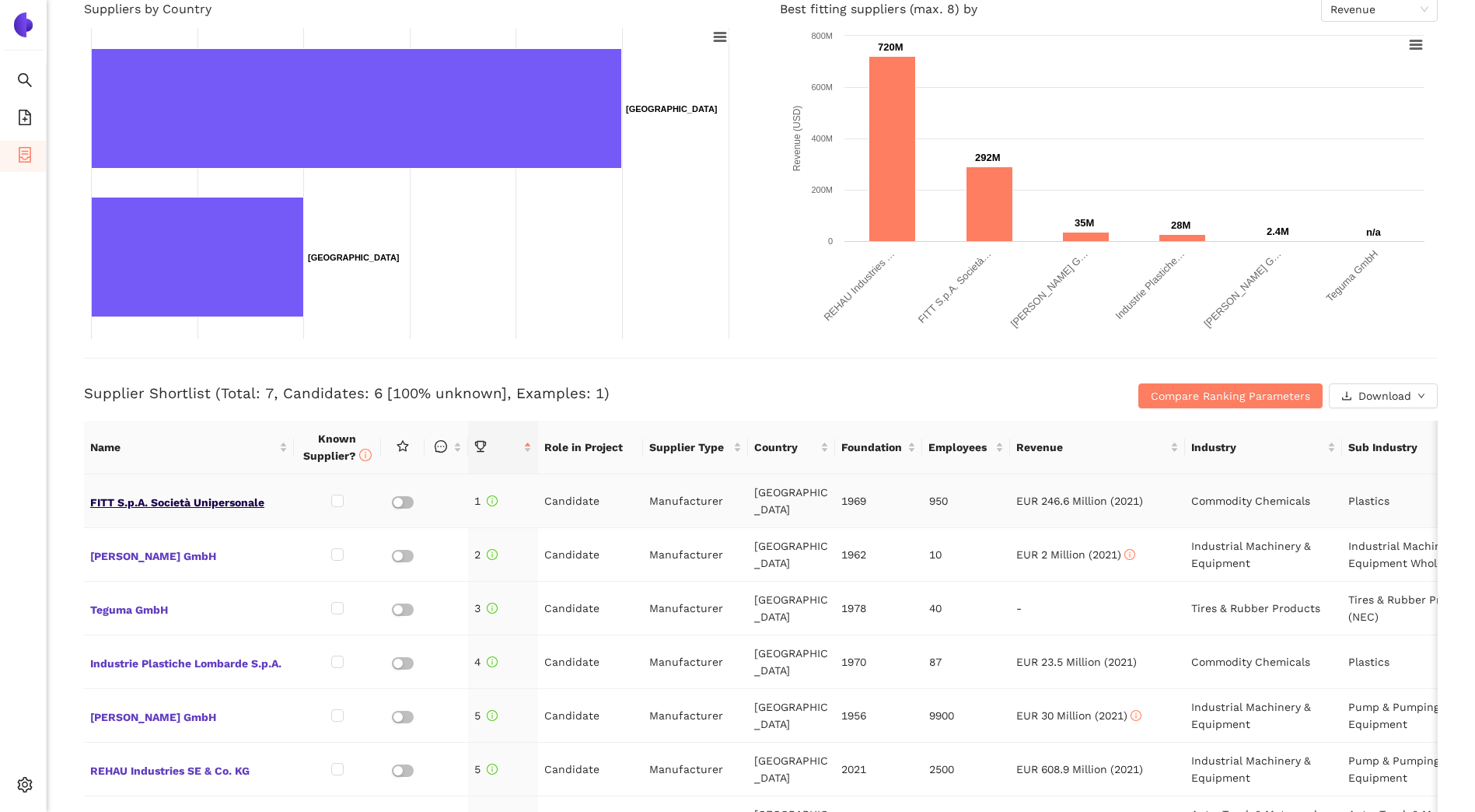
click at [128, 492] on span "FITT S.p.A. Società Unipersonale" at bounding box center [189, 501] width 198 height 21
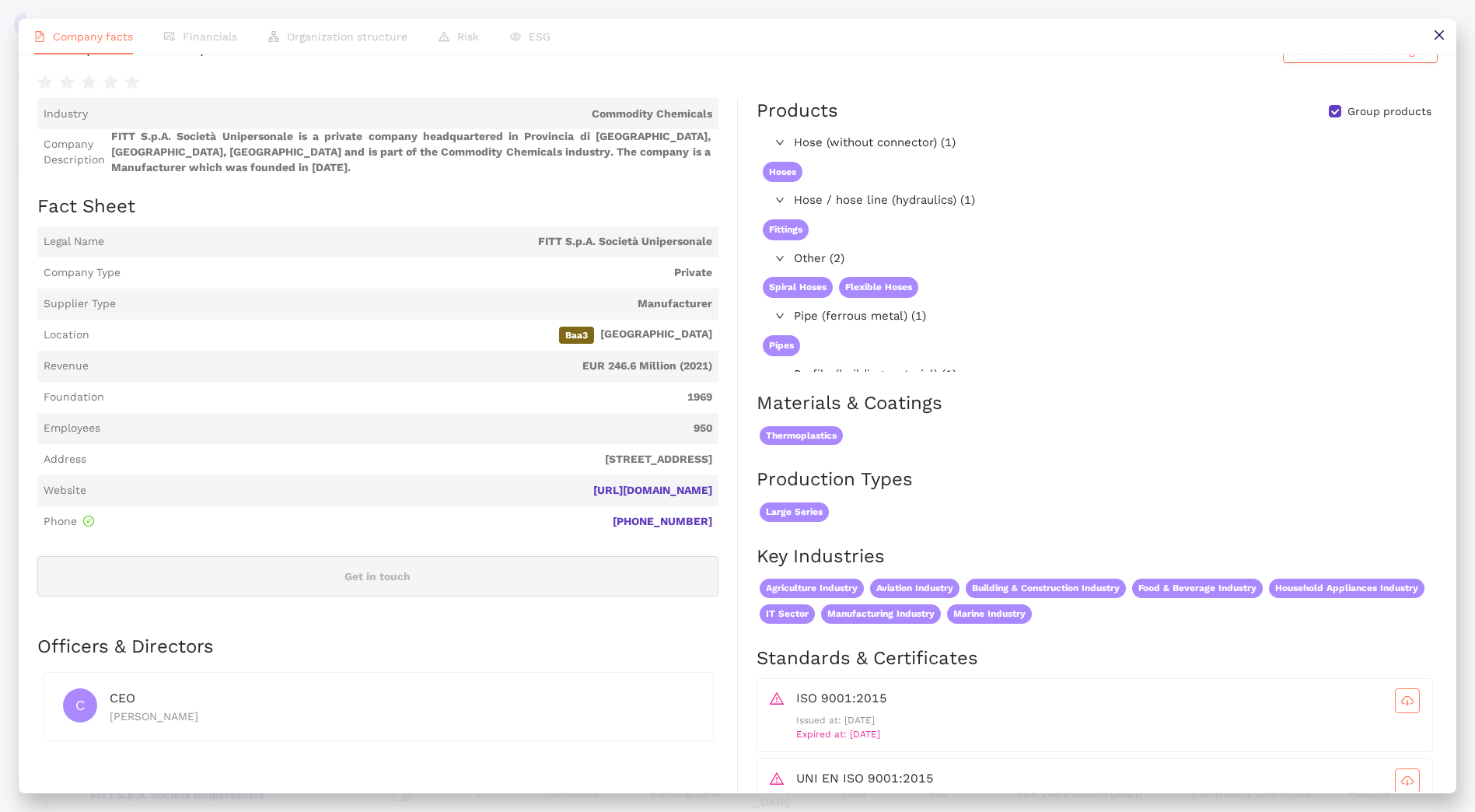
scroll to position [0, 0]
